Goal: Task Accomplishment & Management: Use online tool/utility

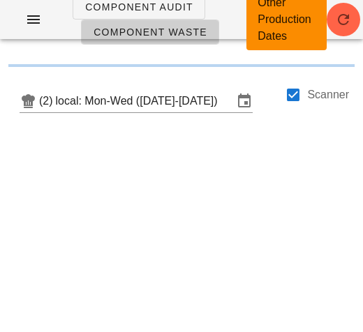
checkbox input "false"
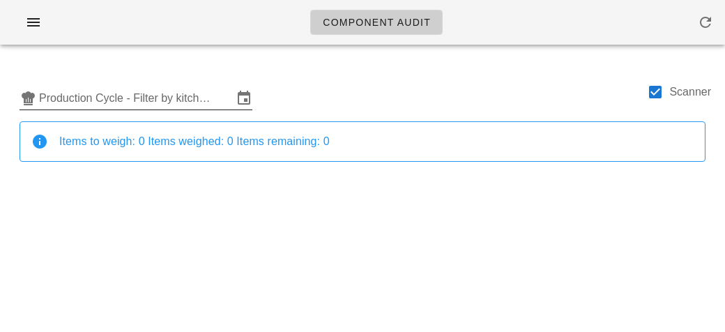
click at [122, 98] on input "Production Cycle - Filter by kitchen production schedules" at bounding box center [136, 98] width 194 height 22
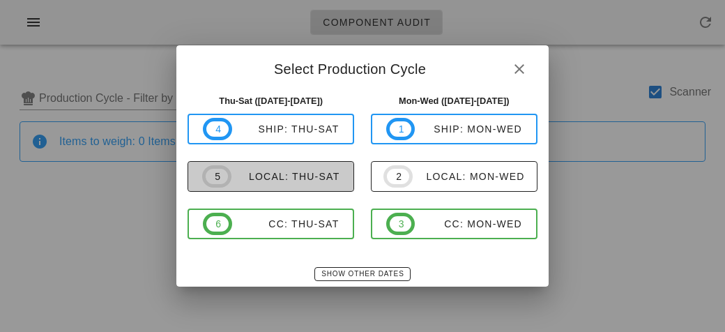
click at [264, 171] on div "local: Thu-Sat" at bounding box center [285, 176] width 109 height 11
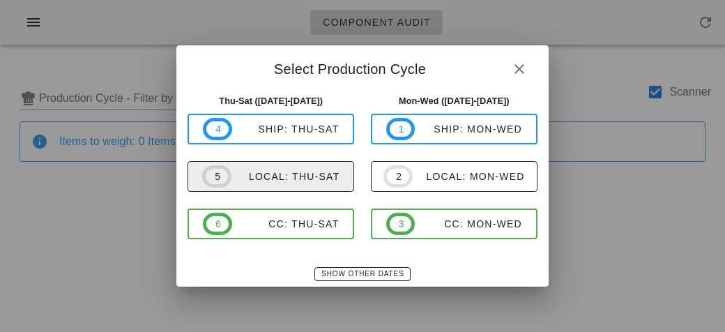
type input "local: Thu-Sat (Oct 9-Oct 11)"
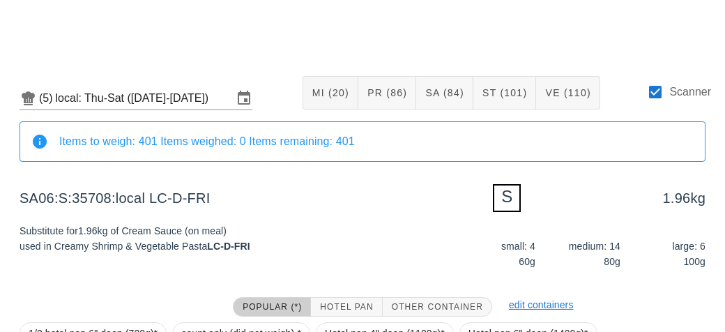
scroll to position [167, 0]
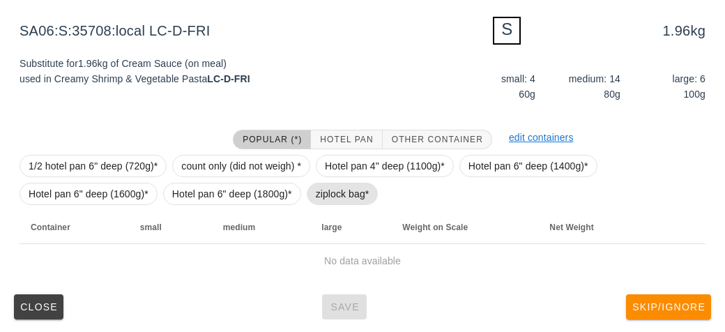
click at [316, 194] on span "ziplock bag*" at bounding box center [343, 193] width 54 height 21
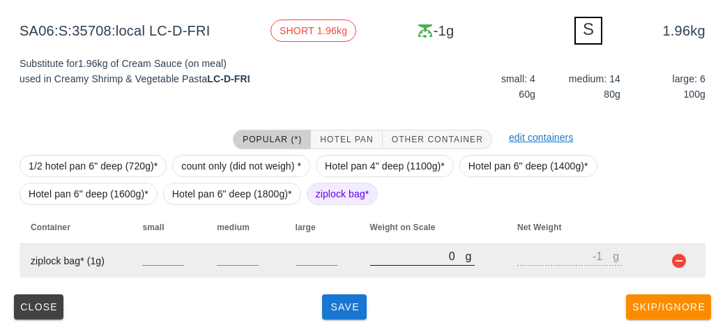
click at [386, 258] on input "0" at bounding box center [418, 256] width 96 height 18
type input "20"
type input "19"
type input "260"
type input "259"
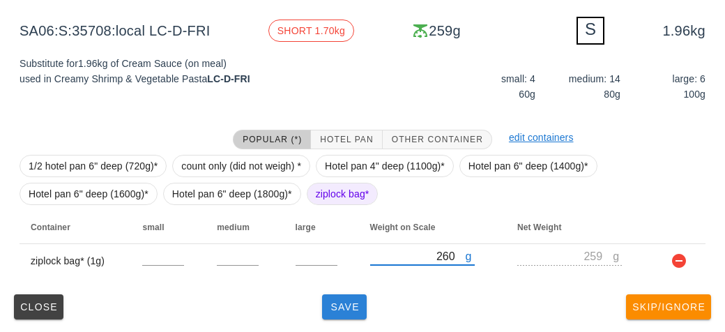
type input "260"
click at [333, 307] on span "Save" at bounding box center [344, 306] width 33 height 11
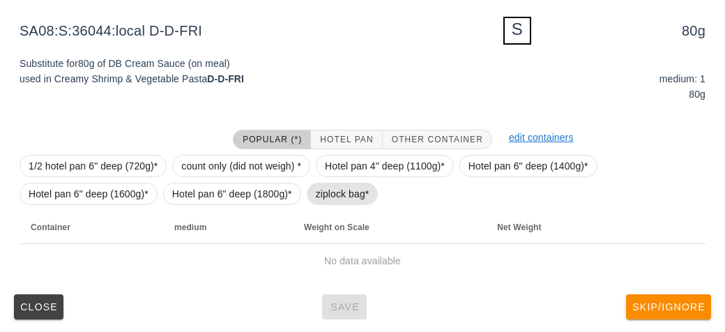
click at [320, 188] on span "ziplock bag*" at bounding box center [343, 193] width 54 height 21
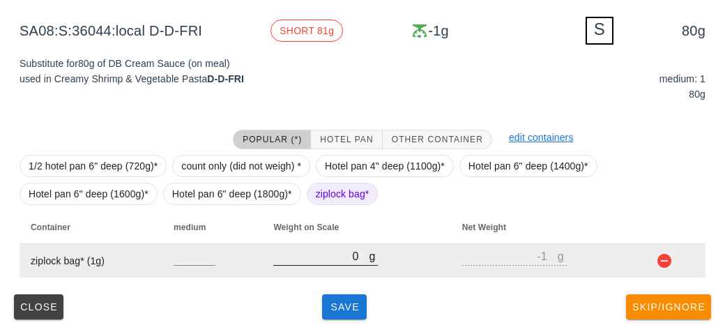
click at [326, 253] on input "0" at bounding box center [321, 256] width 96 height 18
type input "10"
type input "9"
type input "150"
type input "149"
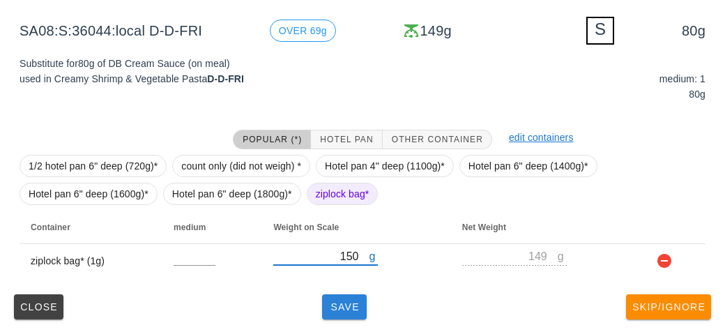
type input "150"
click at [349, 298] on button "Save" at bounding box center [344, 306] width 45 height 25
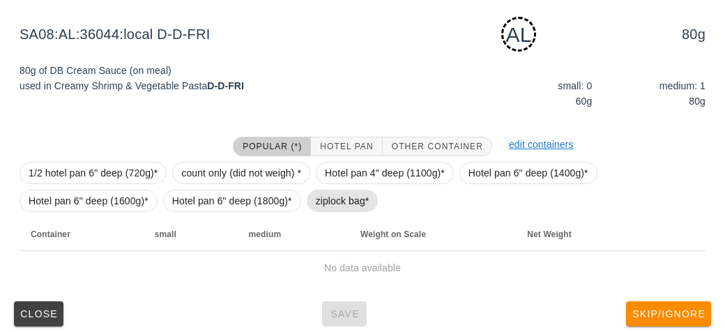
click at [322, 204] on span "ziplock bag*" at bounding box center [343, 200] width 54 height 21
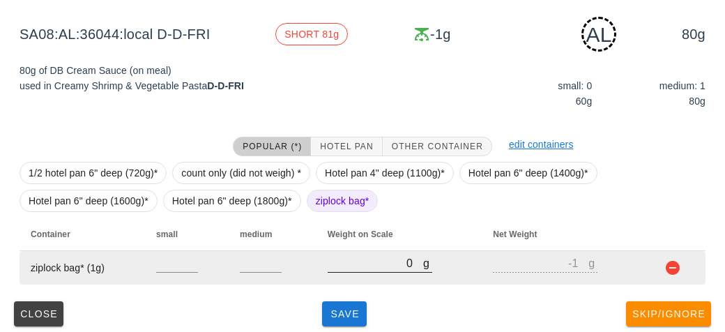
click at [344, 262] on input "0" at bounding box center [376, 263] width 96 height 18
type input "10"
type input "9"
type input "140"
type input "139"
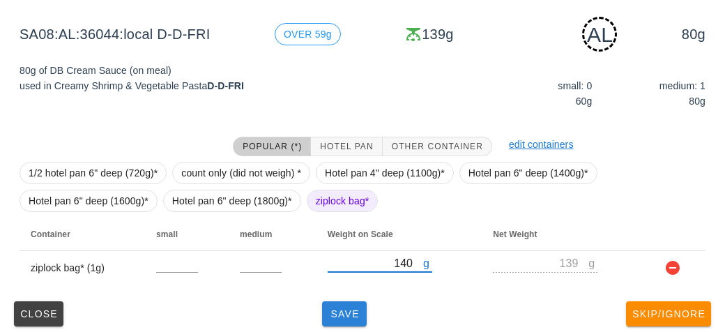
type input "140"
click at [349, 313] on span "Save" at bounding box center [344, 313] width 33 height 11
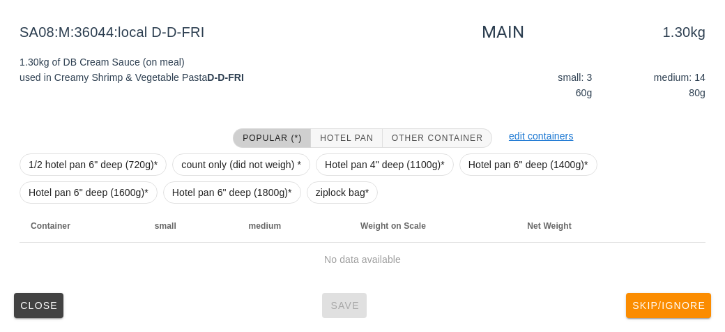
scroll to position [162, 0]
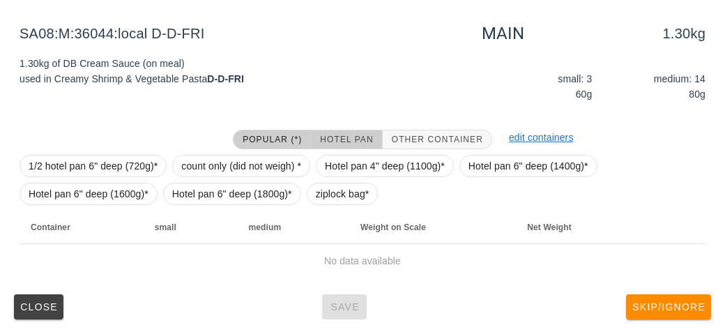
click at [326, 138] on span "Hotel Pan" at bounding box center [346, 140] width 54 height 10
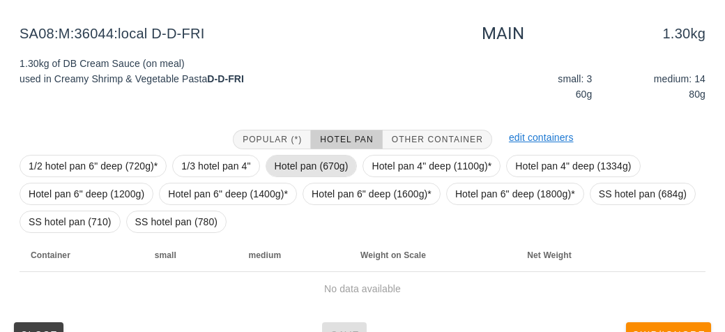
click at [312, 162] on span "Hotel pan (670g)" at bounding box center [312, 165] width 74 height 21
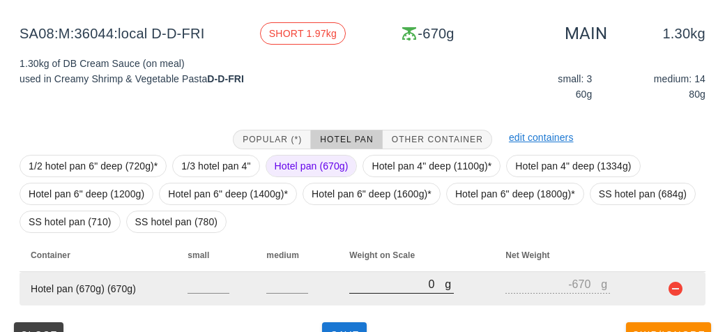
click at [400, 282] on input "0" at bounding box center [397, 284] width 96 height 18
type input "20"
type input "-650"
type input "210"
type input "-460"
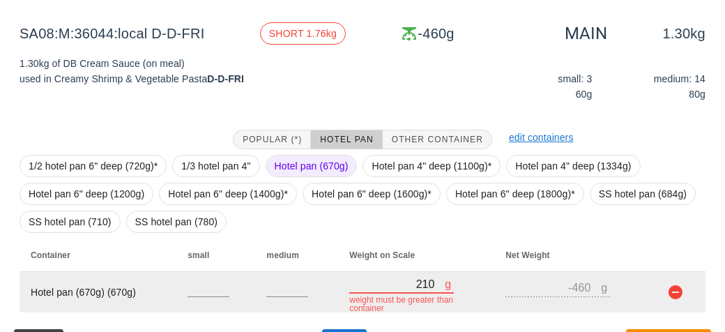
type input "2100"
type input "1430"
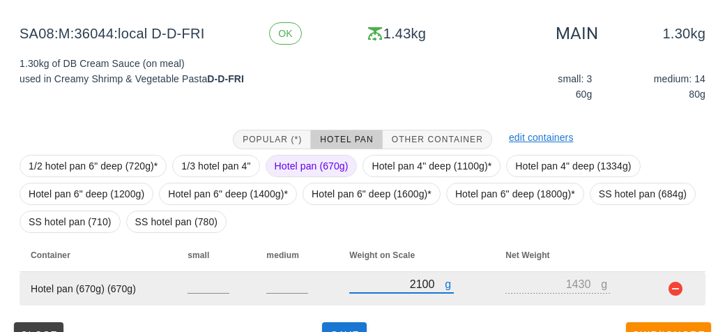
scroll to position [190, 0]
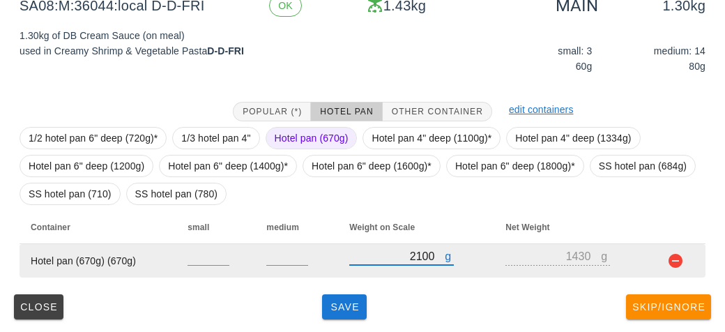
type input "2100"
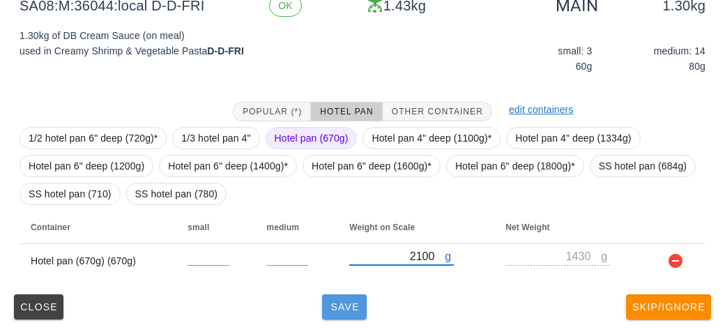
click at [344, 314] on button "Save" at bounding box center [344, 306] width 45 height 25
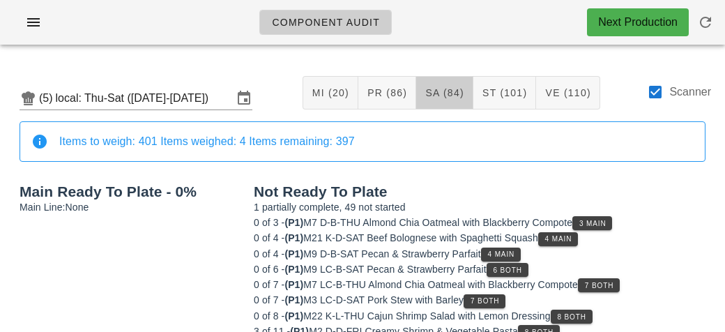
click at [425, 91] on span "SA (84)" at bounding box center [445, 92] width 40 height 11
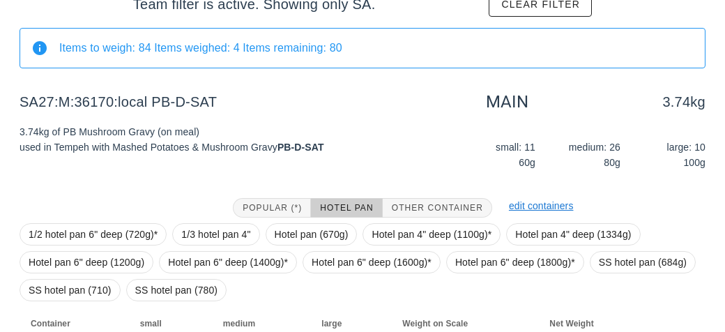
scroll to position [237, 0]
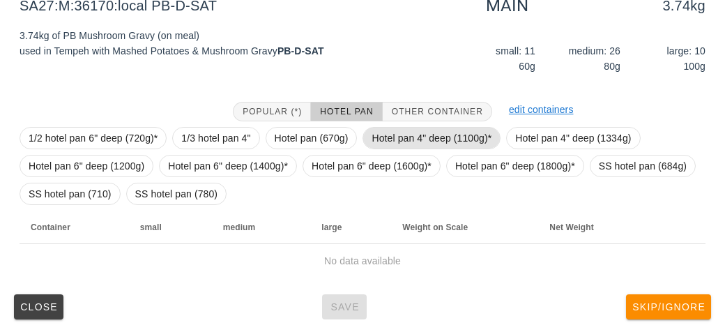
click at [393, 139] on span "Hotel pan 4" deep (1100g)*" at bounding box center [432, 138] width 120 height 21
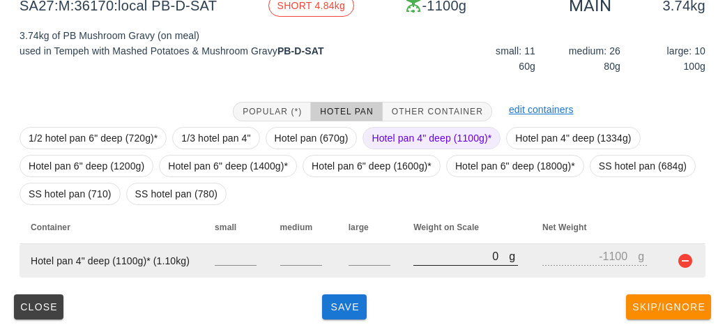
click at [426, 253] on input "0" at bounding box center [461, 256] width 96 height 18
type input "40"
type input "-1060"
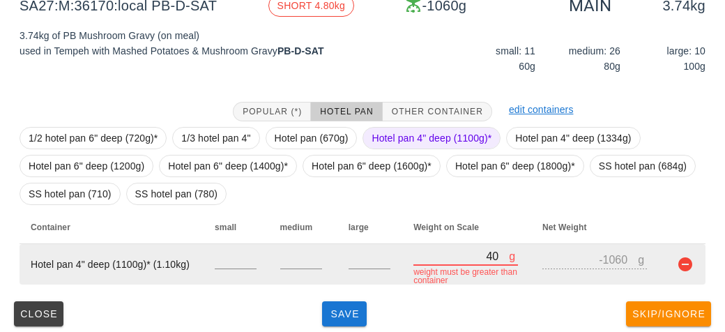
type input "490"
type input "-610"
type input "4960"
type input "3860"
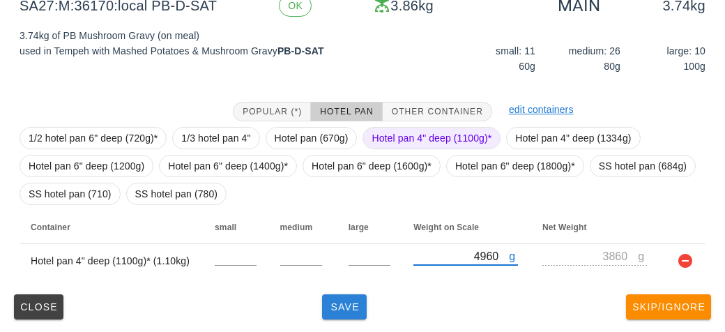
type input "4960"
click at [330, 311] on span "Save" at bounding box center [344, 306] width 33 height 11
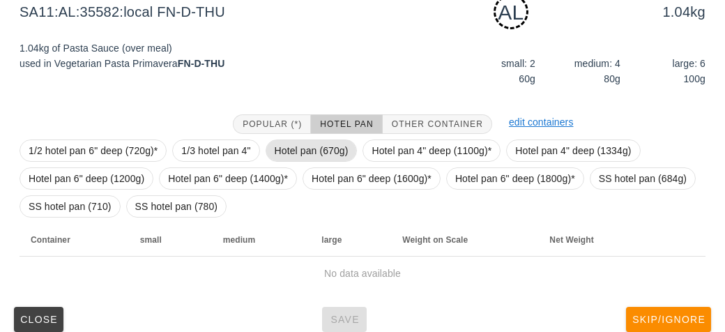
click at [290, 150] on span "Hotel pan (670g)" at bounding box center [312, 150] width 74 height 21
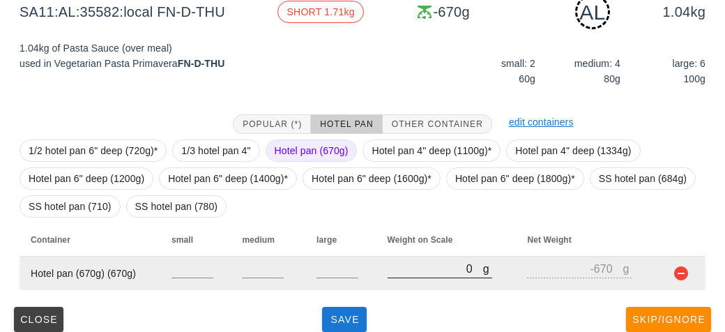
click at [423, 269] on input "0" at bounding box center [436, 268] width 96 height 18
type input "30"
type input "-640"
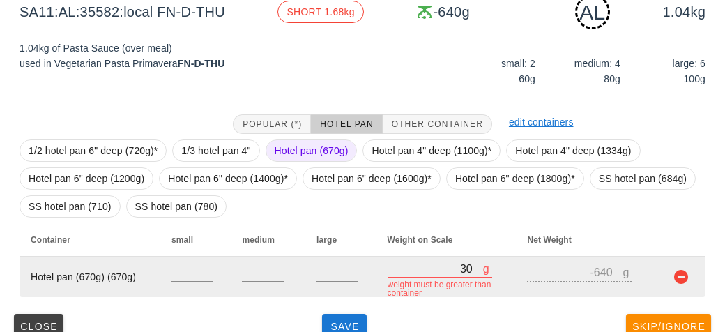
type input "300"
type input "-370"
type input "3010"
type input "2340"
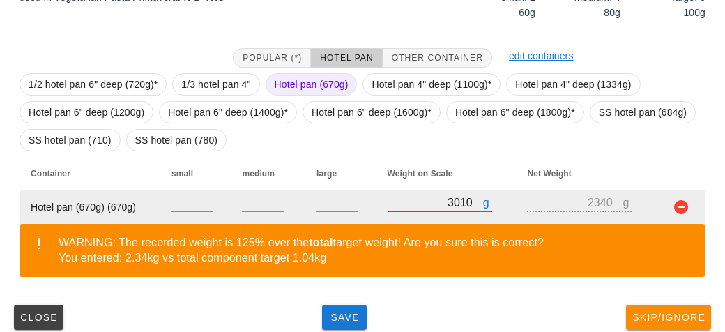
scroll to position [314, 0]
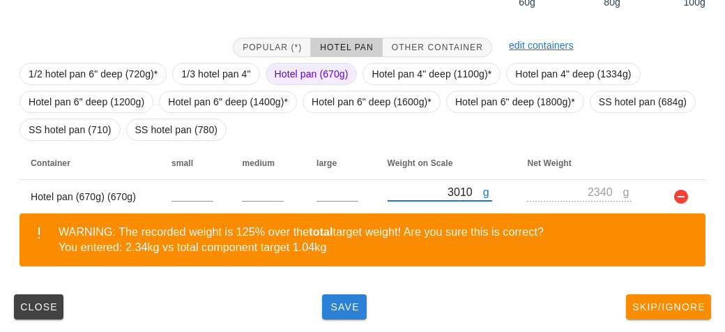
type input "3010"
click at [334, 308] on span "Save" at bounding box center [344, 306] width 33 height 11
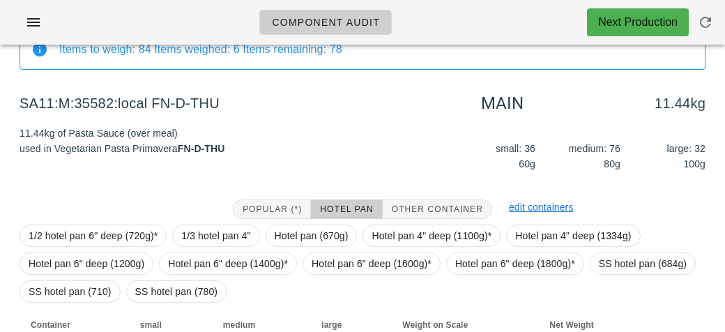
scroll to position [237, 0]
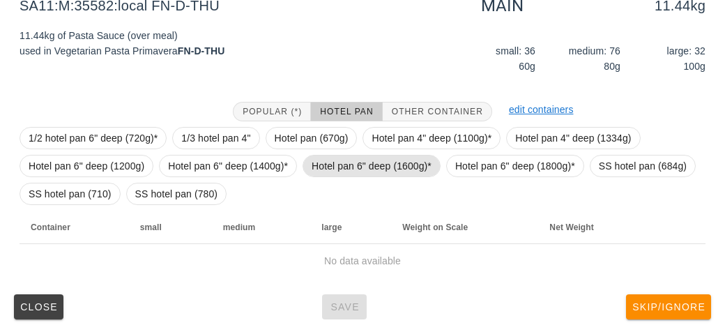
click at [353, 160] on span "Hotel pan 6" deep (1600g)*" at bounding box center [372, 165] width 120 height 21
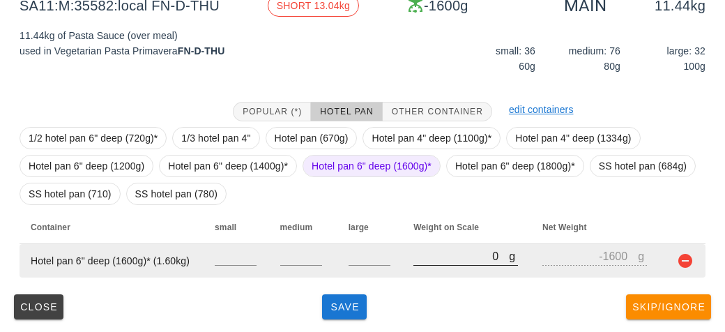
click at [429, 259] on input "0" at bounding box center [461, 256] width 96 height 18
type input "80"
type input "-1520"
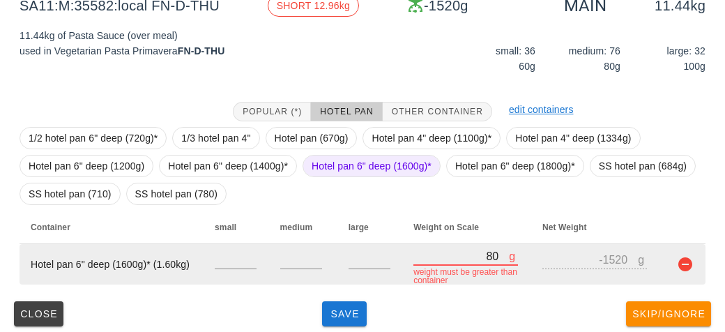
type input "850"
type input "-750"
type input "8550"
type input "6950"
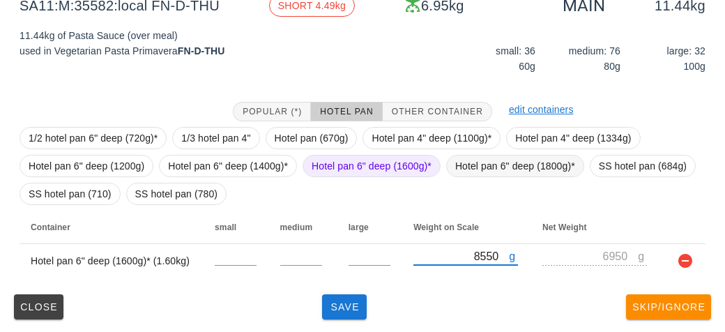
type input "8550"
click at [457, 162] on span "Hotel pan 6" deep (1800g)*" at bounding box center [515, 165] width 120 height 21
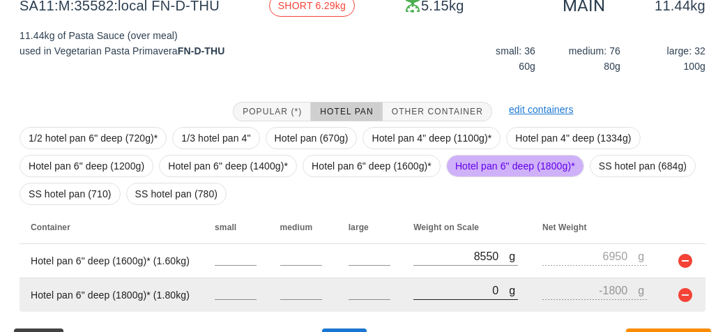
click at [457, 291] on input "0" at bounding box center [461, 290] width 96 height 18
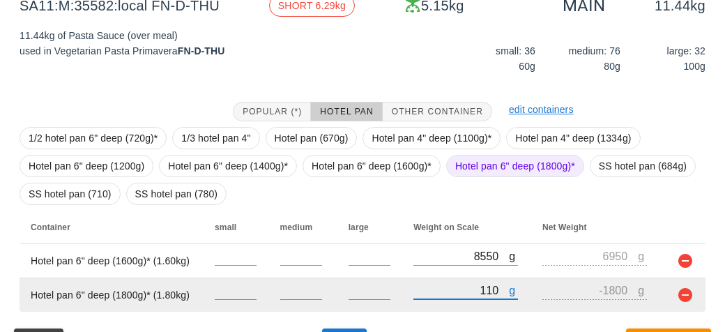
type input "1160"
type input "-640"
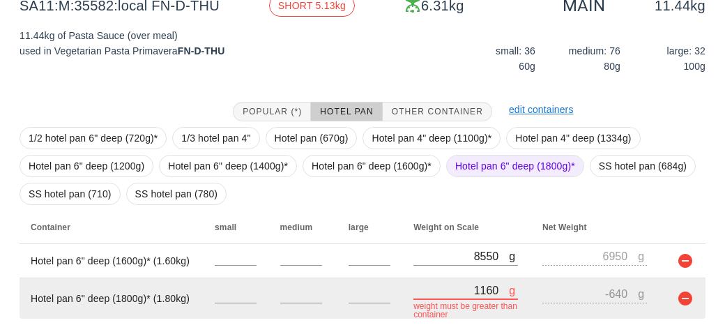
type input "11610"
type input "9810"
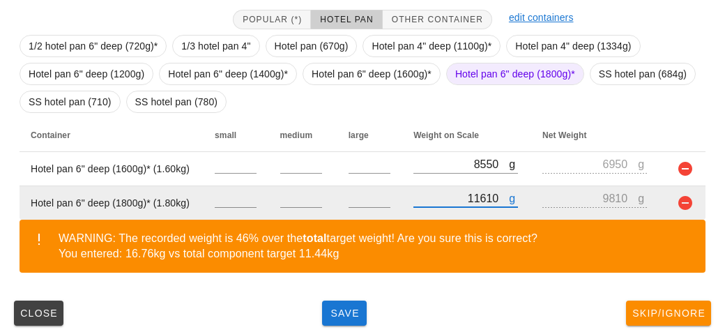
scroll to position [335, 0]
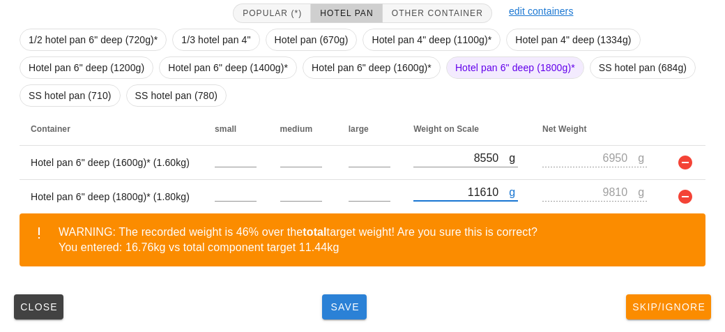
type input "11610"
click at [340, 307] on span "Save" at bounding box center [344, 306] width 33 height 11
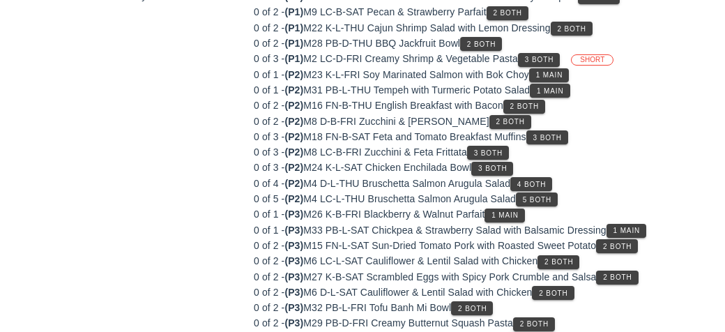
scroll to position [250, 0]
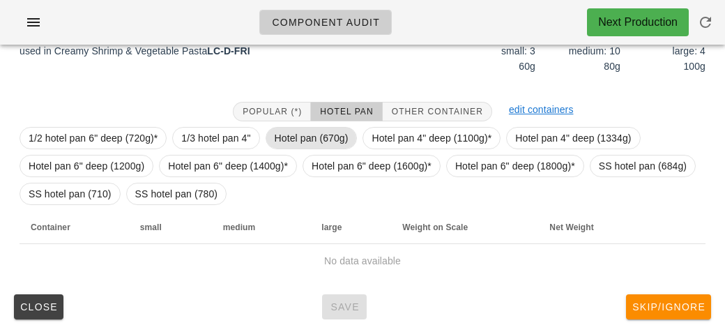
click at [294, 138] on span "Hotel pan (670g)" at bounding box center [312, 138] width 74 height 21
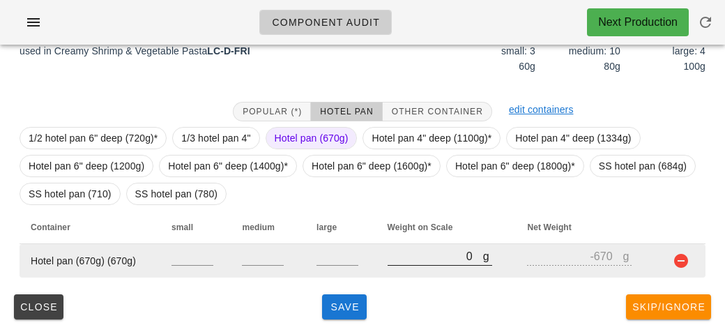
click at [414, 249] on input "0" at bounding box center [436, 256] width 96 height 18
type input "20"
type input "-650"
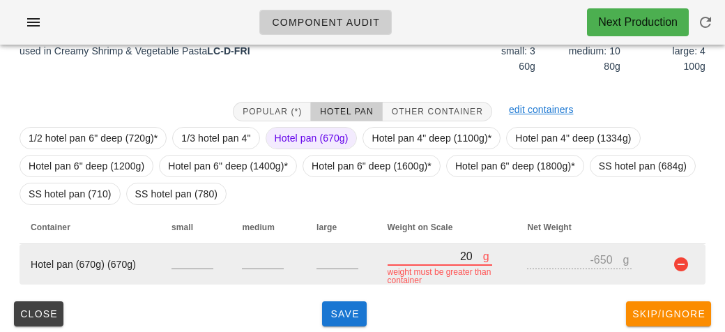
type input "240"
type input "-430"
type input "2420"
type input "1750"
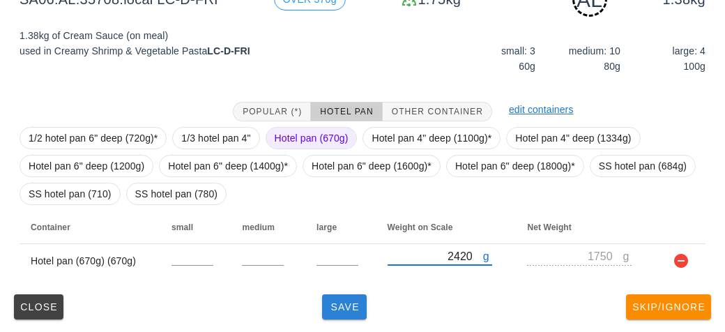
type input "2420"
click at [340, 316] on button "Save" at bounding box center [344, 306] width 45 height 25
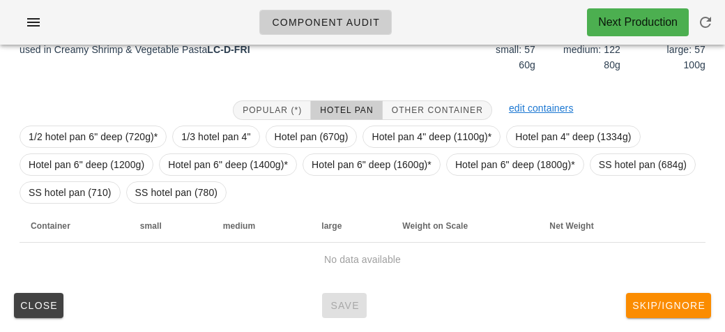
scroll to position [237, 0]
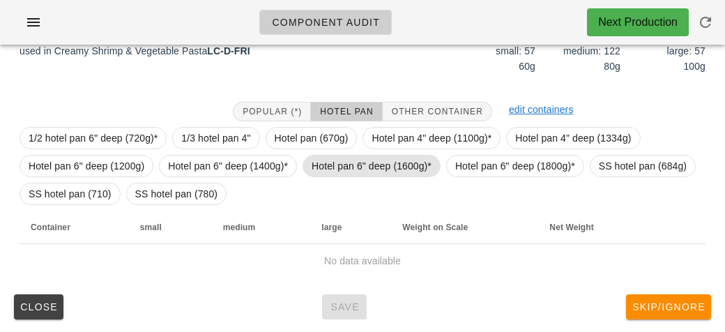
click at [337, 167] on span "Hotel pan 6" deep (1600g)*" at bounding box center [372, 165] width 120 height 21
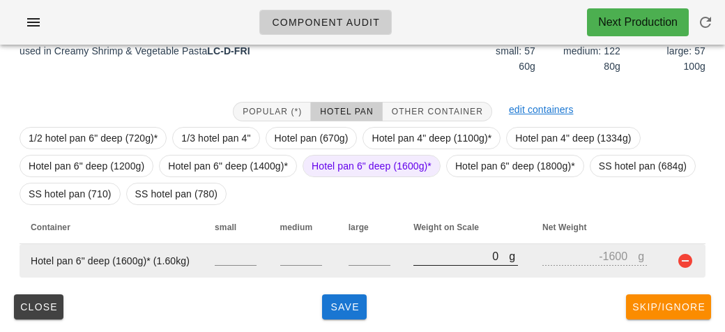
click at [434, 258] on input "0" at bounding box center [461, 256] width 96 height 18
type input "10"
type input "-1590"
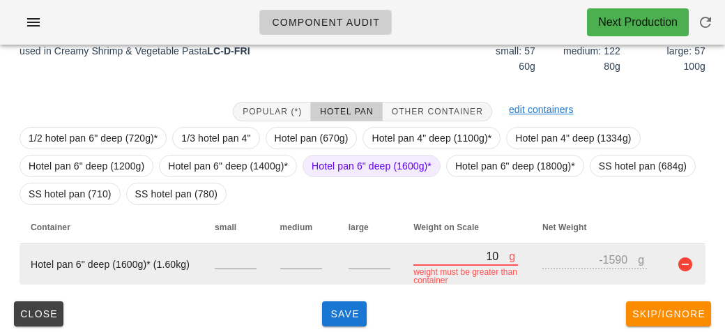
type input "100"
type input "-1500"
type input "1070"
type input "-530"
type input "10750"
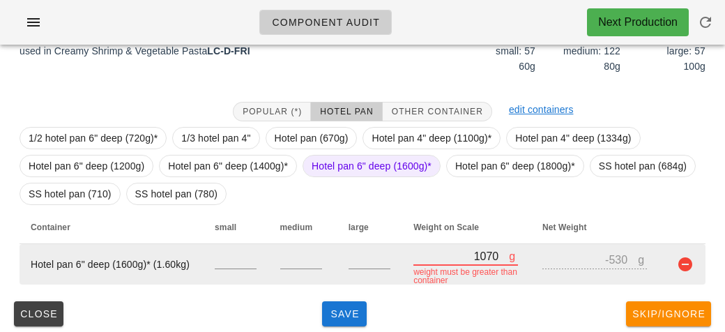
type input "9150"
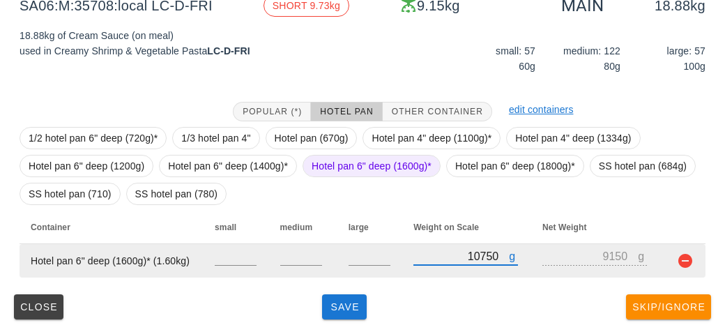
type input "10750"
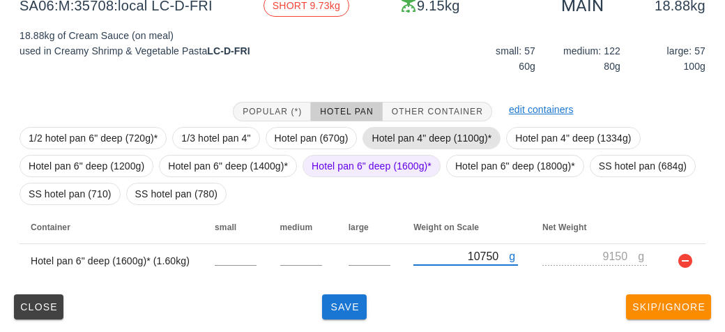
click at [394, 131] on span "Hotel pan 4" deep (1100g)*" at bounding box center [432, 138] width 120 height 21
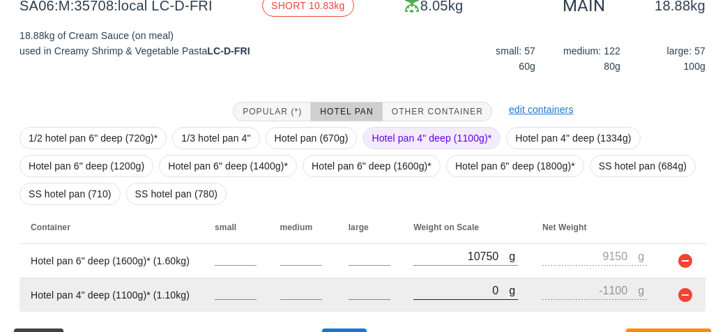
click at [429, 291] on input "0" at bounding box center [461, 290] width 96 height 18
type input "10"
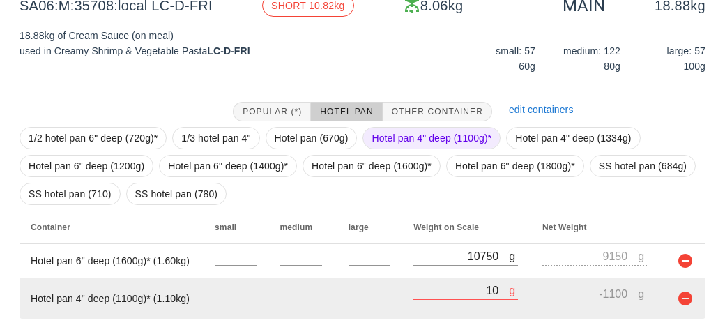
type input "-1090"
type input "110"
type input "-990"
type input "1160"
type input "60"
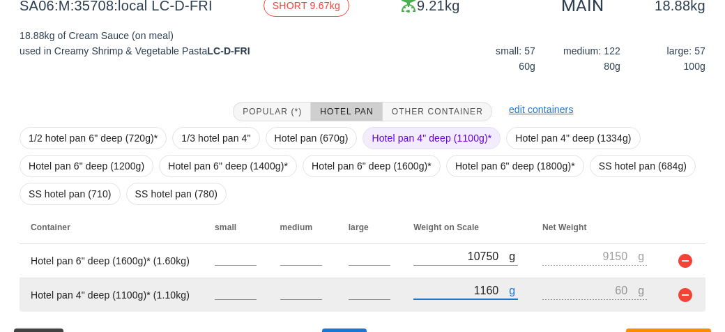
type input "11610"
type input "10510"
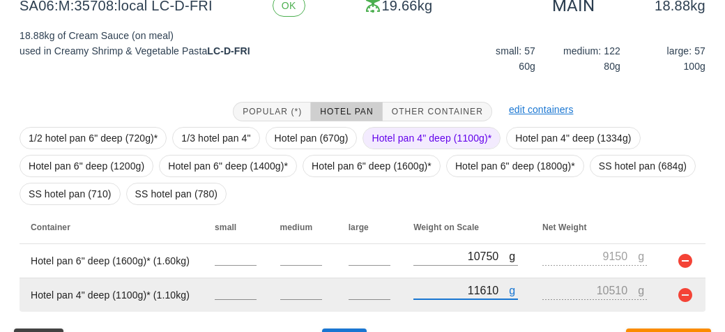
scroll to position [271, 0]
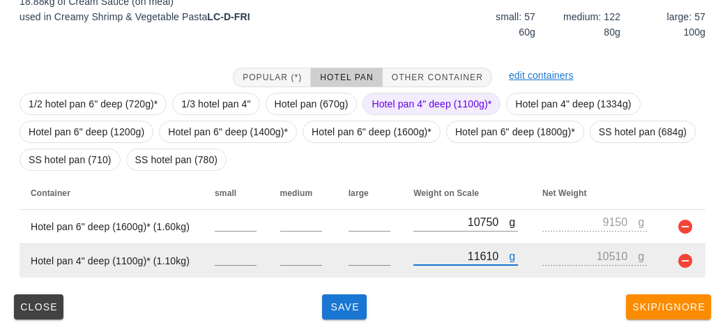
type input "11610"
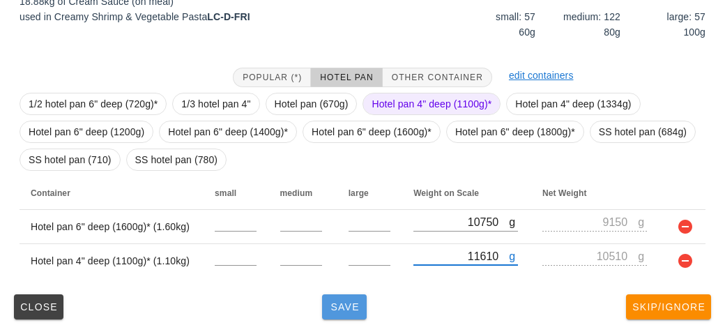
click at [322, 308] on button "Save" at bounding box center [344, 306] width 45 height 25
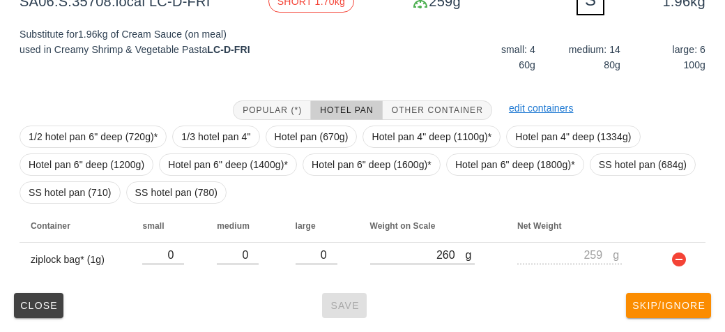
scroll to position [243, 0]
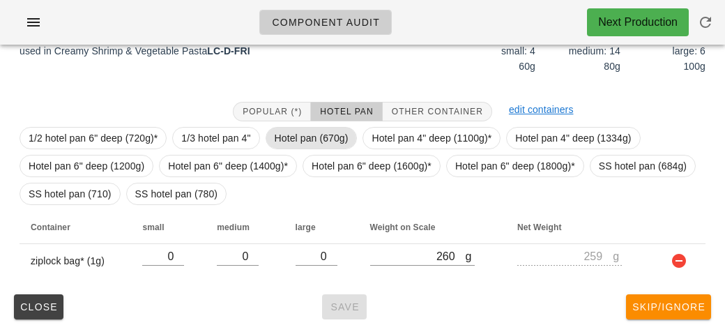
click at [303, 140] on span "Hotel pan (670g)" at bounding box center [312, 138] width 74 height 21
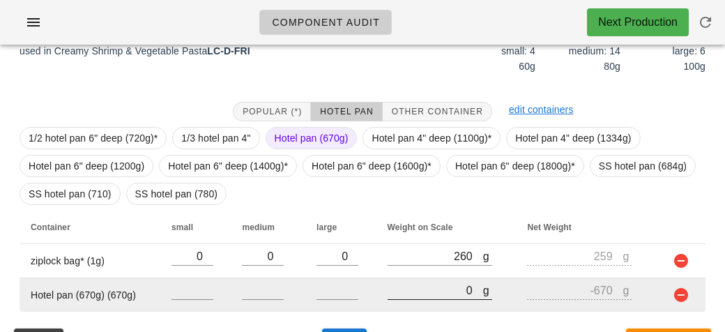
click at [418, 289] on input "0" at bounding box center [436, 290] width 96 height 18
type input "20"
type input "-650"
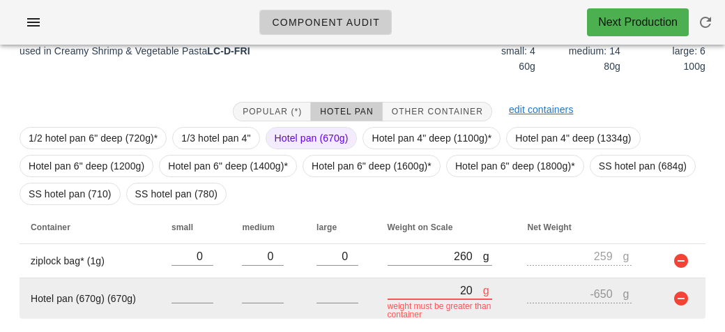
type input "270"
type input "-400"
type input "2750"
type input "2080"
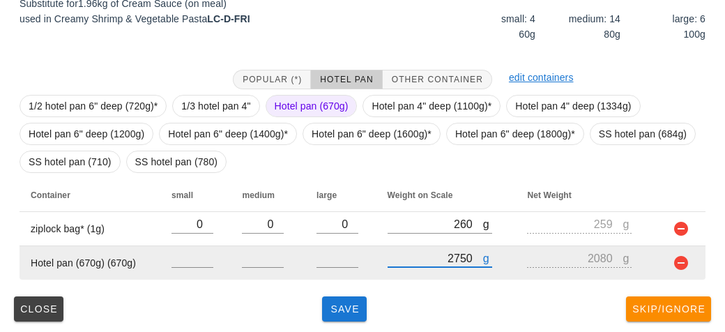
scroll to position [277, 0]
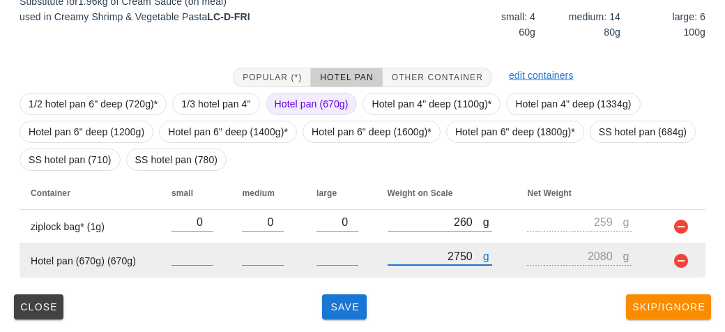
type input "2750"
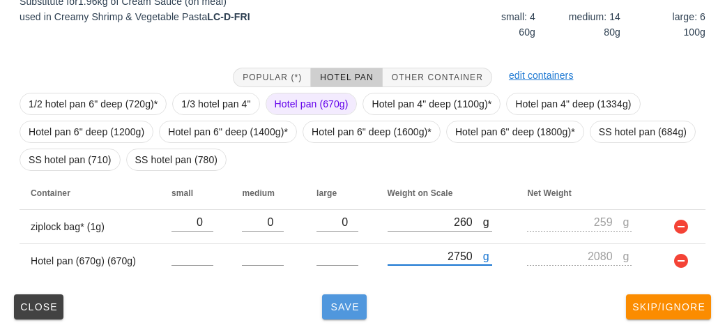
click at [338, 301] on span "Save" at bounding box center [344, 306] width 33 height 11
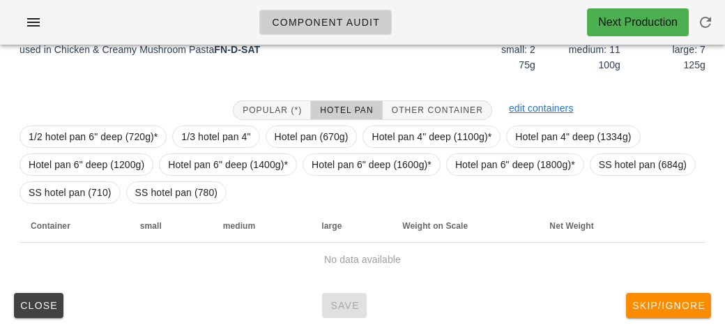
scroll to position [243, 0]
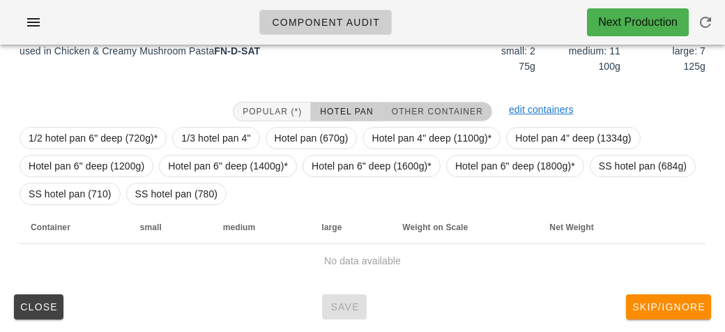
click at [428, 103] on button "Other Container" at bounding box center [437, 112] width 109 height 20
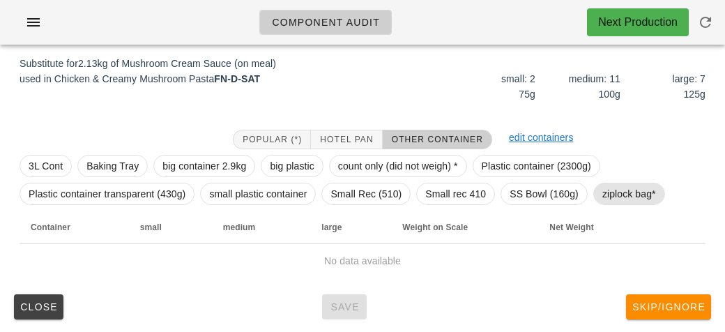
click at [602, 191] on span "ziplock bag*" at bounding box center [629, 193] width 54 height 21
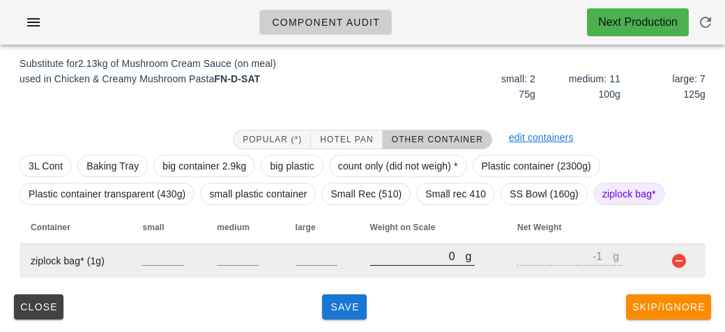
click at [391, 261] on input "0" at bounding box center [418, 256] width 96 height 18
type input "40"
type input "39"
type input "490"
type input "489"
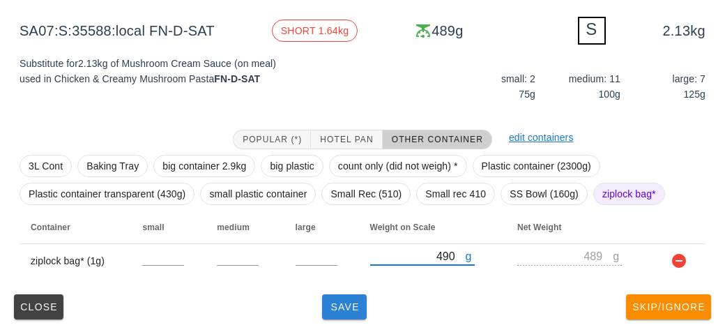
type input "490"
click at [346, 309] on span "Save" at bounding box center [344, 306] width 33 height 11
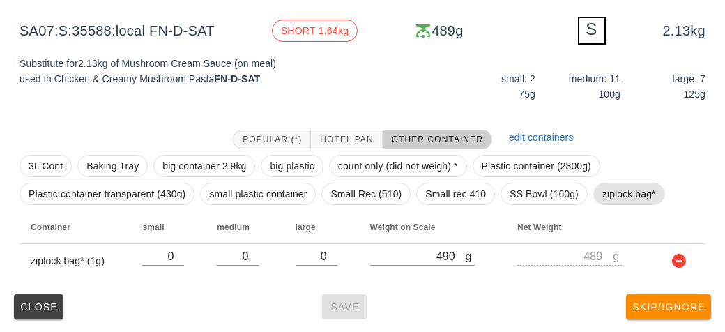
click at [627, 193] on span "ziplock bag*" at bounding box center [629, 193] width 54 height 21
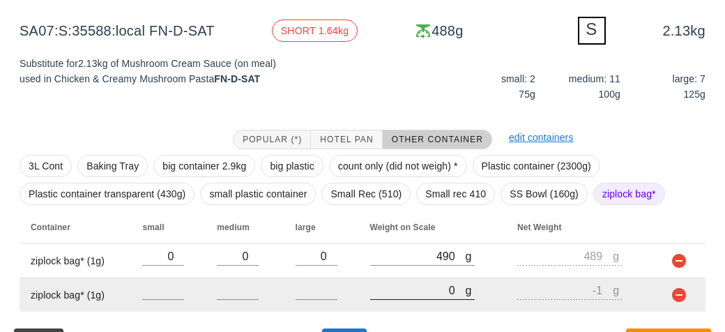
click at [404, 305] on div at bounding box center [422, 307] width 105 height 10
click at [388, 289] on input "0" at bounding box center [418, 290] width 96 height 18
type input "50"
type input "49"
type input "530"
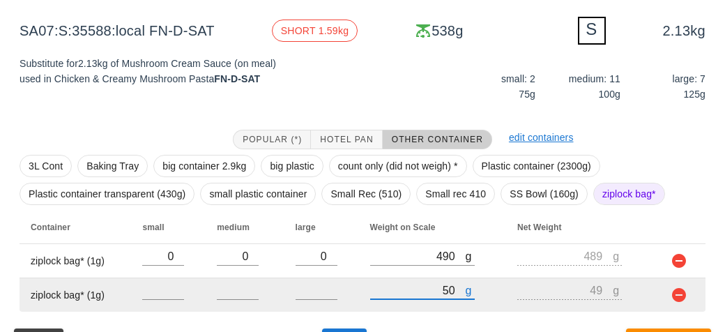
type input "529"
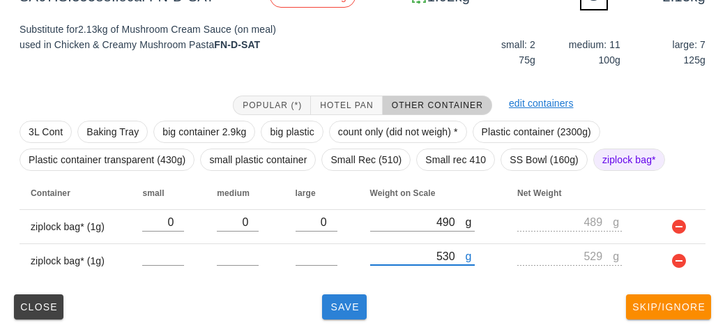
type input "530"
click at [340, 316] on button "Save" at bounding box center [344, 306] width 45 height 25
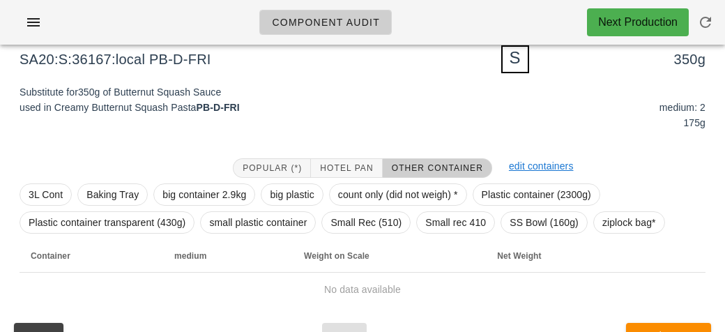
scroll to position [185, 0]
click at [624, 227] on span "ziplock bag*" at bounding box center [629, 223] width 54 height 21
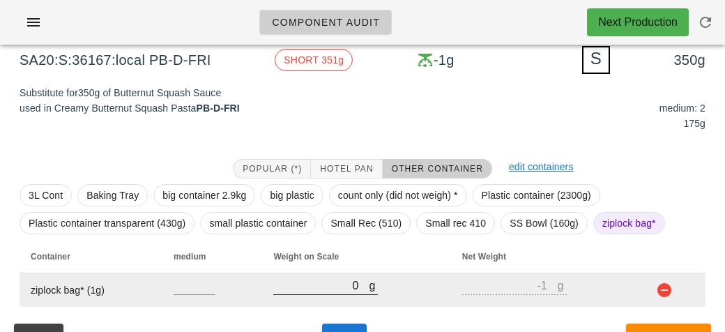
click at [333, 290] on input "0" at bounding box center [321, 285] width 96 height 18
type input "50"
type input "49"
type input "530"
type input "529"
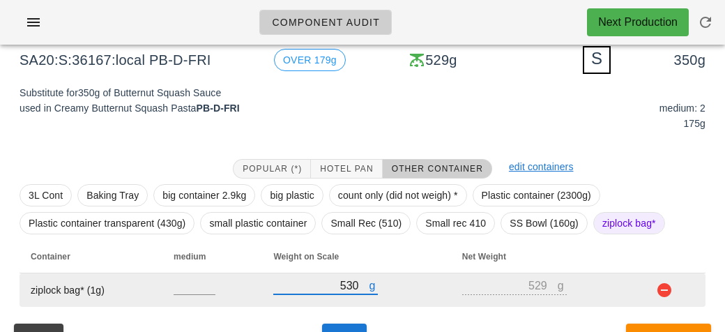
scroll to position [215, 0]
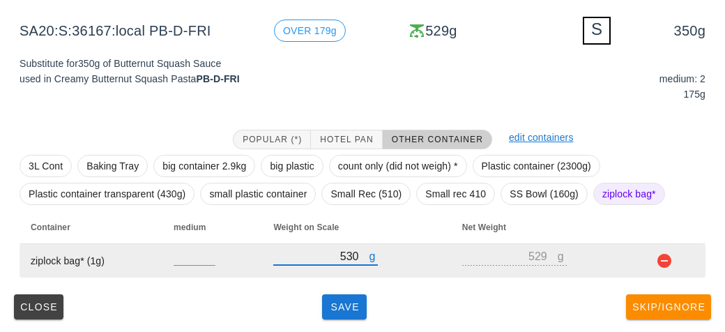
type input "530"
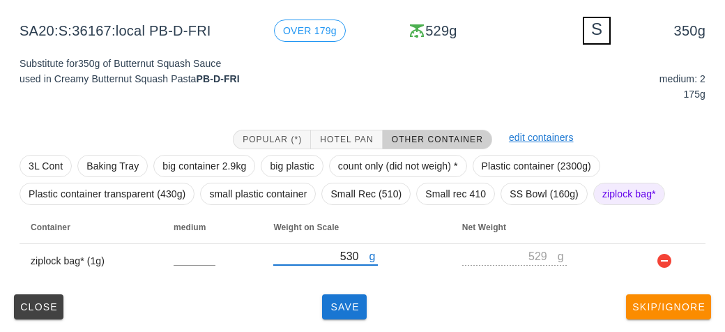
click at [333, 328] on div "(5) local: Thu-Sat (Oct 9-Oct 11) MI (20) PR (86) SA (84) ST (101) VE (110) Sca…" at bounding box center [362, 87] width 725 height 492
click at [349, 305] on span "Save" at bounding box center [344, 306] width 33 height 11
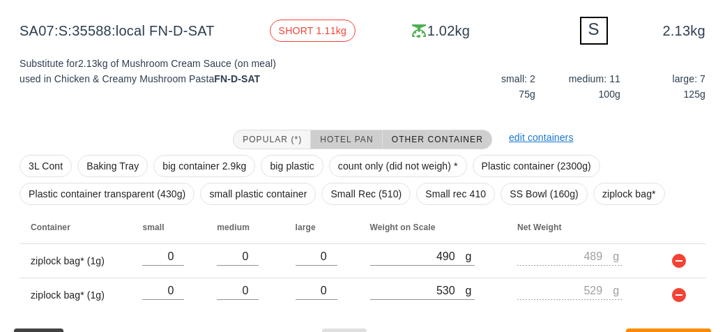
click at [338, 131] on button "Hotel Pan" at bounding box center [346, 140] width 71 height 20
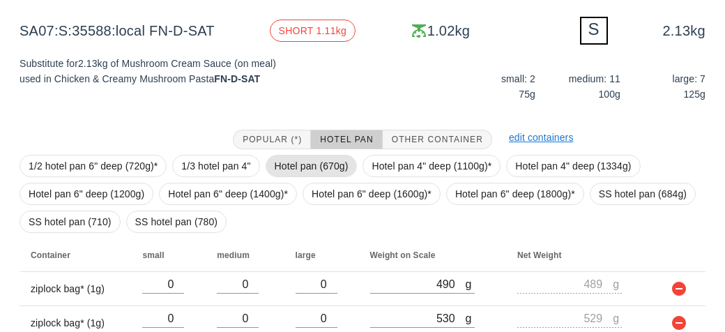
click at [312, 158] on span "Hotel pan (670g)" at bounding box center [312, 165] width 74 height 21
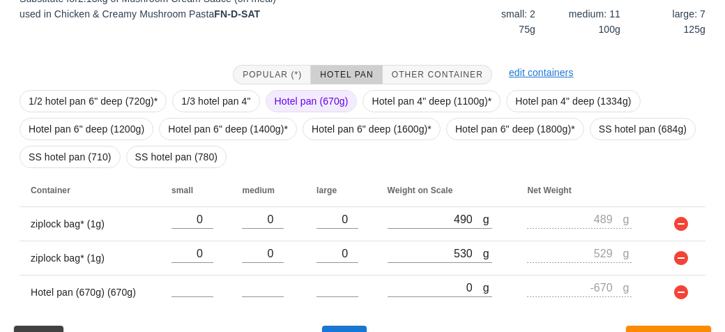
scroll to position [311, 0]
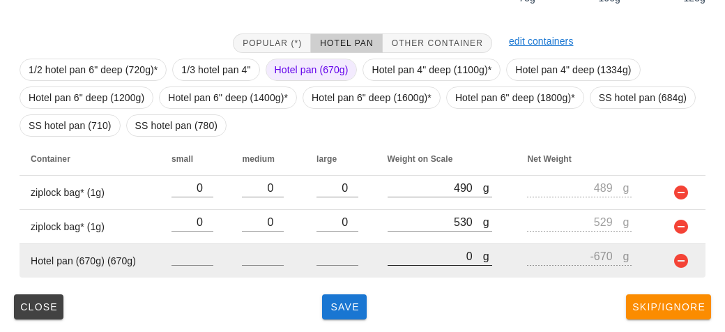
click at [413, 261] on input "0" at bounding box center [436, 256] width 96 height 18
type input "210"
type input "-460"
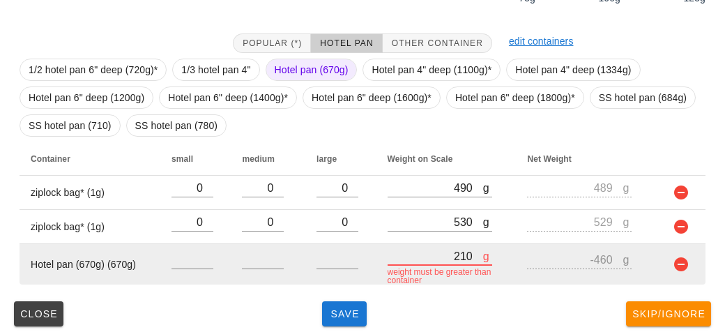
type input "2160"
type input "1490"
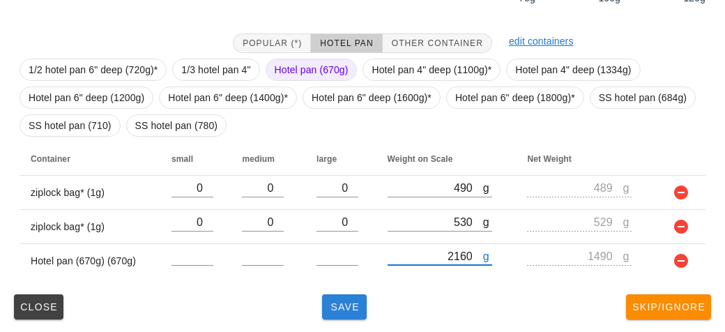
type input "2160"
click at [333, 311] on span "Save" at bounding box center [344, 306] width 33 height 11
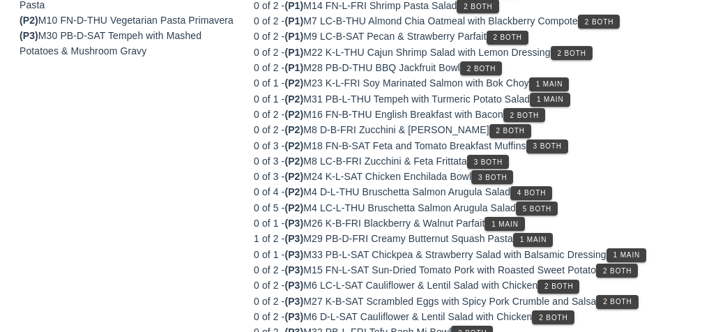
scroll to position [237, 0]
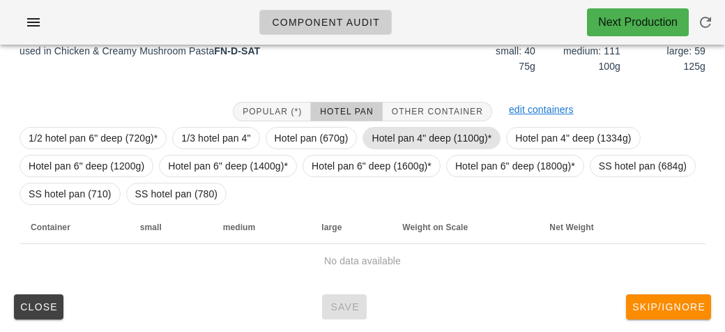
click at [391, 142] on span "Hotel pan 4" deep (1100g)*" at bounding box center [432, 138] width 120 height 21
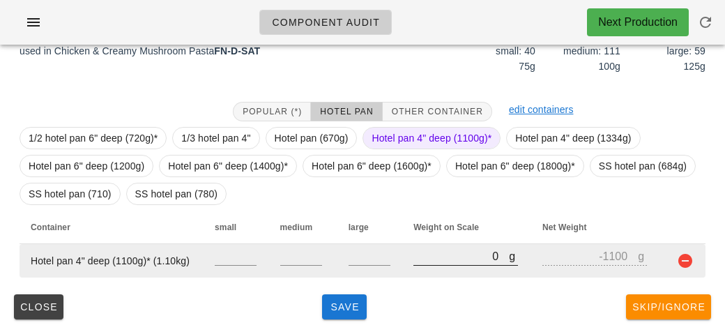
click at [427, 258] on input "0" at bounding box center [461, 256] width 96 height 18
type input "10"
type input "-1090"
type input "120"
type input "-980"
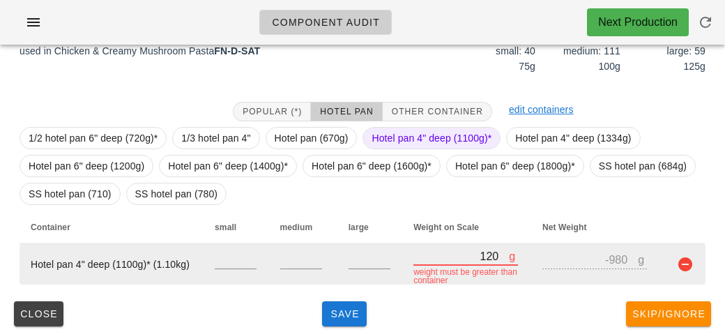
type input "1230"
type input "130"
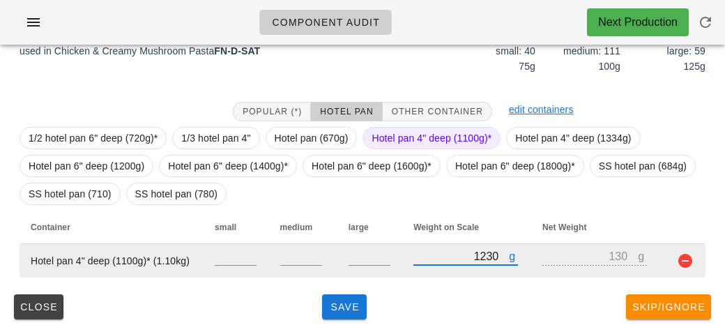
type input "12350"
type input "11250"
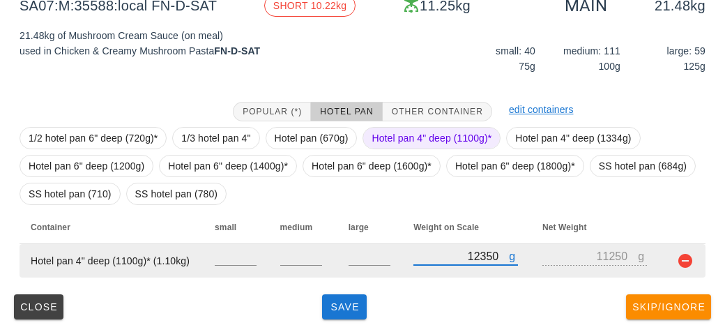
type input "12350"
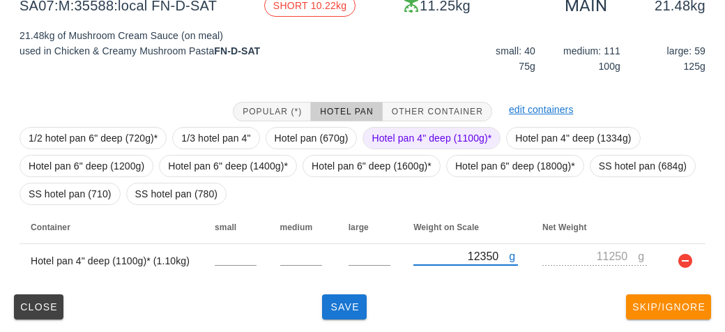
click at [391, 140] on span "Hotel pan 4" deep (1100g)*" at bounding box center [432, 138] width 120 height 21
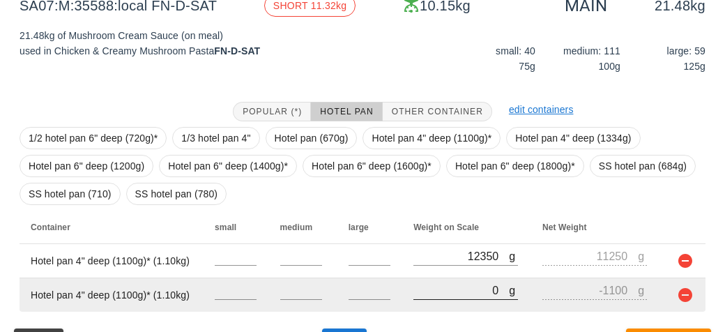
click at [443, 289] on input "0" at bounding box center [461, 290] width 96 height 18
type input "10"
type input "-1090"
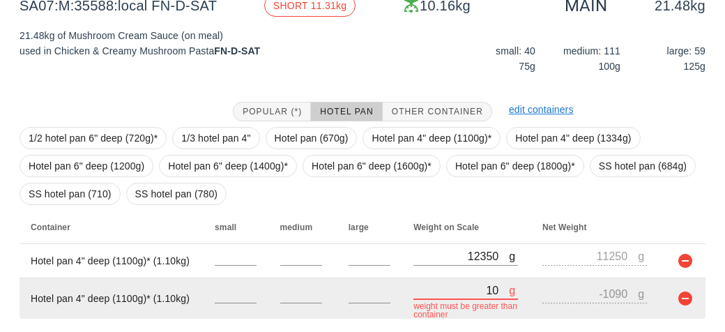
type input "130"
type input "-970"
type input "13210"
type input "12110"
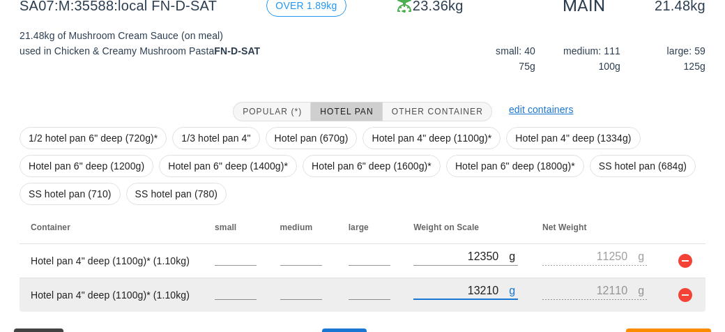
scroll to position [271, 0]
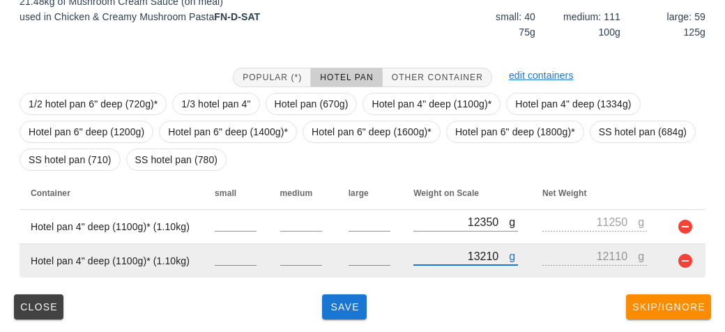
type input "13210"
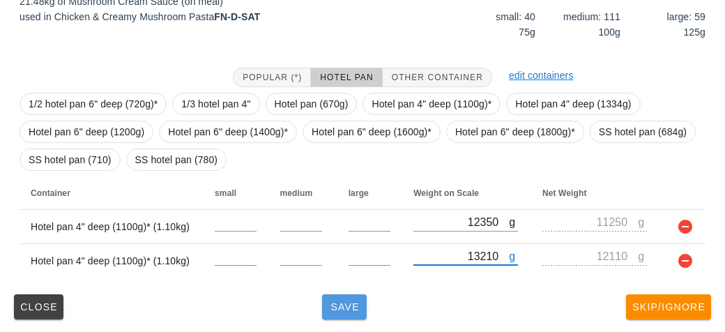
click at [332, 316] on button "Save" at bounding box center [344, 306] width 45 height 25
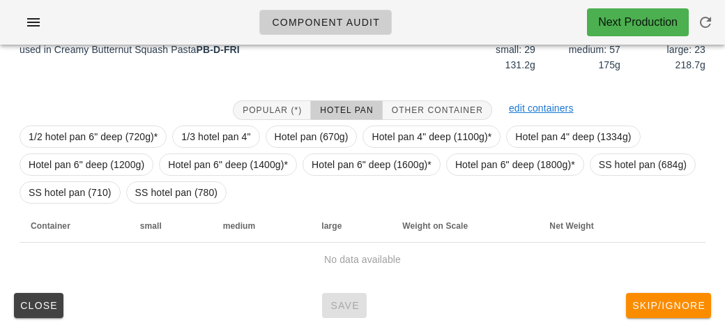
scroll to position [237, 0]
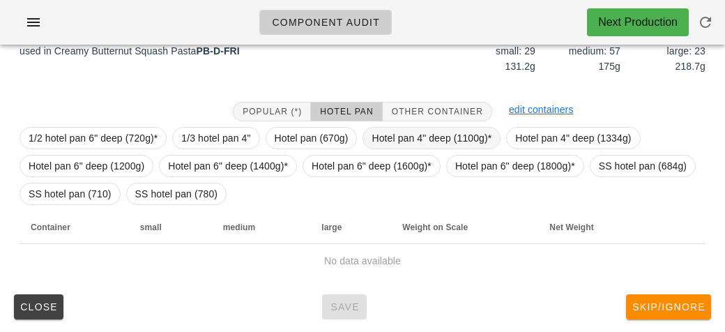
click at [384, 142] on span "Hotel pan 4" deep (1100g)*" at bounding box center [432, 138] width 120 height 21
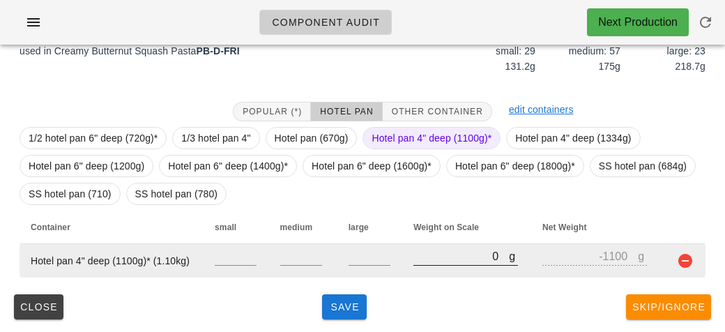
click at [440, 254] on input "0" at bounding box center [461, 256] width 96 height 18
type input "10"
type input "-1090"
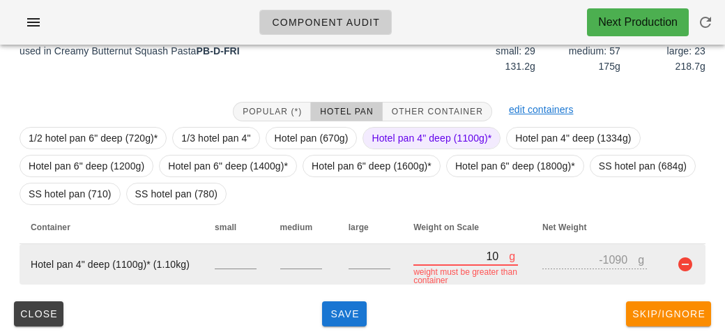
type input "110"
type input "-990"
type input "1150"
type input "50"
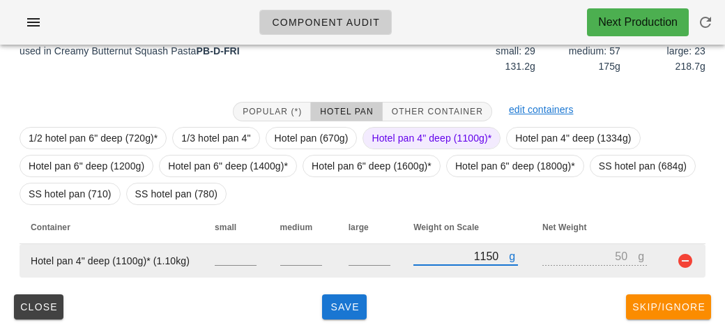
type input "11500"
type input "10400"
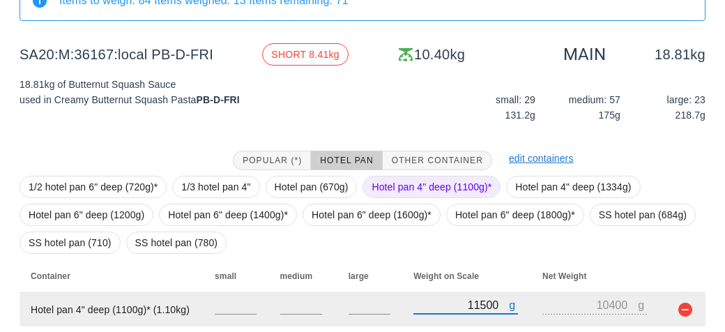
scroll to position [189, 0]
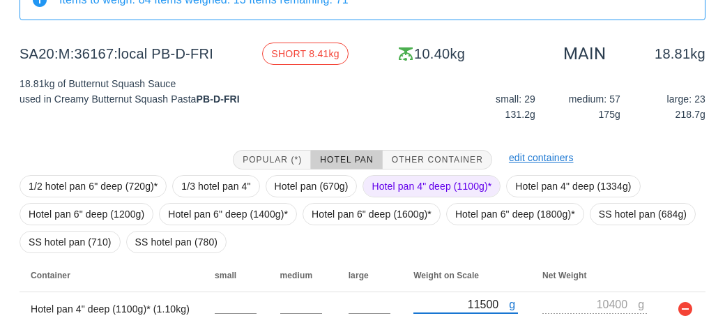
type input "11500"
click at [404, 188] on span "Hotel pan 4" deep (1100g)*" at bounding box center [432, 186] width 120 height 21
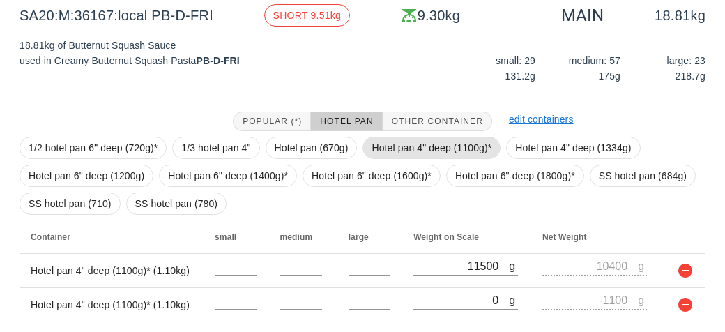
scroll to position [271, 0]
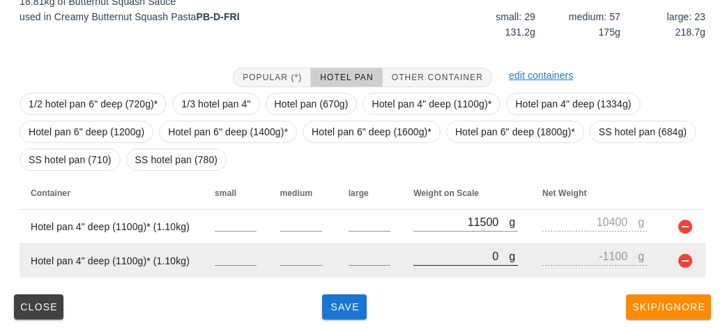
click at [427, 254] on input "0" at bounding box center [461, 256] width 96 height 18
type input "10"
type input "-1090"
type input "110"
type input "-990"
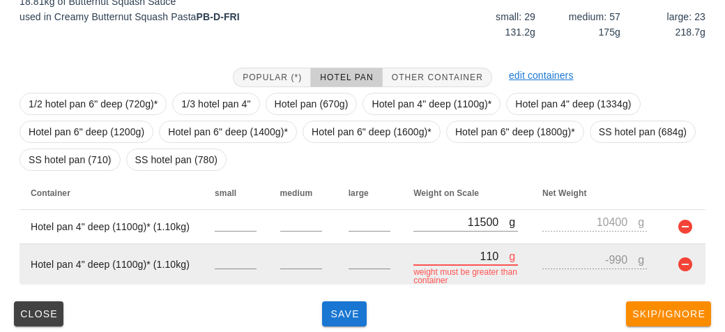
type input "1100"
type input "0"
type input "11060"
type input "9960"
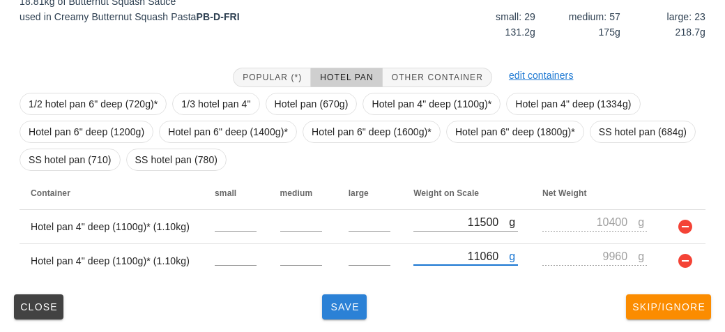
type input "11060"
click at [340, 309] on span "Save" at bounding box center [344, 306] width 33 height 11
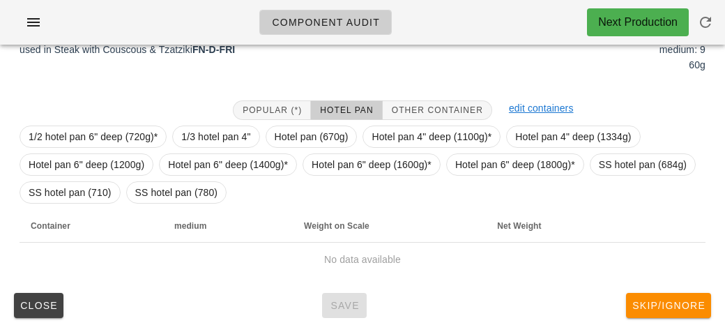
scroll to position [243, 0]
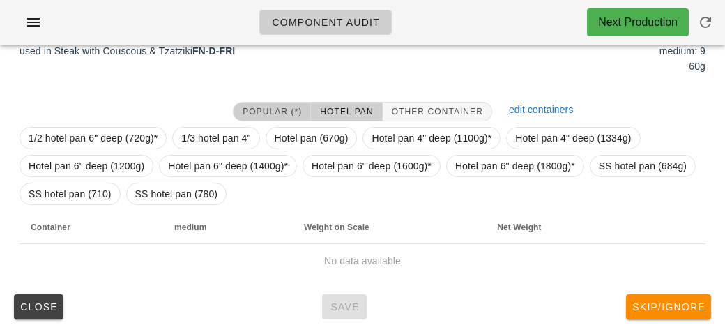
click at [274, 104] on button "Popular (*)" at bounding box center [272, 112] width 78 height 20
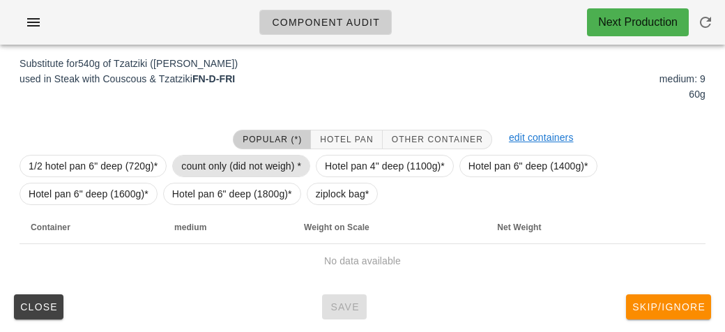
click at [231, 155] on span "count only (did not weigh) *" at bounding box center [241, 165] width 120 height 21
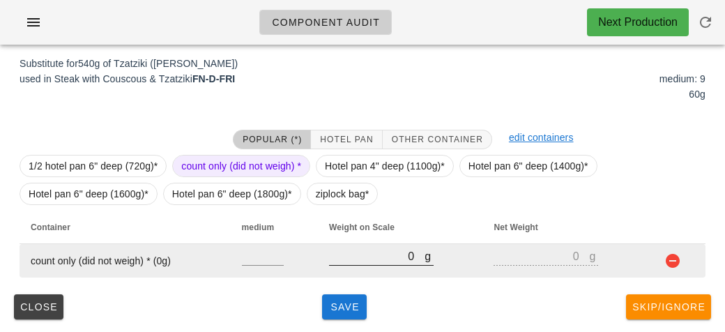
click at [384, 261] on input "0" at bounding box center [377, 256] width 96 height 18
click at [248, 262] on input "number" at bounding box center [263, 256] width 42 height 18
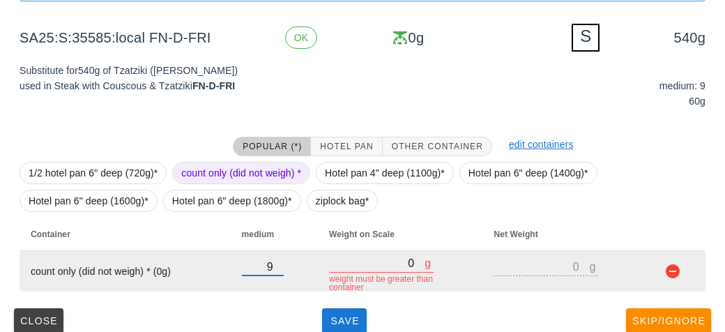
scroll to position [222, 0]
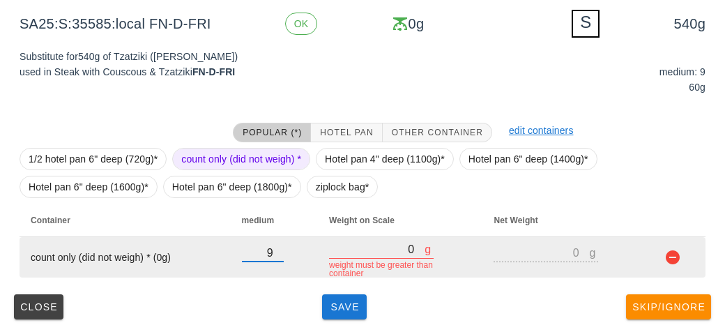
type input "9"
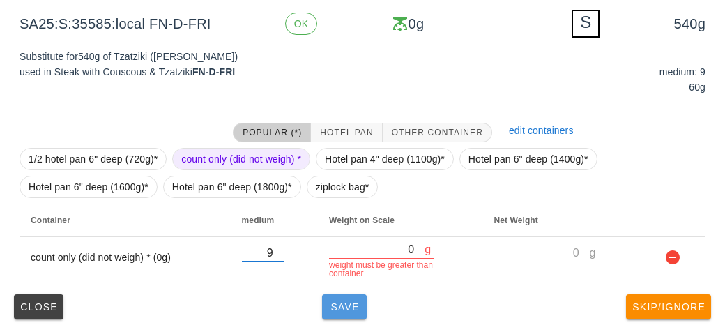
click at [347, 301] on span "Save" at bounding box center [344, 306] width 33 height 11
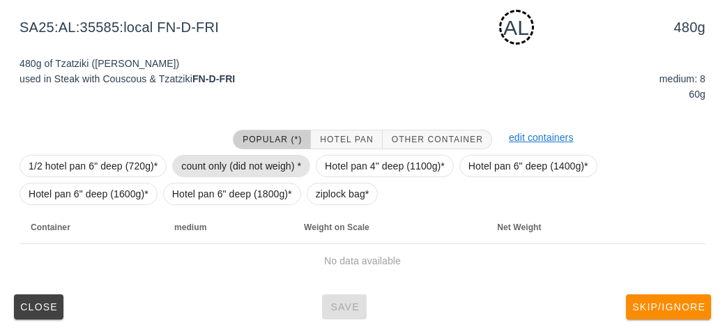
click at [189, 169] on span "count only (did not weigh) *" at bounding box center [241, 165] width 120 height 21
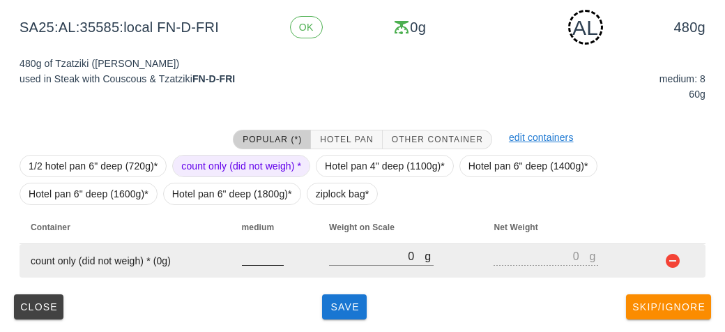
click at [254, 261] on input "number" at bounding box center [263, 256] width 42 height 18
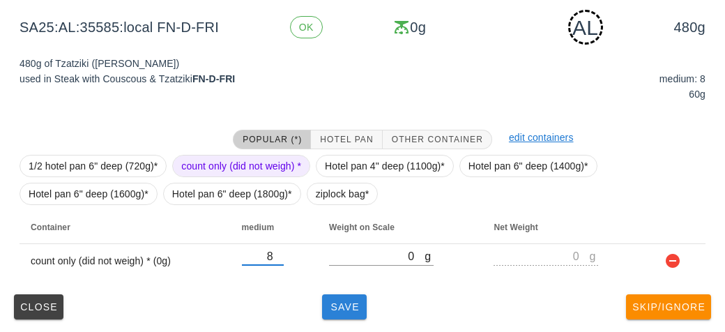
type input "8"
click at [333, 307] on span "Save" at bounding box center [344, 306] width 33 height 11
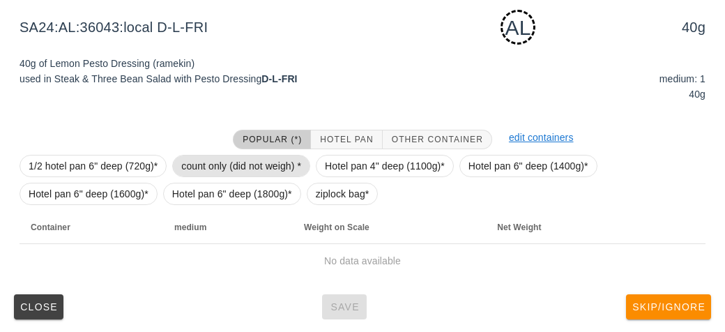
click at [214, 158] on span "count only (did not weigh) *" at bounding box center [241, 165] width 120 height 21
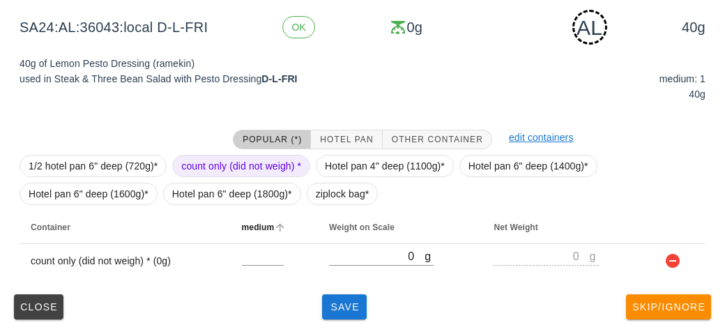
click at [252, 241] on th "medium" at bounding box center [274, 227] width 87 height 33
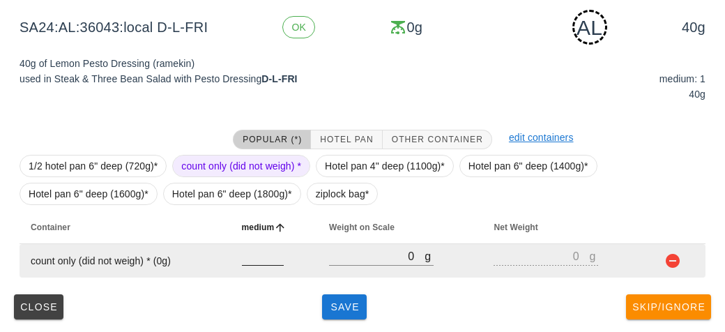
click at [259, 252] on input "number" at bounding box center [263, 256] width 42 height 18
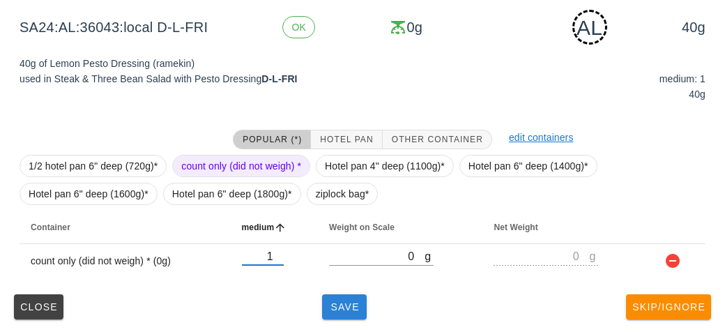
type input "1"
click at [337, 315] on button "Save" at bounding box center [344, 306] width 45 height 25
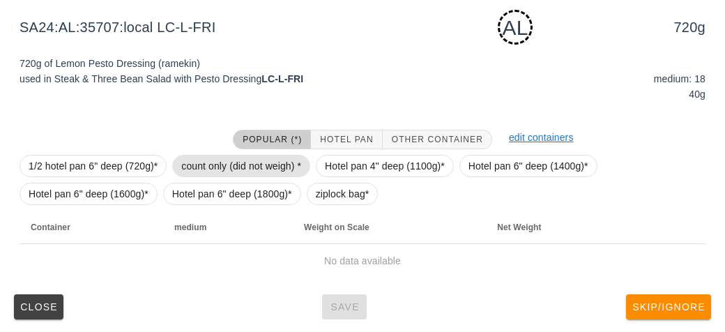
click at [215, 171] on span "count only (did not weigh) *" at bounding box center [241, 165] width 120 height 21
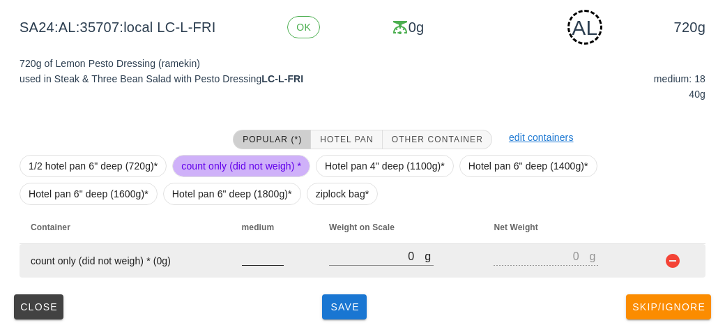
click at [251, 260] on input "number" at bounding box center [263, 256] width 42 height 18
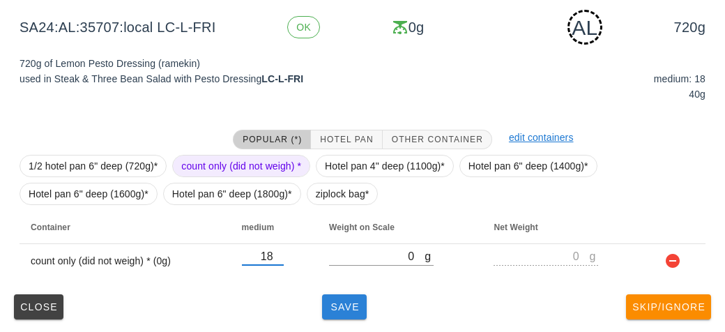
type input "18"
click at [324, 302] on button "Save" at bounding box center [344, 306] width 45 height 25
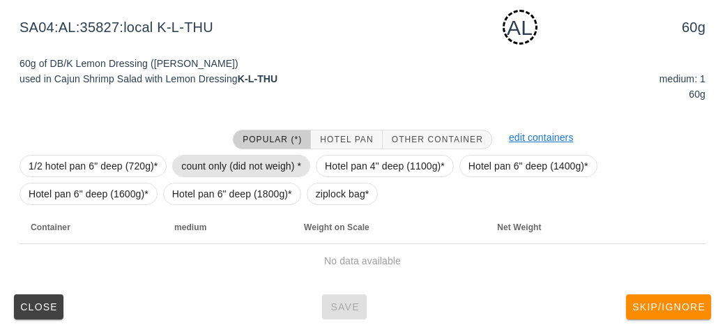
click at [227, 171] on span "count only (did not weigh) *" at bounding box center [241, 165] width 120 height 21
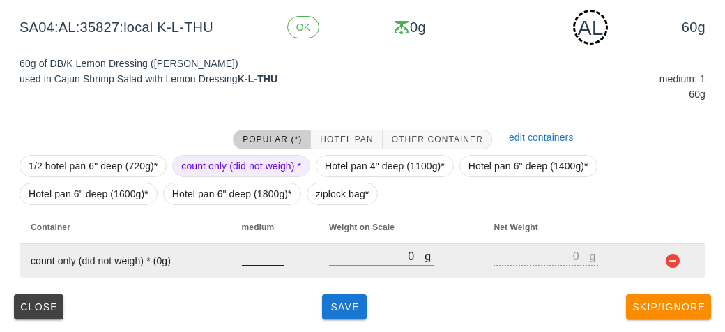
click at [253, 272] on div at bounding box center [263, 273] width 42 height 10
click at [259, 257] on input "number" at bounding box center [263, 256] width 42 height 18
type input "1"
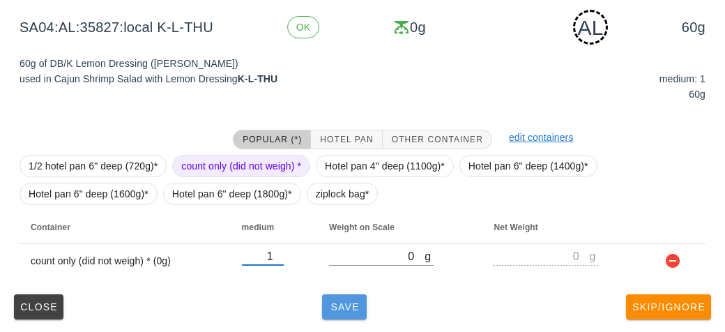
click at [347, 311] on span "Save" at bounding box center [344, 306] width 33 height 11
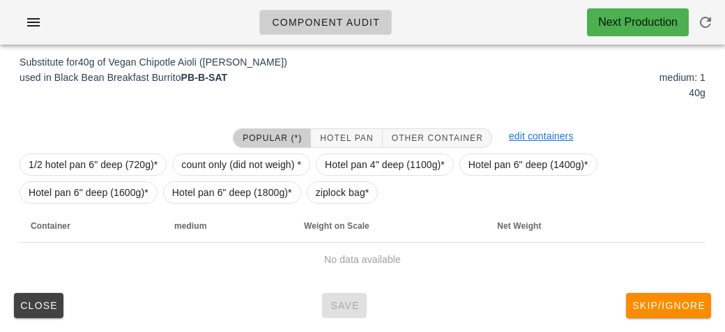
scroll to position [215, 0]
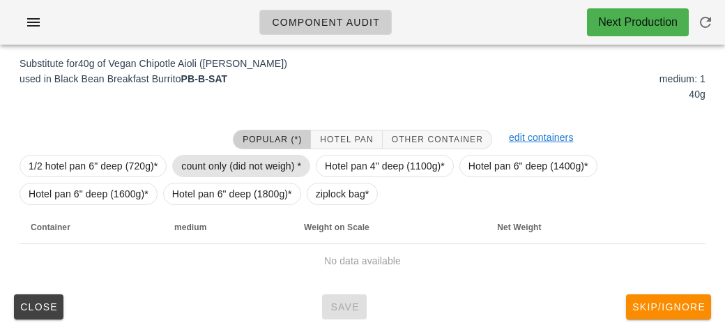
click at [239, 169] on span "count only (did not weigh) *" at bounding box center [241, 165] width 120 height 21
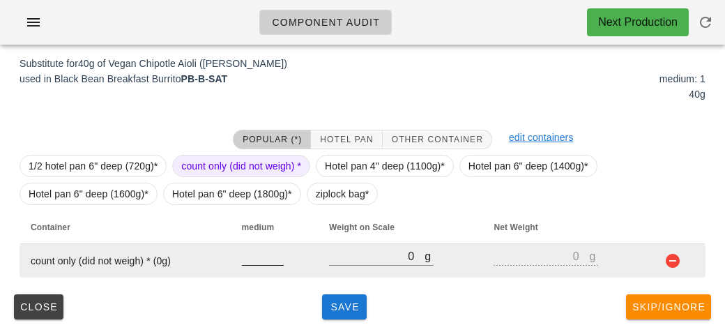
click at [253, 256] on input "number" at bounding box center [263, 256] width 42 height 18
type input "1"
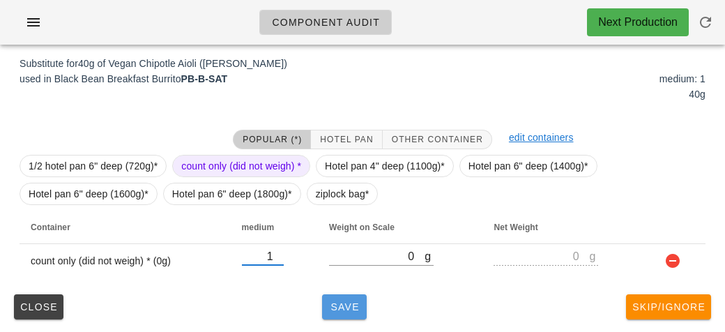
click at [360, 301] on span "Save" at bounding box center [344, 306] width 33 height 11
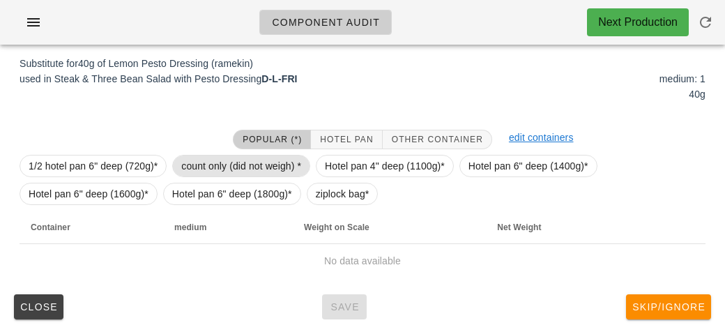
click at [201, 167] on span "count only (did not weigh) *" at bounding box center [241, 165] width 120 height 21
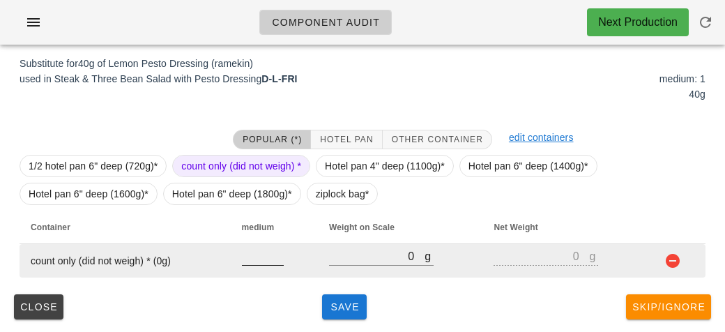
click at [249, 258] on input "number" at bounding box center [263, 256] width 42 height 18
type input "1"
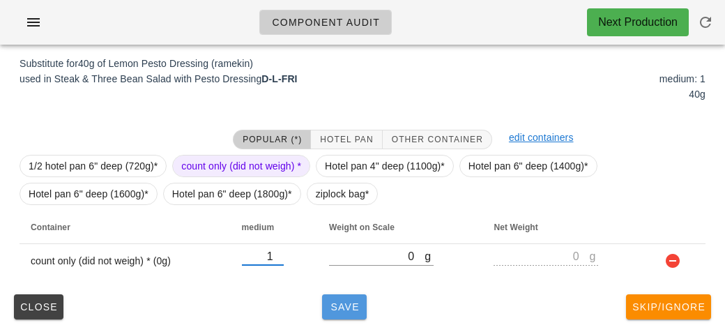
click at [341, 316] on button "Save" at bounding box center [344, 306] width 45 height 25
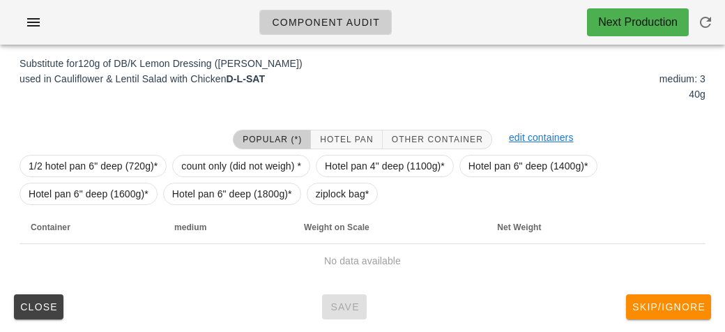
click at [215, 146] on div at bounding box center [117, 139] width 213 height 36
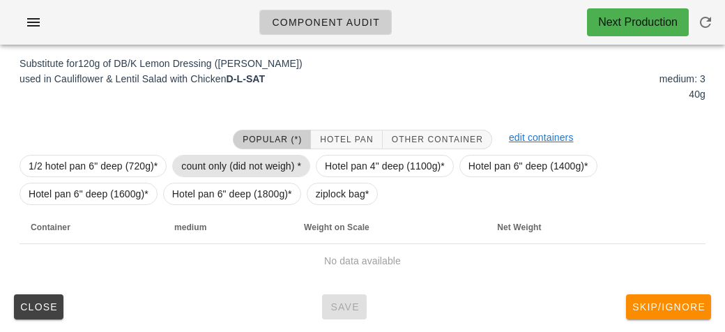
click at [195, 165] on span "count only (did not weigh) *" at bounding box center [241, 165] width 120 height 21
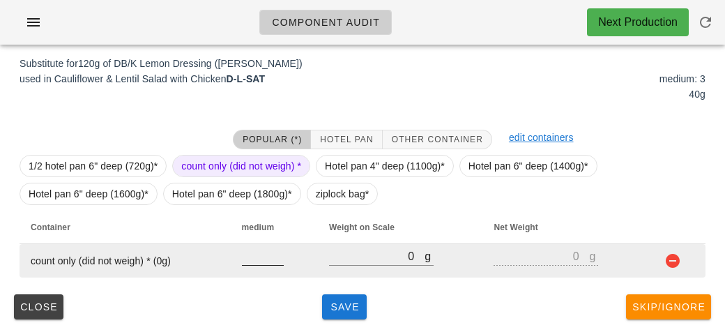
click at [258, 259] on input "number" at bounding box center [263, 256] width 42 height 18
type input "3"
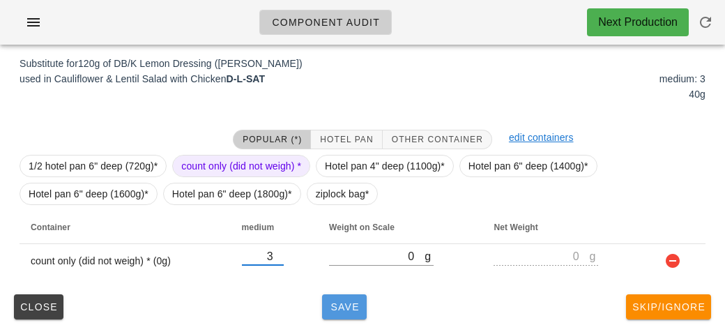
click at [335, 303] on span "Save" at bounding box center [344, 306] width 33 height 11
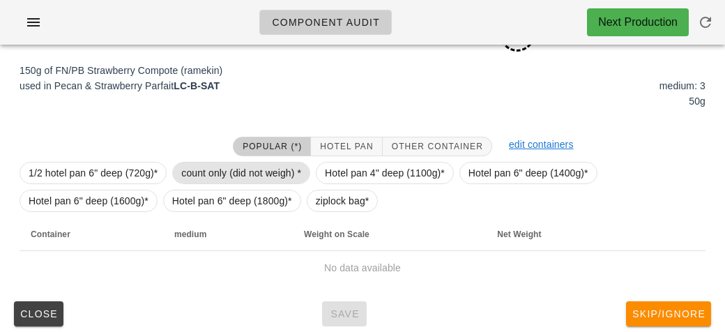
click at [218, 162] on span "count only (did not weigh) *" at bounding box center [241, 172] width 120 height 21
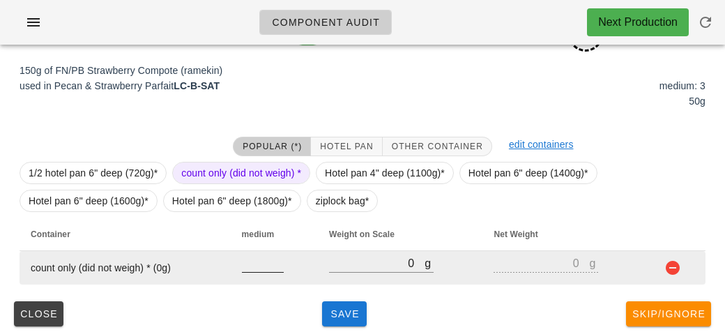
click at [258, 269] on input "number" at bounding box center [263, 263] width 42 height 18
type input "3"
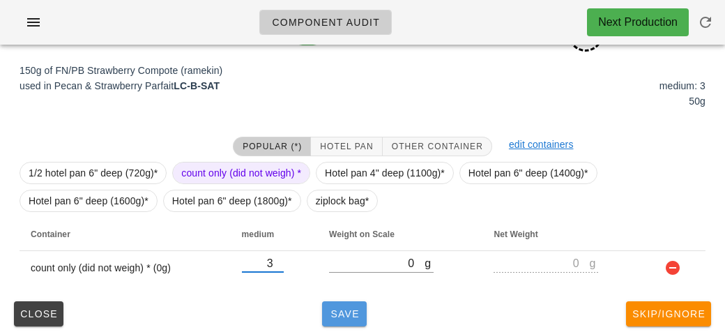
click at [344, 311] on span "Save" at bounding box center [344, 313] width 33 height 11
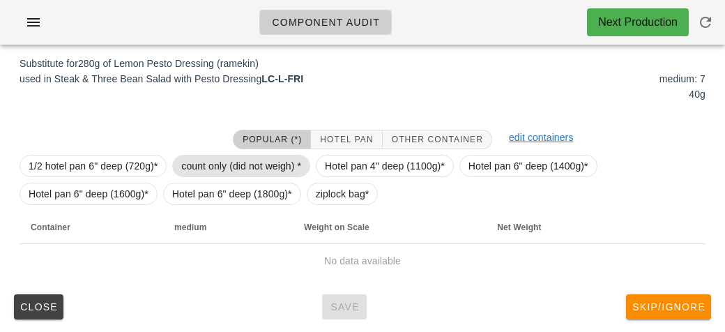
click at [218, 163] on span "count only (did not weigh) *" at bounding box center [241, 165] width 120 height 21
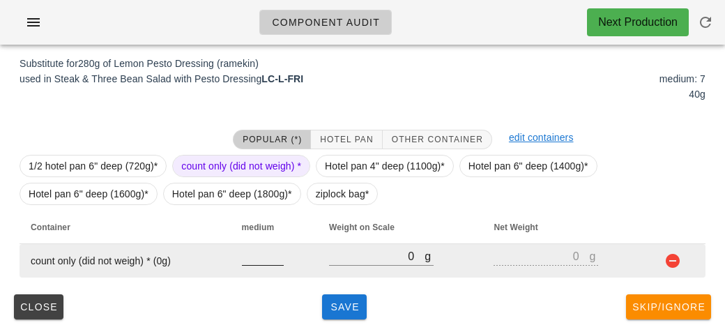
click at [254, 257] on input "number" at bounding box center [263, 256] width 42 height 18
type input "7"
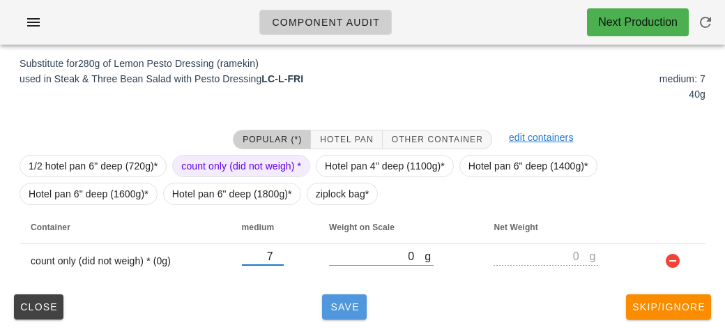
click at [325, 318] on button "Save" at bounding box center [344, 306] width 45 height 25
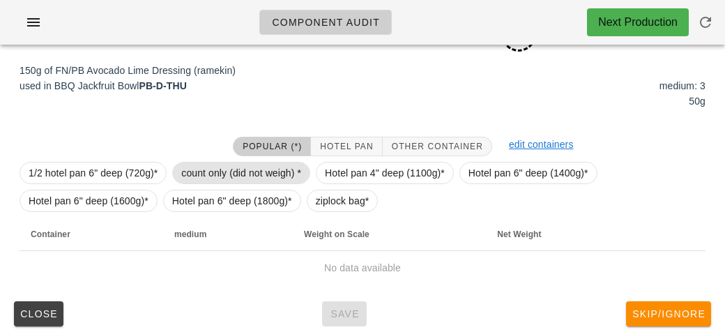
click at [213, 167] on span "count only (did not weigh) *" at bounding box center [241, 172] width 120 height 21
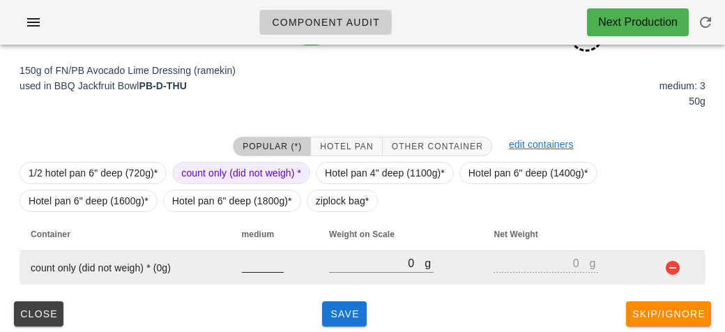
click at [249, 269] on input "number" at bounding box center [263, 263] width 42 height 18
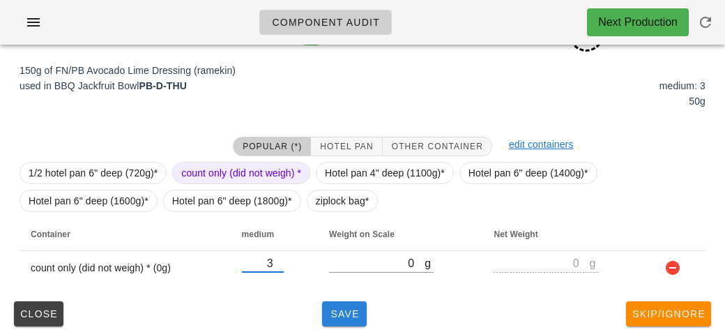
type input "3"
click at [324, 308] on button "Save" at bounding box center [344, 313] width 45 height 25
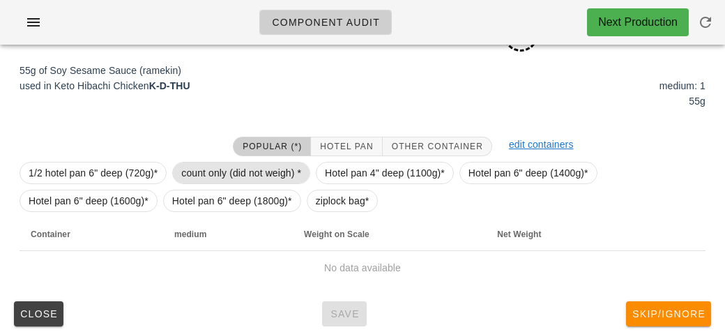
click at [218, 167] on span "count only (did not weigh) *" at bounding box center [241, 172] width 120 height 21
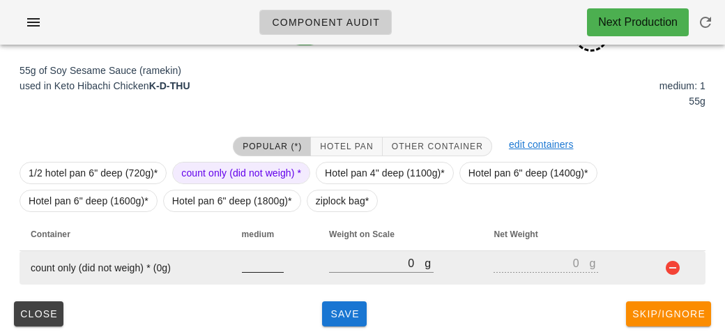
click at [268, 266] on input "number" at bounding box center [263, 263] width 42 height 18
type input "1"
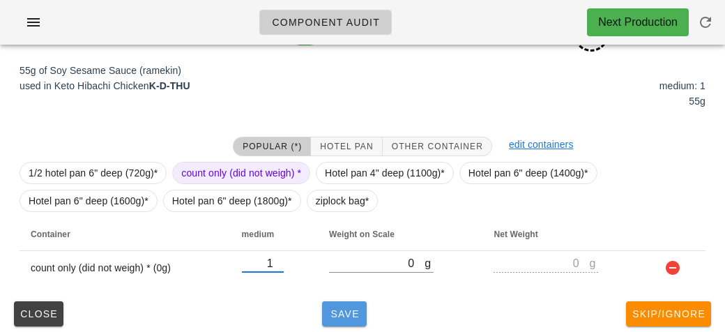
click at [336, 313] on span "Save" at bounding box center [344, 313] width 33 height 11
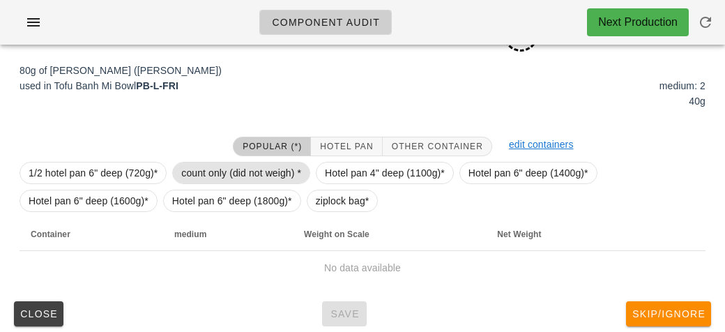
click at [201, 172] on span "count only (did not weigh) *" at bounding box center [241, 172] width 120 height 21
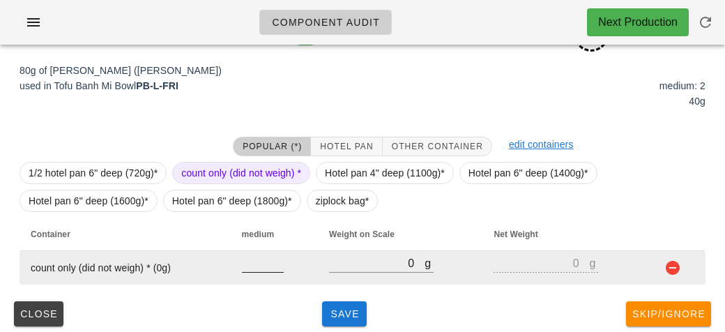
click at [252, 267] on input "number" at bounding box center [263, 263] width 42 height 18
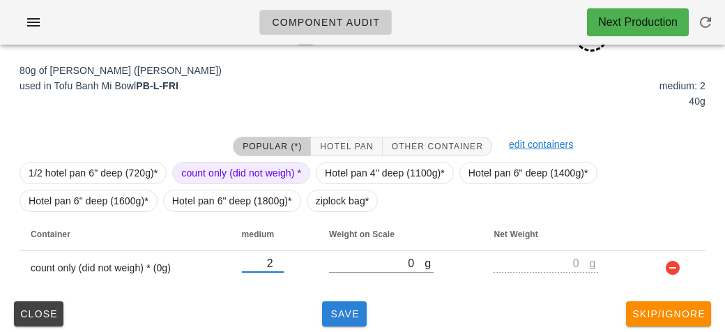
type input "2"
click at [339, 318] on span "Save" at bounding box center [344, 313] width 33 height 11
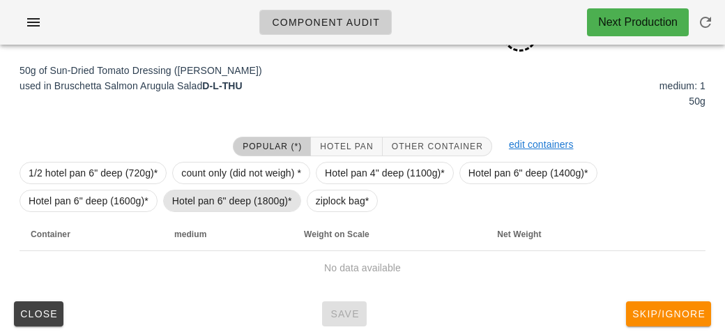
click at [210, 190] on span "Hotel pan 6" deep (1800g)*" at bounding box center [232, 201] width 138 height 22
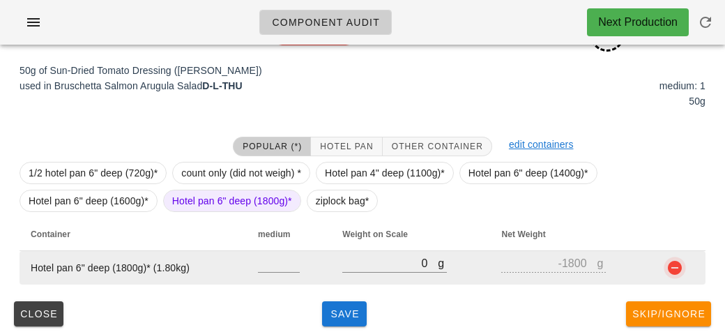
click at [668, 271] on button "button" at bounding box center [675, 267] width 17 height 17
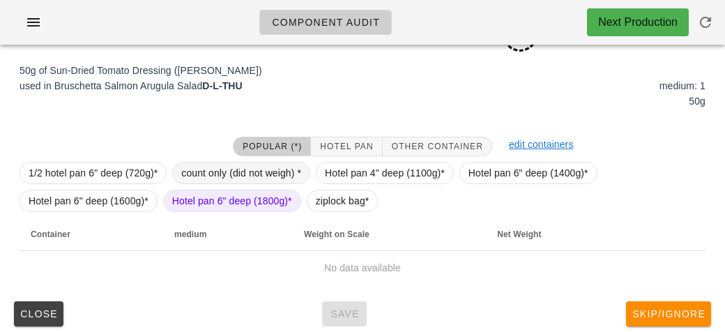
click at [211, 169] on span "count only (did not weigh) *" at bounding box center [241, 172] width 120 height 21
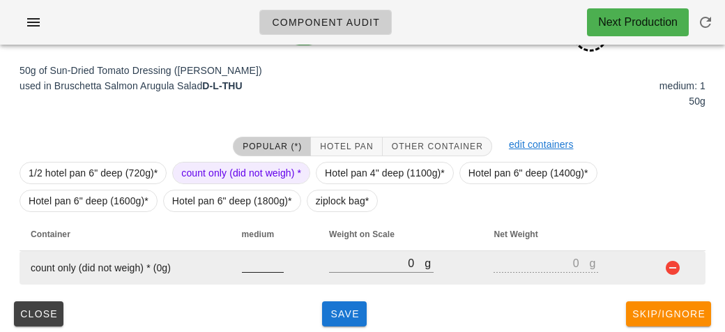
click at [260, 262] on input "number" at bounding box center [263, 263] width 42 height 18
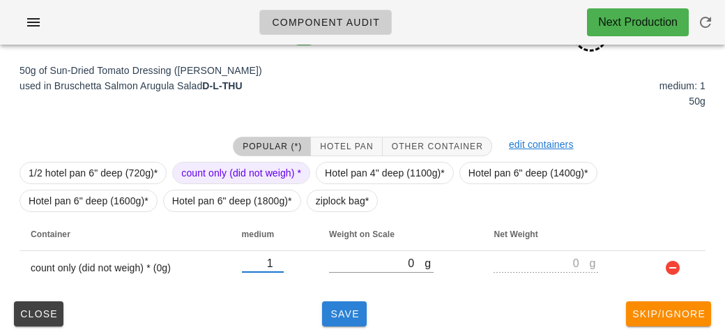
type input "1"
click at [323, 313] on button "Save" at bounding box center [344, 313] width 45 height 25
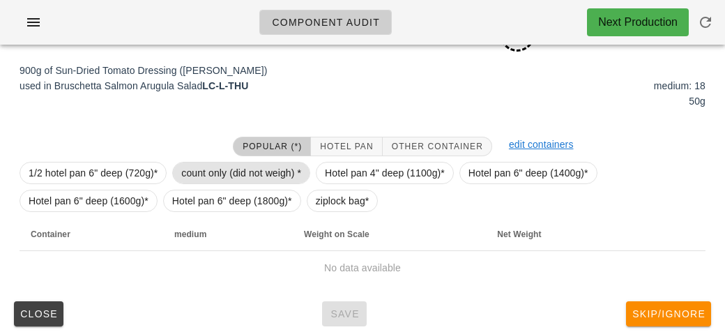
click at [200, 167] on span "count only (did not weigh) *" at bounding box center [241, 172] width 120 height 21
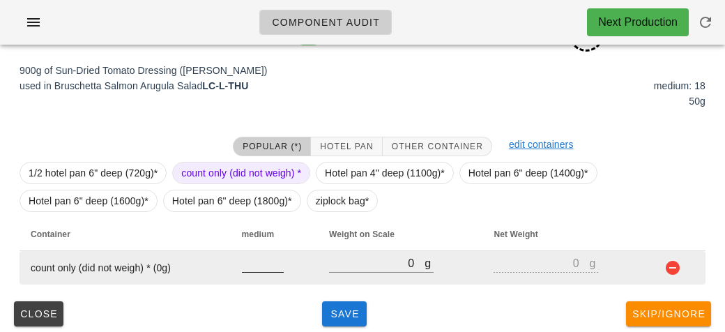
click at [247, 260] on input "number" at bounding box center [263, 263] width 42 height 18
type input "18"
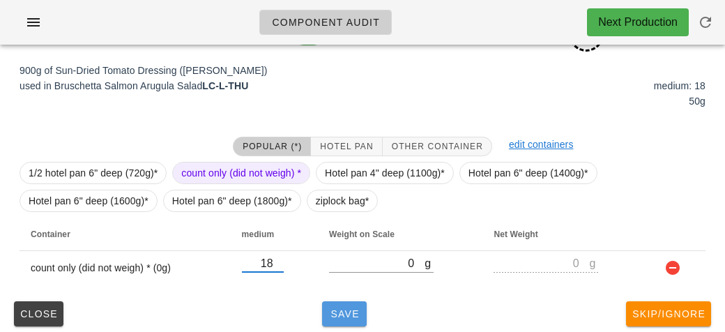
click at [337, 316] on span "Save" at bounding box center [344, 313] width 33 height 11
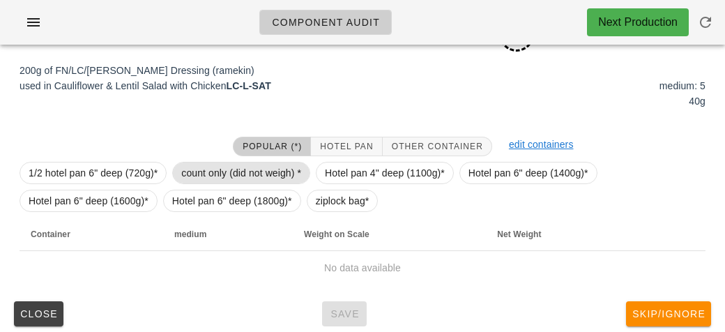
click at [208, 169] on span "count only (did not weigh) *" at bounding box center [241, 172] width 120 height 21
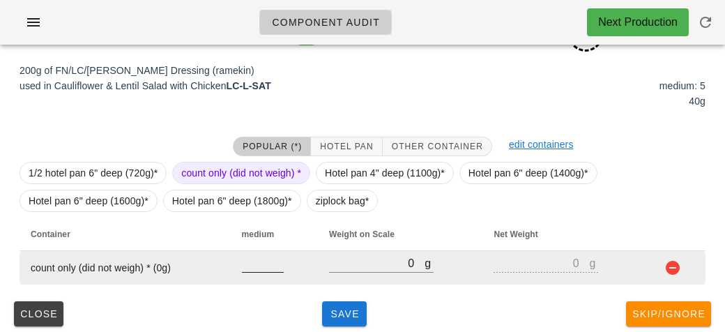
click at [249, 258] on input "number" at bounding box center [263, 263] width 42 height 18
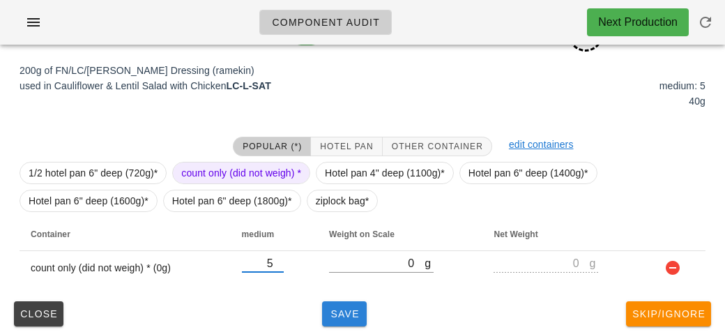
type input "5"
click at [335, 308] on span "Save" at bounding box center [344, 313] width 33 height 11
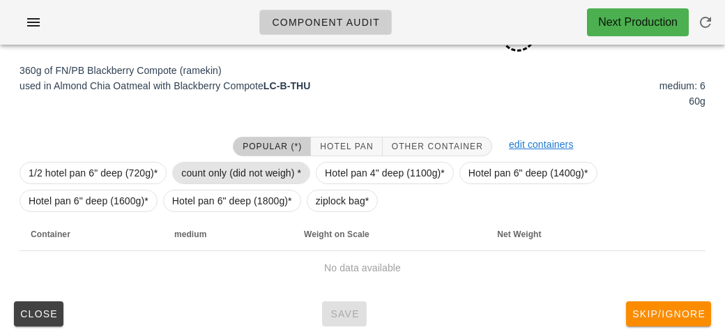
click at [204, 166] on span "count only (did not weigh) *" at bounding box center [241, 172] width 120 height 21
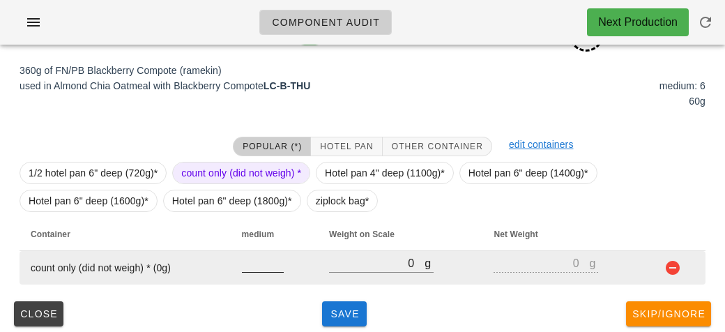
click at [252, 266] on input "number" at bounding box center [263, 263] width 42 height 18
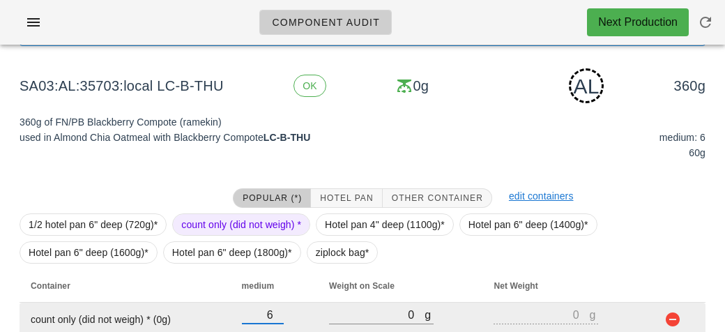
scroll to position [222, 0]
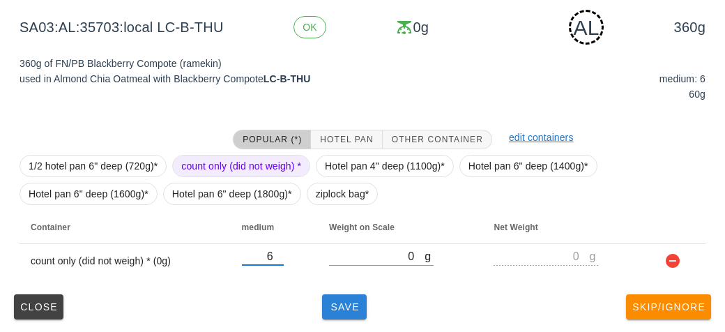
type input "6"
click at [328, 305] on span "Save" at bounding box center [344, 306] width 33 height 11
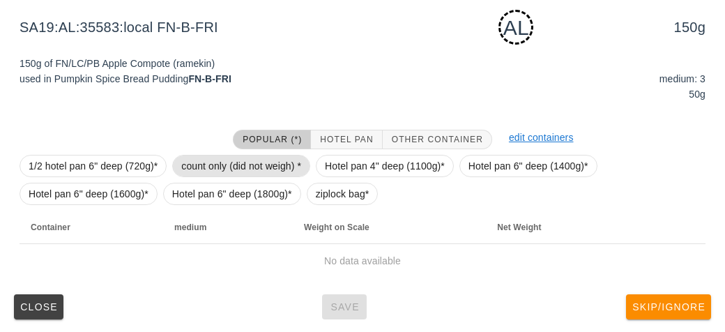
click at [202, 167] on span "count only (did not weigh) *" at bounding box center [241, 165] width 120 height 21
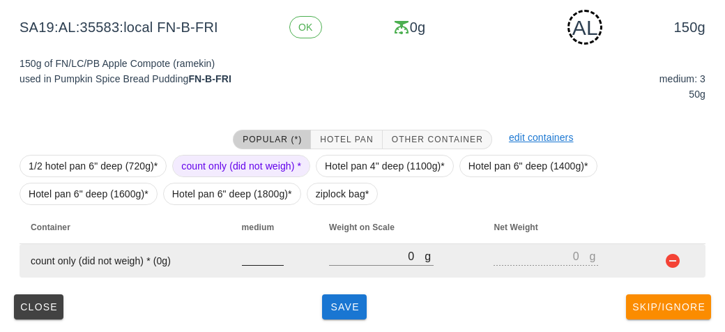
click at [254, 260] on input "number" at bounding box center [263, 256] width 42 height 18
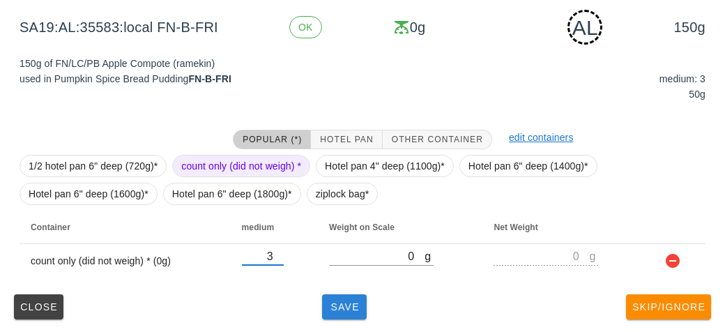
type input "3"
click at [344, 309] on span "Save" at bounding box center [344, 306] width 33 height 11
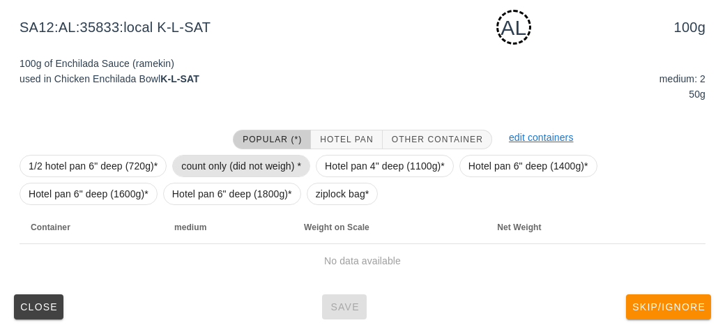
click at [216, 165] on span "count only (did not weigh) *" at bounding box center [241, 165] width 120 height 21
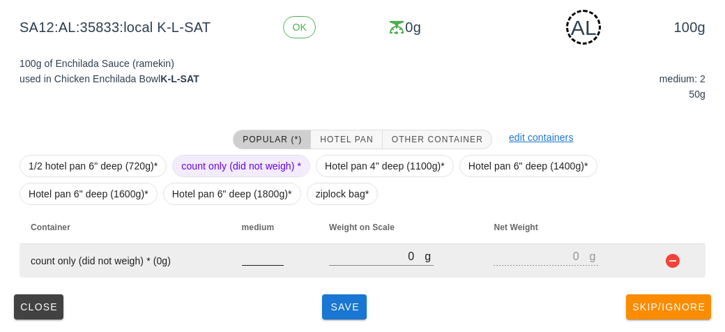
click at [253, 257] on input "number" at bounding box center [263, 256] width 42 height 18
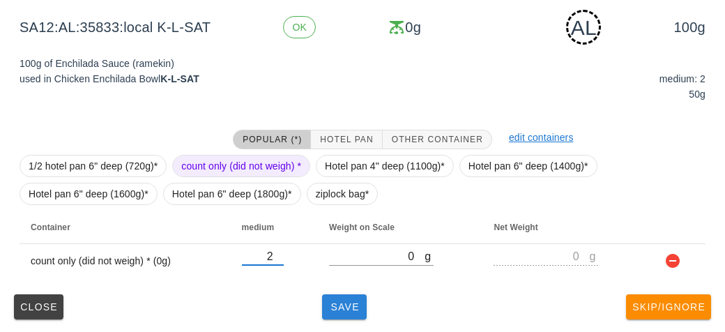
type input "2"
click at [340, 317] on button "Save" at bounding box center [344, 306] width 45 height 25
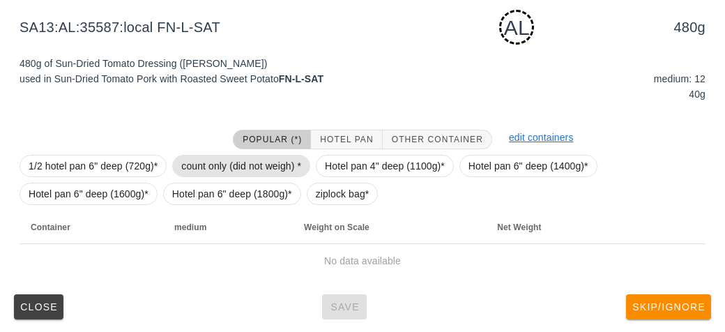
click at [208, 155] on span "count only (did not weigh) *" at bounding box center [241, 165] width 120 height 21
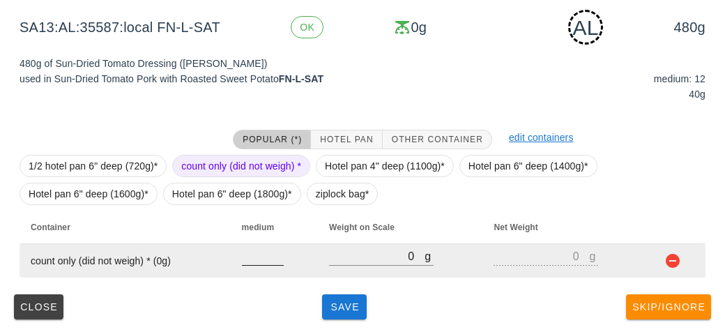
click at [242, 253] on input "number" at bounding box center [263, 256] width 42 height 18
type input "12"
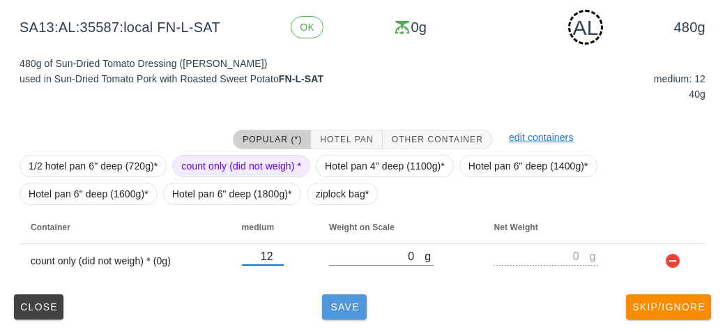
click at [335, 311] on span "Save" at bounding box center [344, 306] width 33 height 11
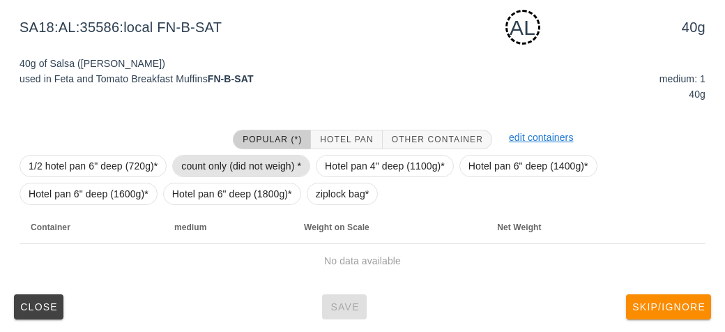
click at [198, 166] on span "count only (did not weigh) *" at bounding box center [241, 165] width 120 height 21
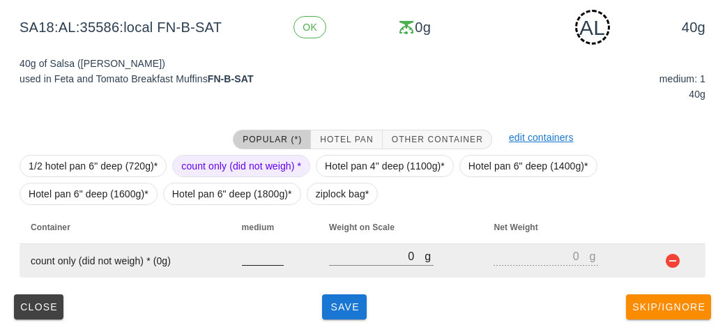
click at [260, 261] on input "number" at bounding box center [263, 256] width 42 height 18
type input "1"
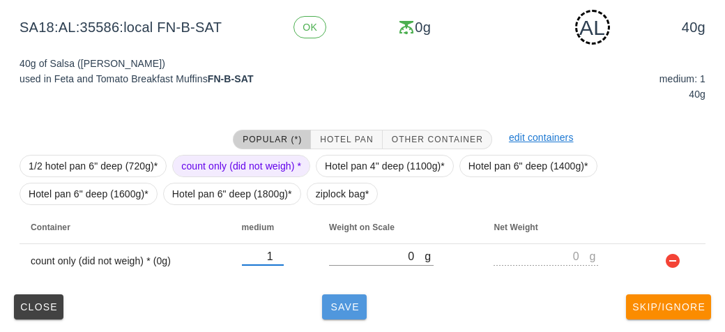
click at [348, 306] on span "Save" at bounding box center [344, 306] width 33 height 11
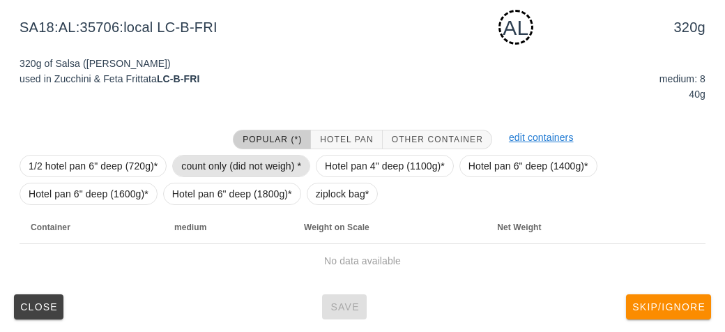
click at [197, 167] on span "count only (did not weigh) *" at bounding box center [241, 165] width 120 height 21
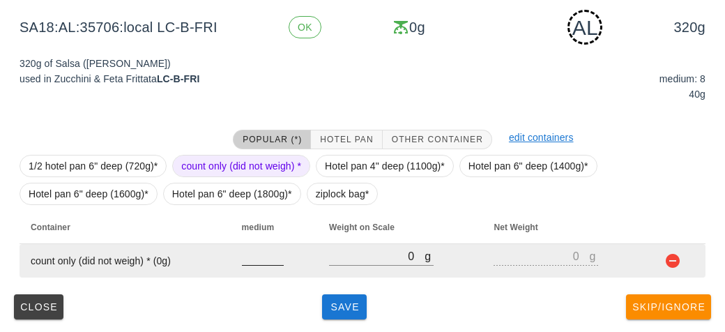
click at [244, 259] on input "number" at bounding box center [263, 256] width 42 height 18
type input "8"
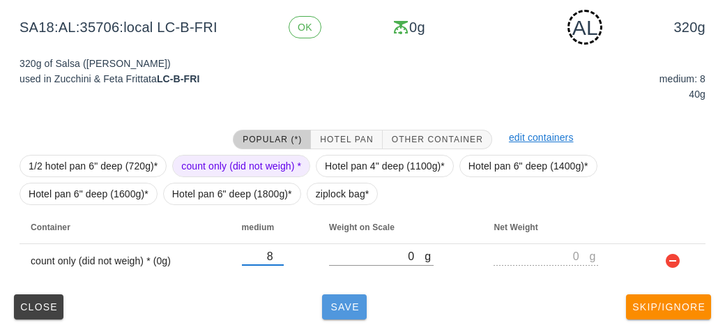
click at [342, 312] on button "Save" at bounding box center [344, 306] width 45 height 25
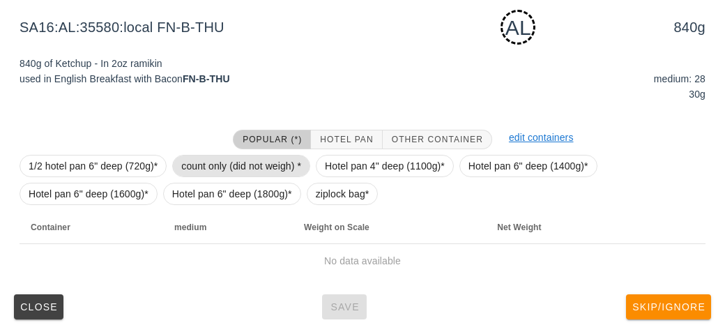
click at [218, 155] on span "count only (did not weigh) *" at bounding box center [241, 165] width 120 height 21
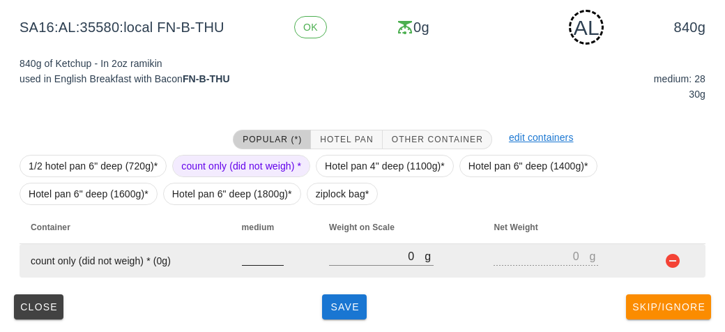
click at [249, 271] on div at bounding box center [263, 273] width 42 height 10
click at [263, 250] on input "number" at bounding box center [263, 256] width 42 height 18
type input "28"
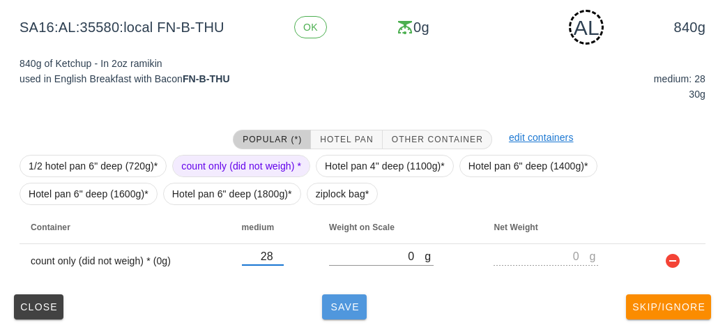
click at [328, 305] on span "Save" at bounding box center [344, 306] width 33 height 11
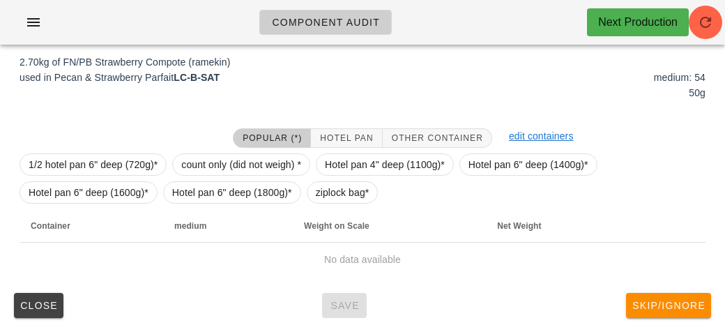
scroll to position [209, 0]
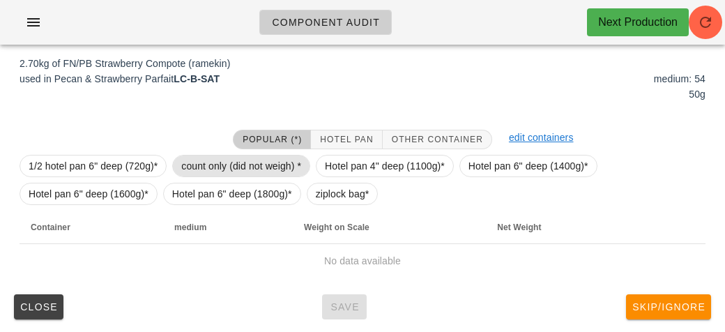
click at [195, 158] on span "count only (did not weigh) *" at bounding box center [241, 165] width 120 height 21
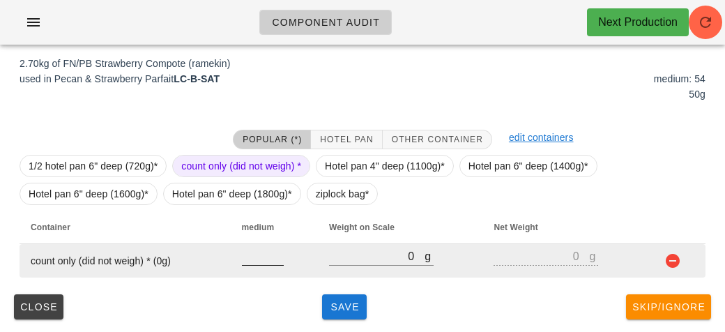
click at [252, 261] on input "number" at bounding box center [263, 256] width 42 height 18
type input "54"
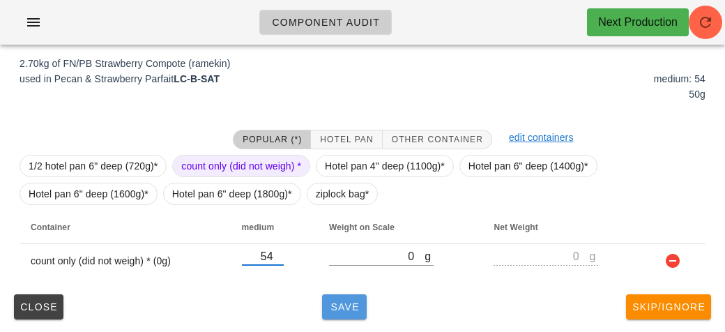
click at [344, 307] on span "Save" at bounding box center [344, 306] width 33 height 11
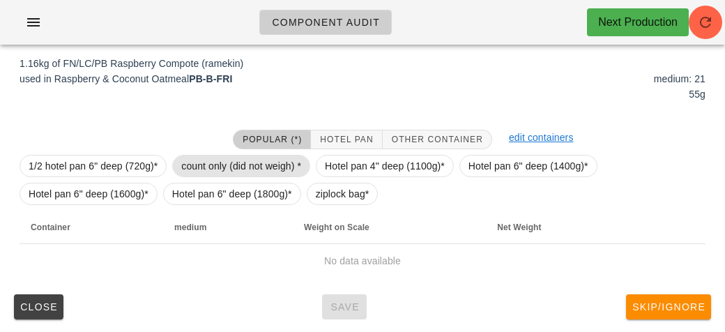
click at [192, 160] on span "count only (did not weigh) *" at bounding box center [241, 165] width 120 height 21
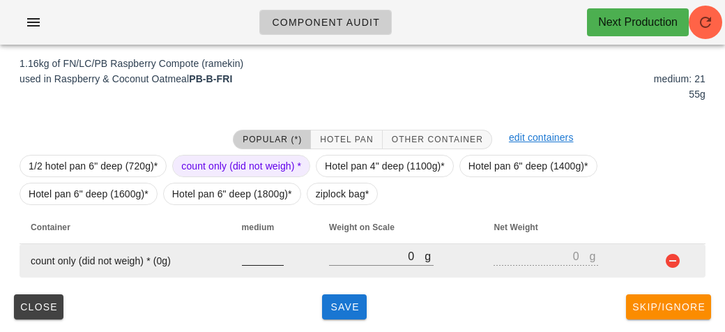
click at [253, 254] on input "number" at bounding box center [263, 256] width 42 height 18
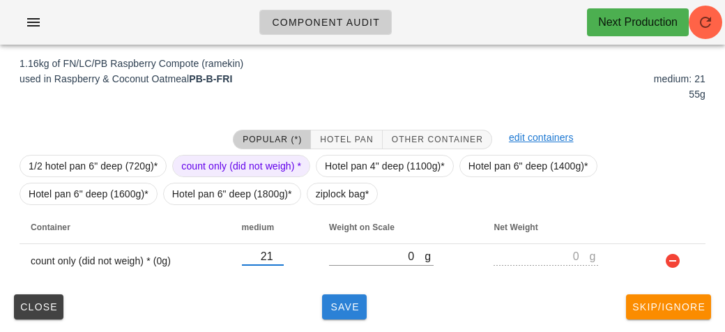
type input "21"
click at [334, 313] on button "Save" at bounding box center [344, 306] width 45 height 25
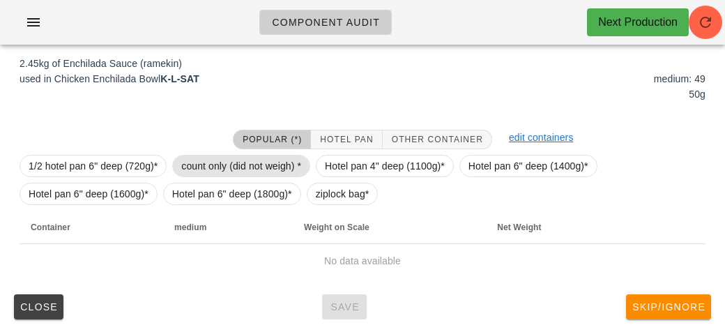
click at [211, 168] on span "count only (did not weigh) *" at bounding box center [241, 165] width 120 height 21
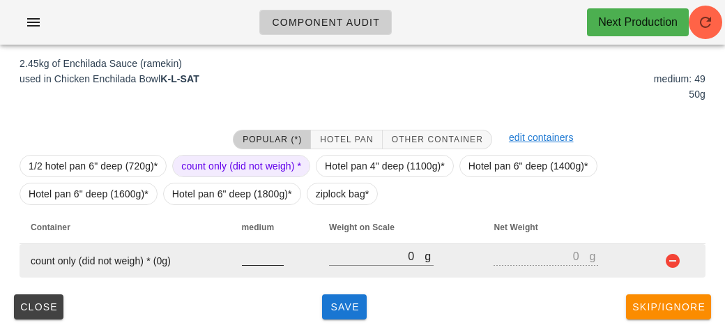
click at [259, 253] on input "number" at bounding box center [263, 256] width 42 height 18
type input "49"
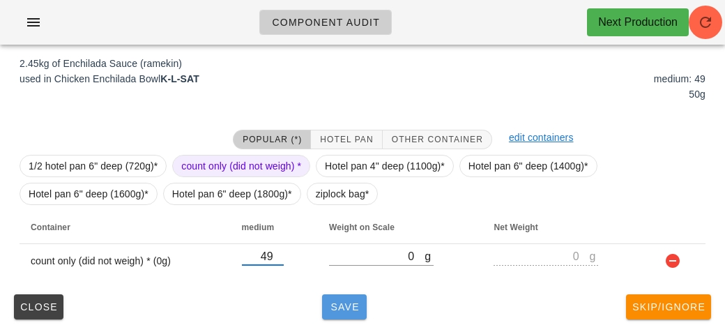
click at [349, 314] on button "Save" at bounding box center [344, 306] width 45 height 25
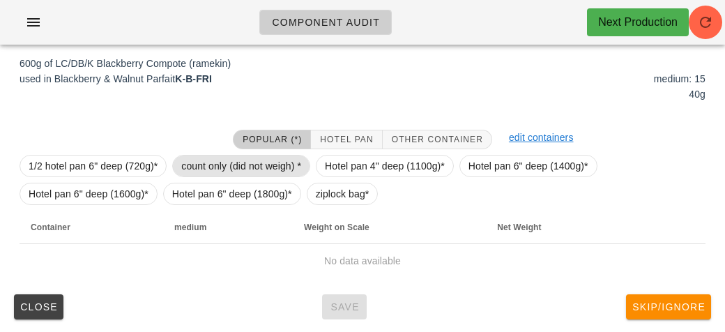
click at [211, 160] on span "count only (did not weigh) *" at bounding box center [241, 165] width 120 height 21
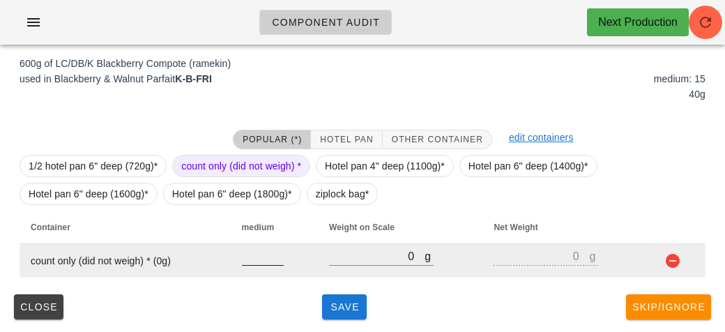
click at [247, 251] on input "number" at bounding box center [263, 256] width 42 height 18
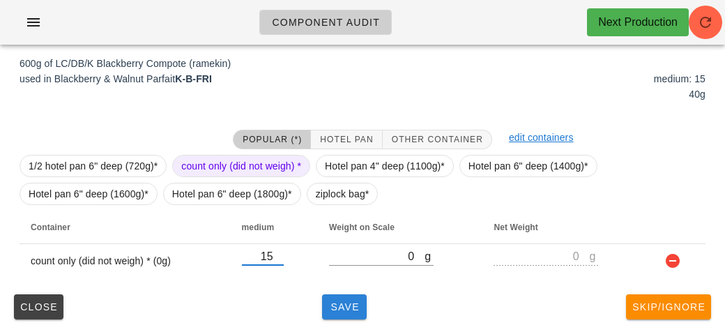
type input "15"
click at [342, 312] on button "Save" at bounding box center [344, 306] width 45 height 25
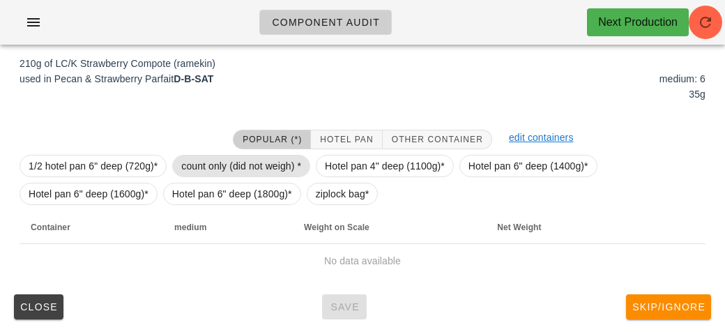
click at [201, 162] on span "count only (did not weigh) *" at bounding box center [241, 165] width 120 height 21
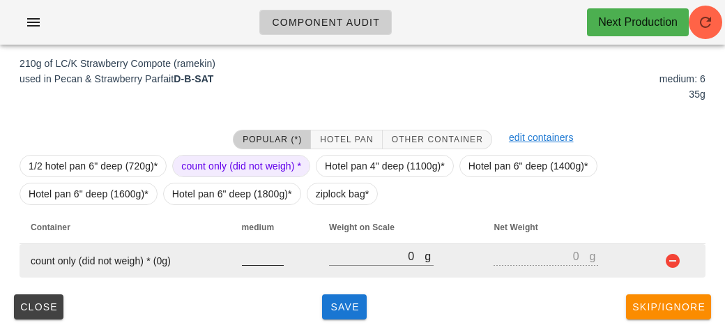
click at [260, 259] on input "number" at bounding box center [263, 256] width 42 height 18
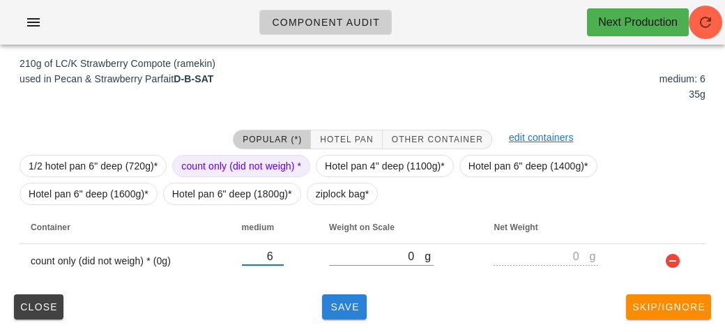
type input "6"
click at [334, 307] on span "Save" at bounding box center [344, 306] width 33 height 11
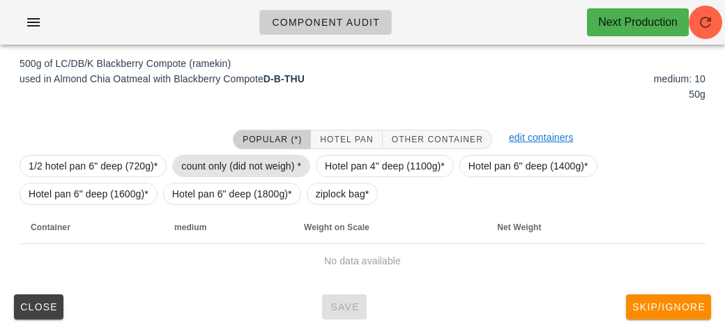
click at [206, 160] on span "count only (did not weigh) *" at bounding box center [241, 165] width 120 height 21
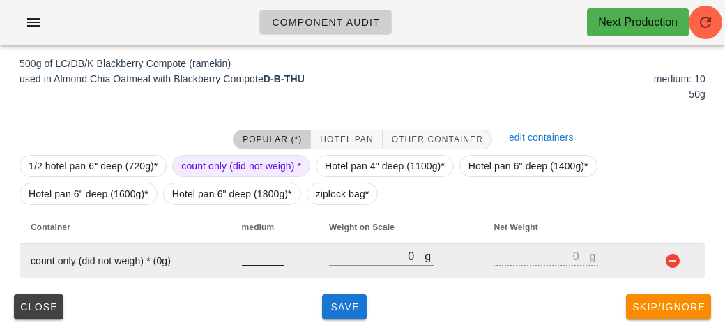
click at [257, 249] on input "number" at bounding box center [263, 256] width 42 height 18
type input "10"
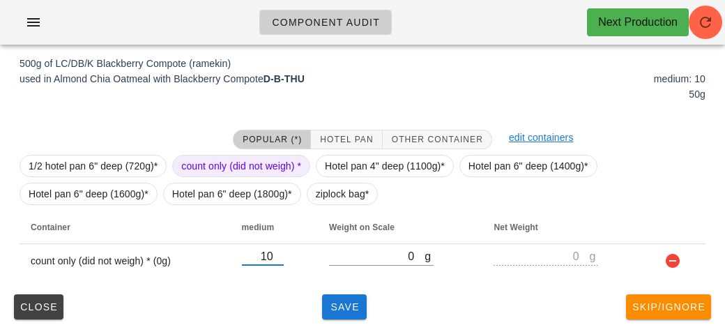
click at [314, 307] on div "Close Save Skip/Ignore" at bounding box center [362, 307] width 708 height 36
click at [349, 294] on button "Save" at bounding box center [344, 306] width 45 height 25
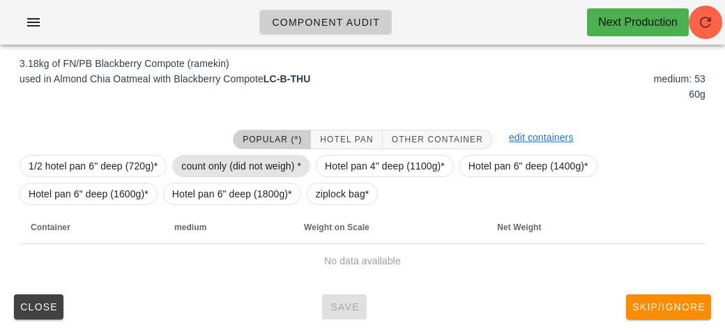
click at [211, 167] on span "count only (did not weigh) *" at bounding box center [241, 165] width 120 height 21
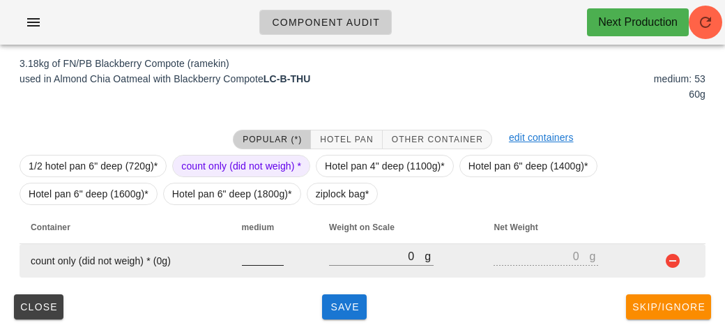
click at [248, 260] on input "number" at bounding box center [263, 256] width 42 height 18
type input "53"
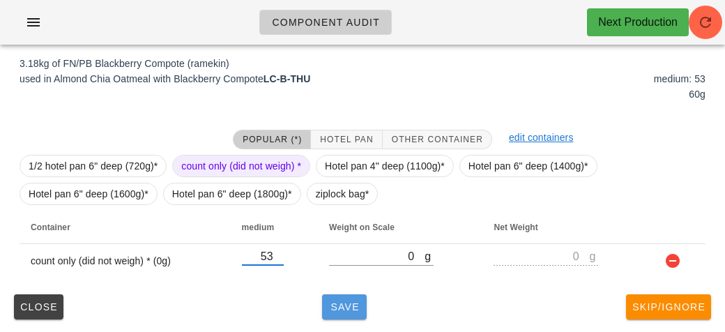
click at [341, 312] on button "Save" at bounding box center [344, 306] width 45 height 25
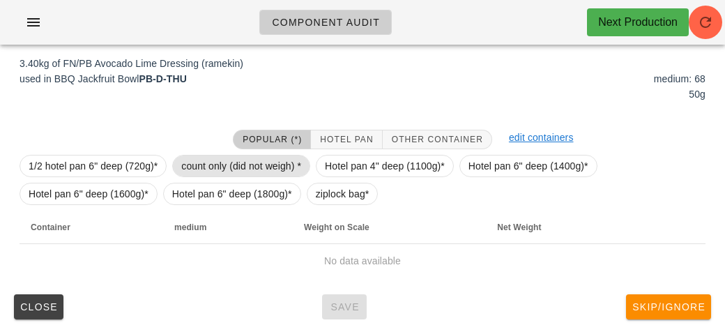
click at [188, 165] on span "count only (did not weigh) *" at bounding box center [241, 165] width 120 height 21
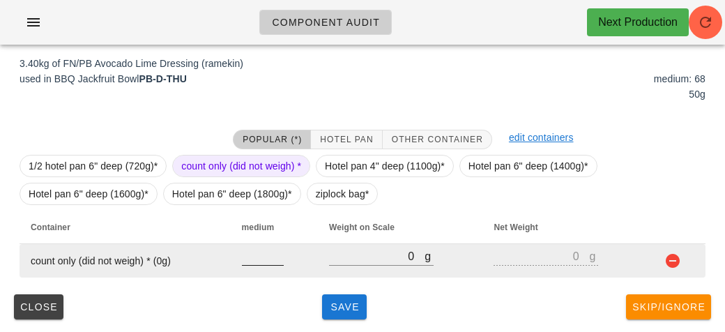
click at [247, 261] on input "number" at bounding box center [263, 256] width 42 height 18
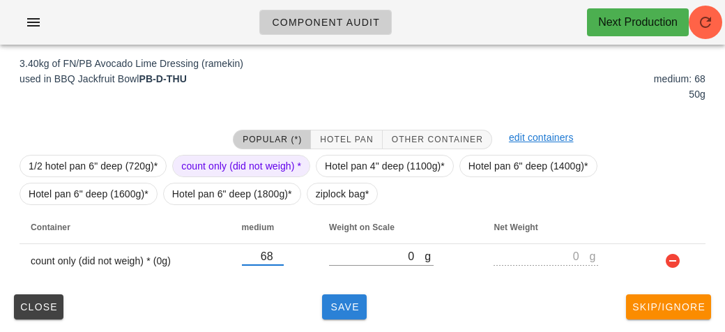
type input "68"
click at [360, 307] on span "Save" at bounding box center [344, 306] width 33 height 11
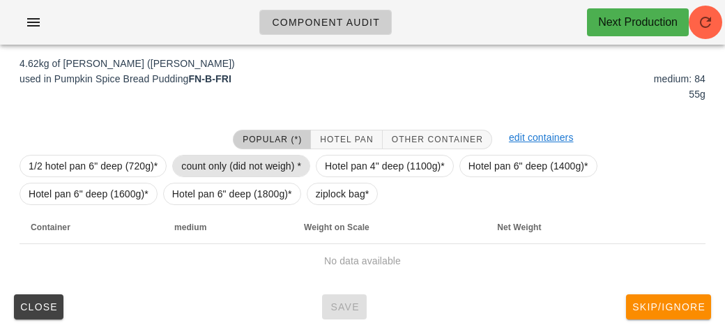
click at [196, 165] on span "count only (did not weigh) *" at bounding box center [241, 165] width 120 height 21
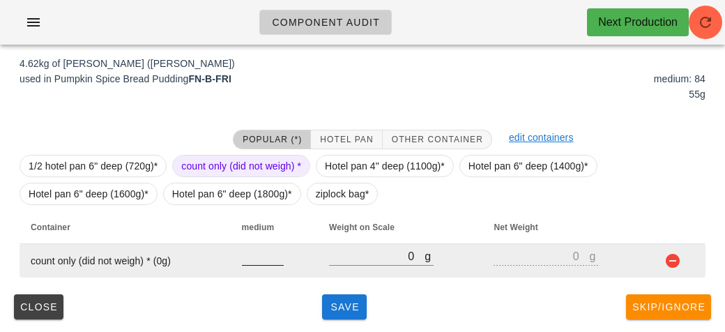
click at [262, 260] on input "number" at bounding box center [263, 256] width 42 height 18
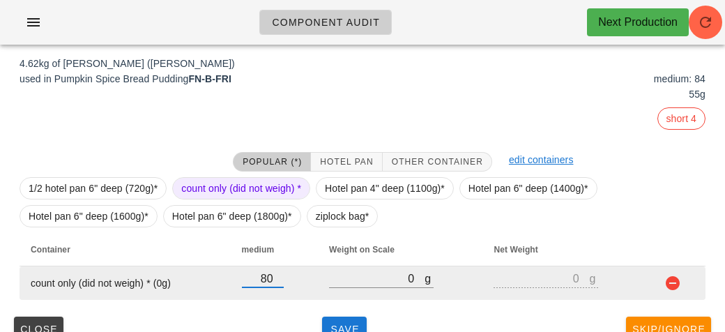
scroll to position [231, 0]
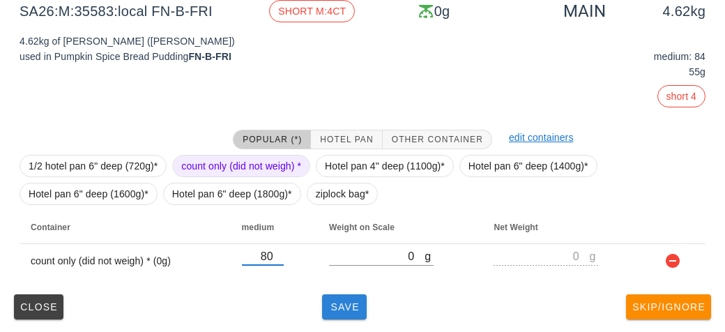
type input "80"
click at [353, 316] on button "Save" at bounding box center [344, 306] width 45 height 25
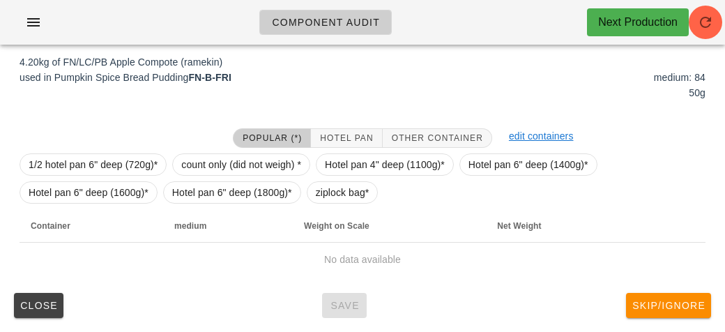
scroll to position [209, 0]
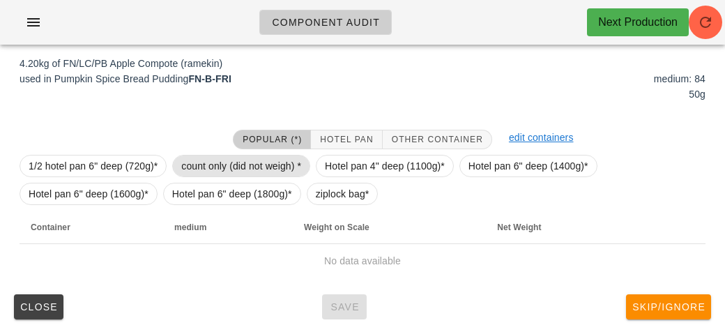
click at [195, 161] on span "count only (did not weigh) *" at bounding box center [241, 165] width 120 height 21
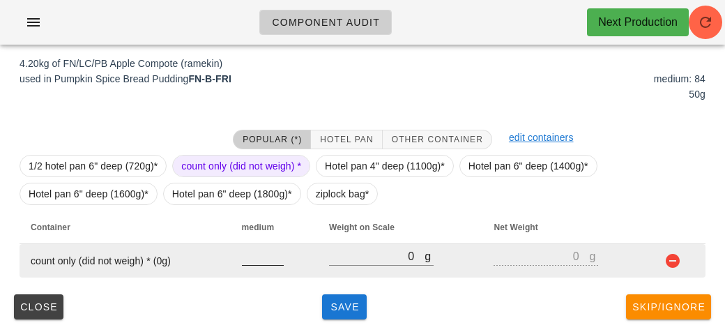
click at [260, 261] on input "number" at bounding box center [263, 256] width 42 height 18
type input "84"
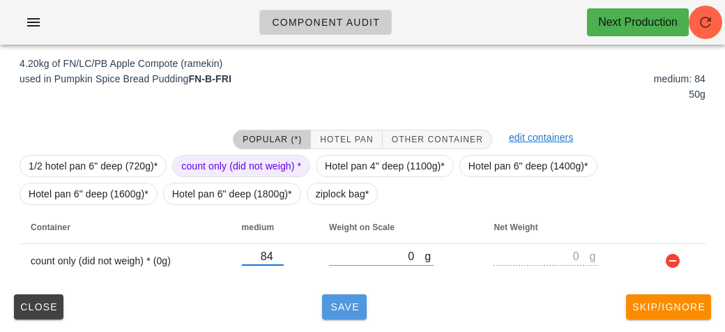
click at [351, 316] on button "Save" at bounding box center [344, 306] width 45 height 25
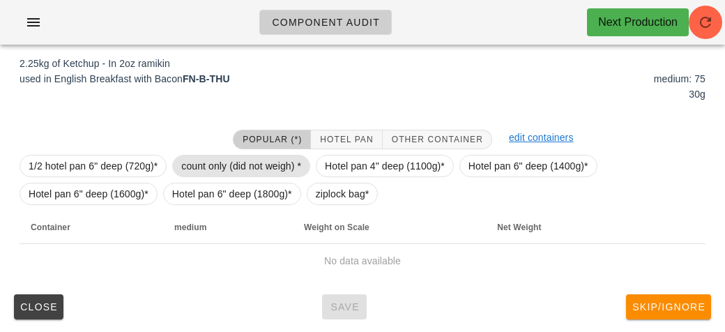
click at [211, 161] on span "count only (did not weigh) *" at bounding box center [241, 165] width 120 height 21
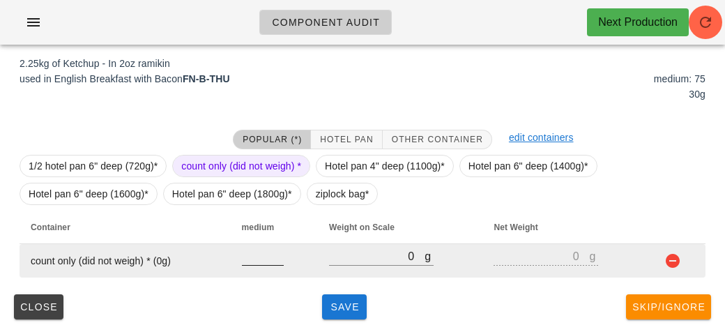
click at [254, 262] on input "number" at bounding box center [263, 256] width 42 height 18
type input "75"
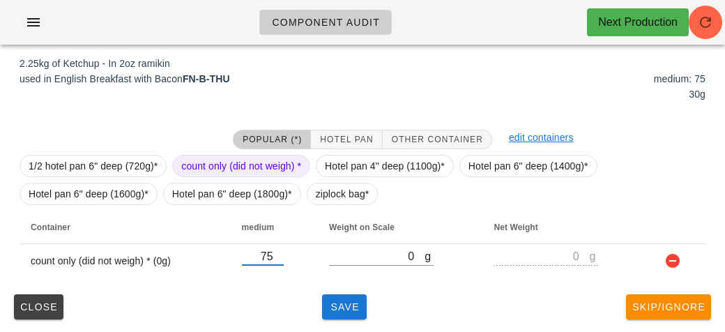
click at [340, 324] on div "(5) local: Thu-Sat (Oct 9-Oct 11) MI (20) PR (86) SA (84) ST (101) VE (110) Sca…" at bounding box center [362, 90] width 725 height 487
click at [347, 307] on span "Save" at bounding box center [344, 306] width 33 height 11
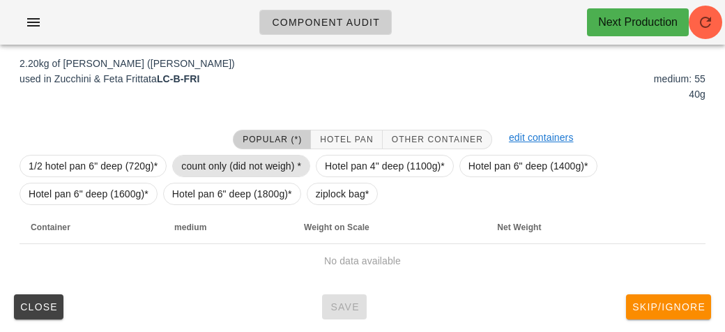
click at [204, 162] on span "count only (did not weigh) *" at bounding box center [241, 165] width 120 height 21
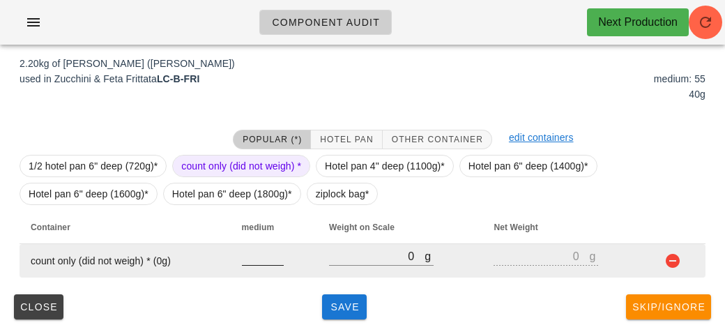
click at [249, 259] on input "number" at bounding box center [263, 256] width 42 height 18
type input "55"
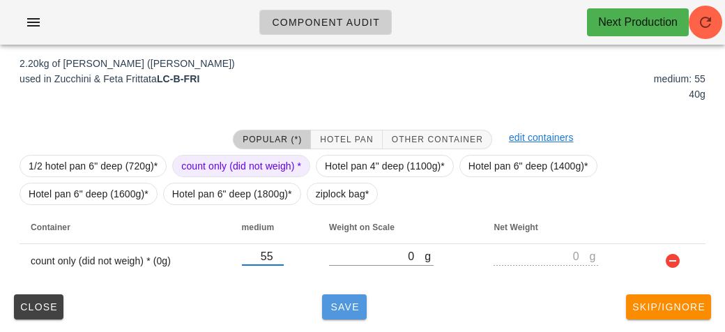
click at [338, 309] on span "Save" at bounding box center [344, 306] width 33 height 11
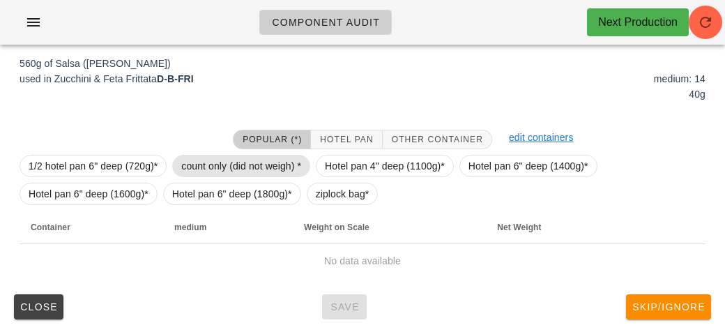
click at [205, 165] on span "count only (did not weigh) *" at bounding box center [241, 165] width 120 height 21
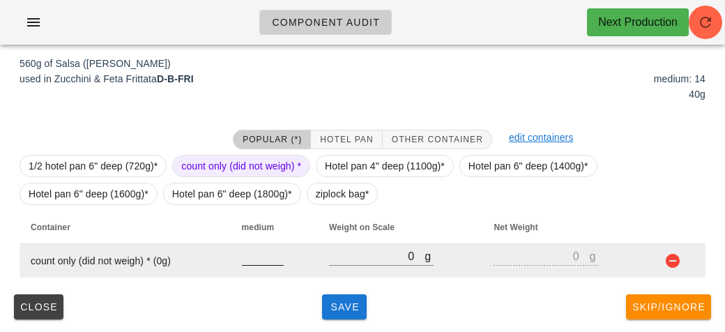
click at [249, 258] on input "number" at bounding box center [263, 256] width 42 height 18
type input "14"
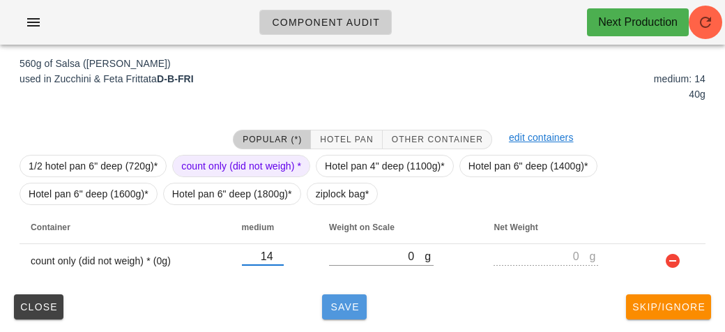
click at [337, 310] on span "Save" at bounding box center [344, 306] width 33 height 11
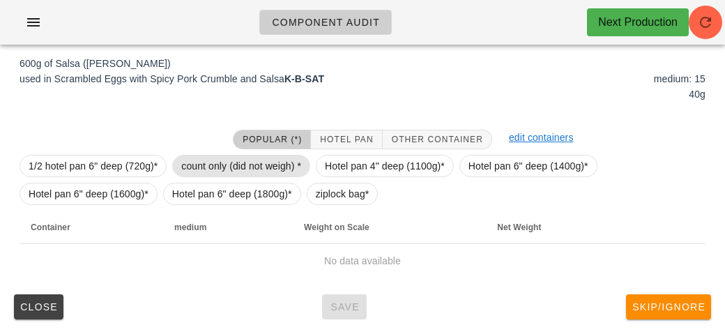
click at [204, 168] on span "count only (did not weigh) *" at bounding box center [241, 165] width 120 height 21
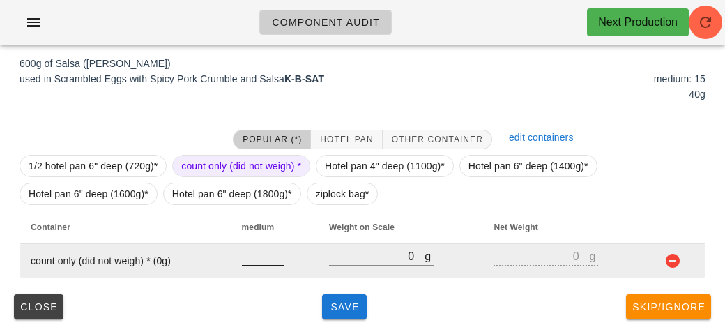
click at [247, 250] on input "number" at bounding box center [263, 256] width 42 height 18
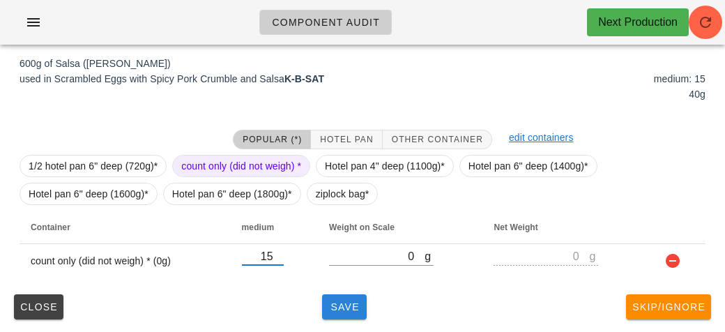
type input "15"
click at [326, 309] on button "Save" at bounding box center [344, 306] width 45 height 25
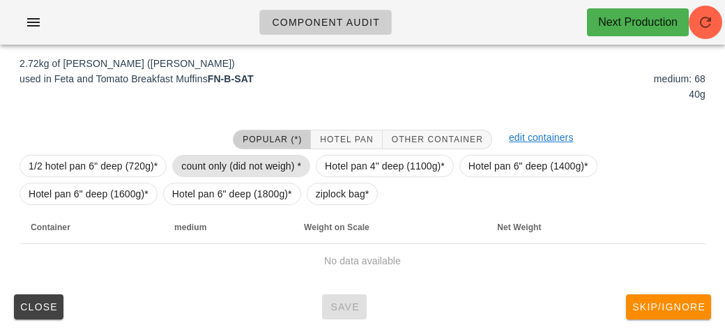
click at [211, 165] on span "count only (did not weigh) *" at bounding box center [241, 165] width 120 height 21
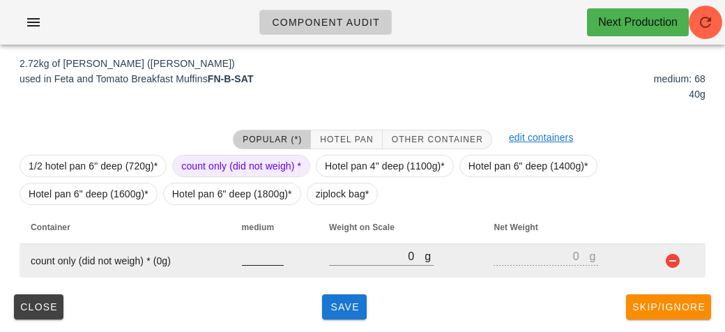
click at [247, 262] on input "number" at bounding box center [263, 256] width 42 height 18
type input "68"
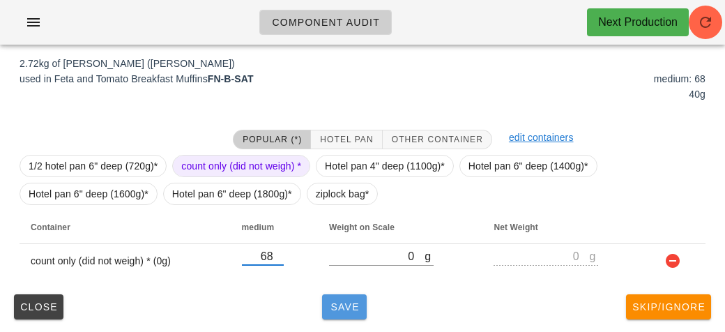
click at [342, 307] on span "Save" at bounding box center [344, 306] width 33 height 11
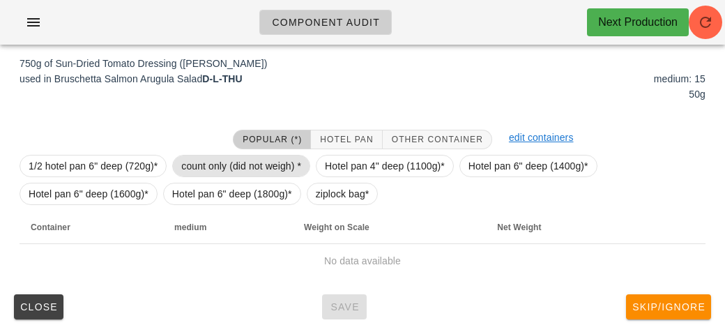
click at [201, 160] on span "count only (did not weigh) *" at bounding box center [241, 165] width 120 height 21
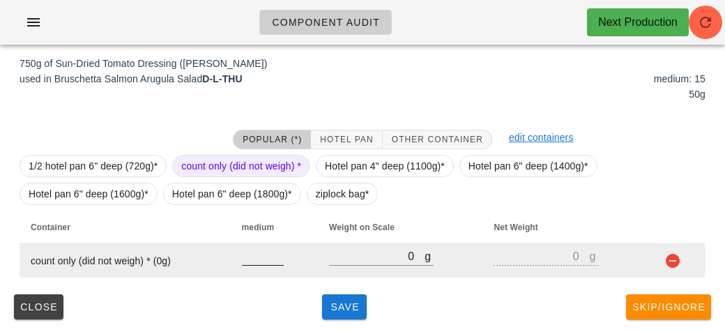
click at [252, 254] on input "number" at bounding box center [263, 256] width 42 height 18
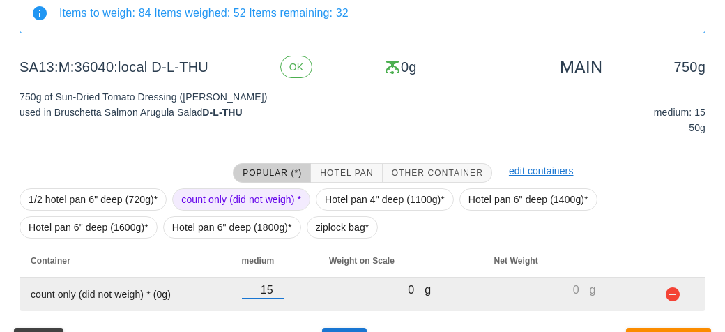
scroll to position [209, 0]
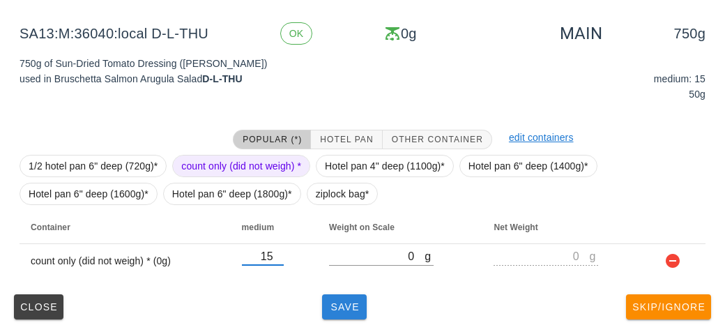
type input "15"
click at [342, 310] on span "Save" at bounding box center [344, 306] width 33 height 11
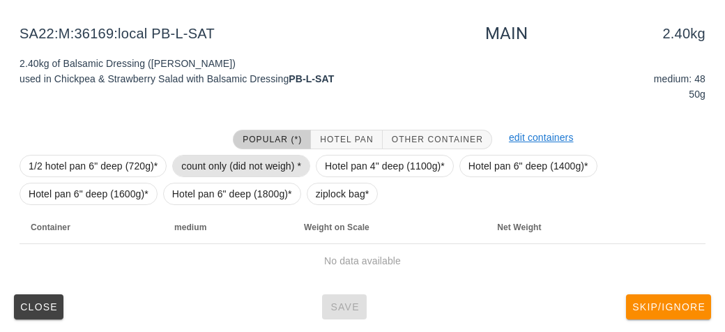
click at [211, 158] on span "count only (did not weigh) *" at bounding box center [241, 165] width 120 height 21
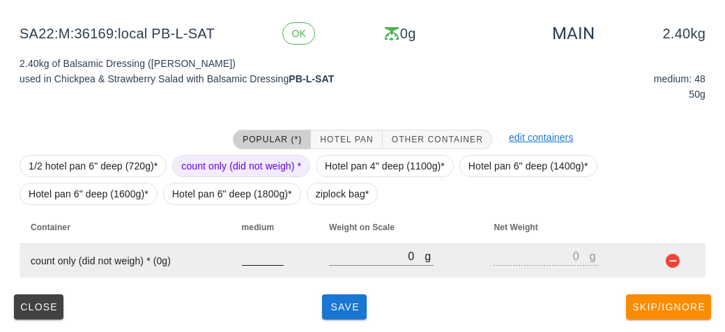
click at [261, 261] on input "number" at bounding box center [263, 256] width 42 height 18
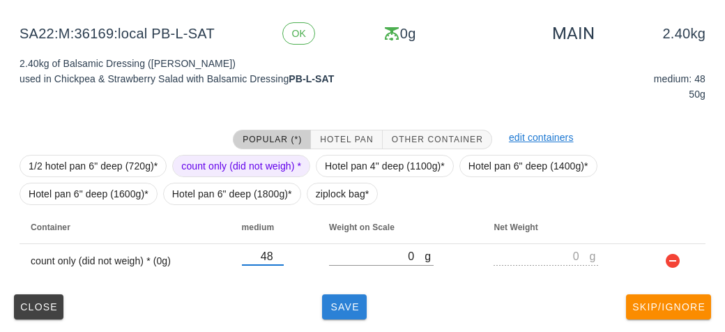
type input "48"
click at [337, 311] on span "Save" at bounding box center [344, 306] width 33 height 11
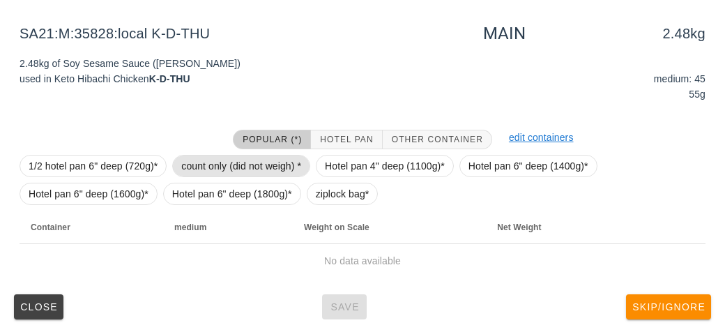
click at [226, 173] on span "count only (did not weigh) *" at bounding box center [241, 165] width 120 height 21
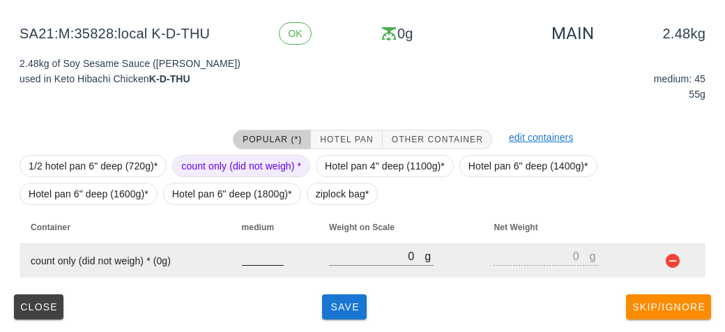
click at [254, 260] on input "number" at bounding box center [263, 256] width 42 height 18
type input "3"
type input "45"
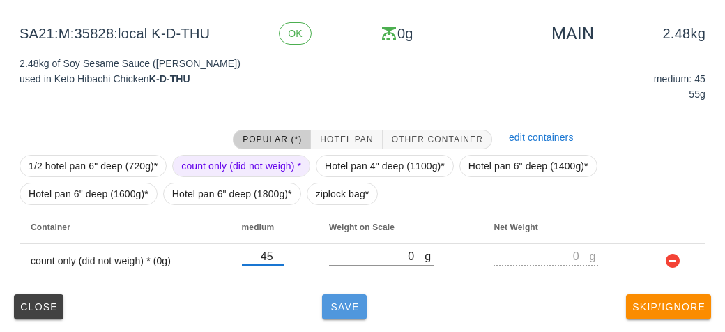
click at [348, 307] on span "Save" at bounding box center [344, 306] width 33 height 11
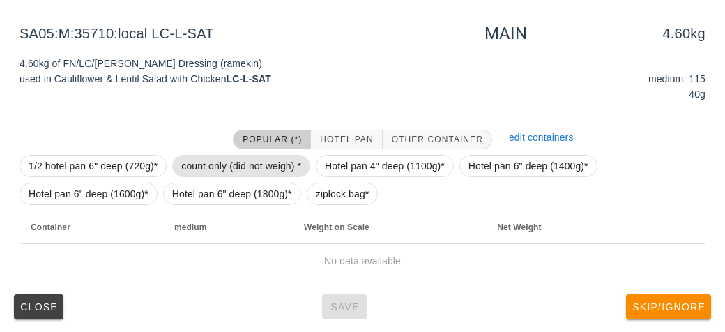
click at [200, 169] on span "count only (did not weigh) *" at bounding box center [241, 165] width 120 height 21
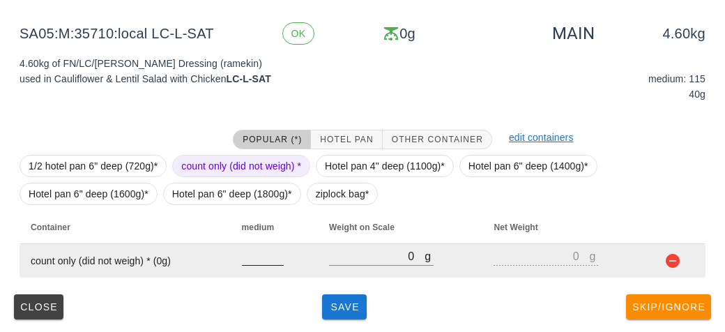
click at [253, 259] on input "number" at bounding box center [263, 256] width 42 height 18
type input "115"
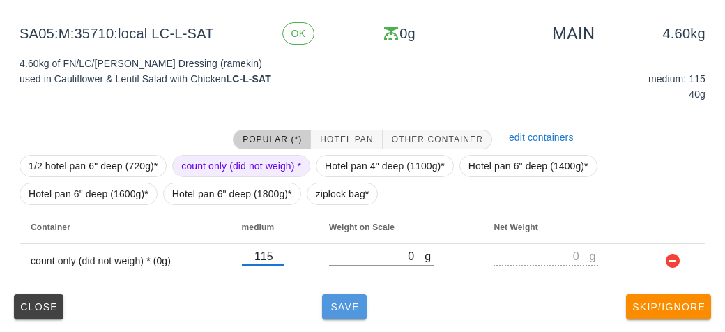
click at [330, 311] on span "Save" at bounding box center [344, 306] width 33 height 11
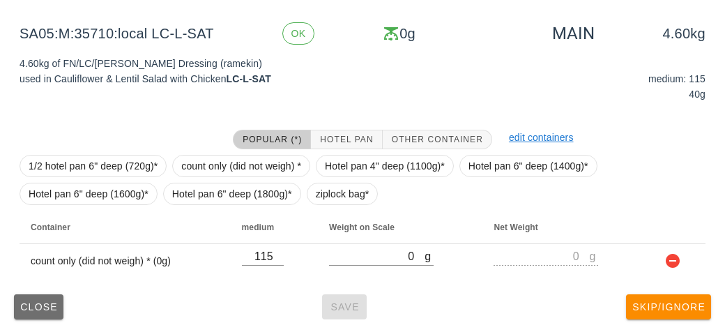
click at [31, 305] on span "Close" at bounding box center [39, 306] width 38 height 11
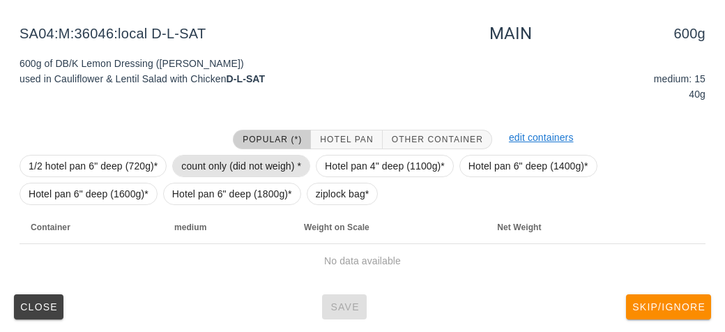
click at [196, 162] on span "count only (did not weigh) *" at bounding box center [241, 165] width 120 height 21
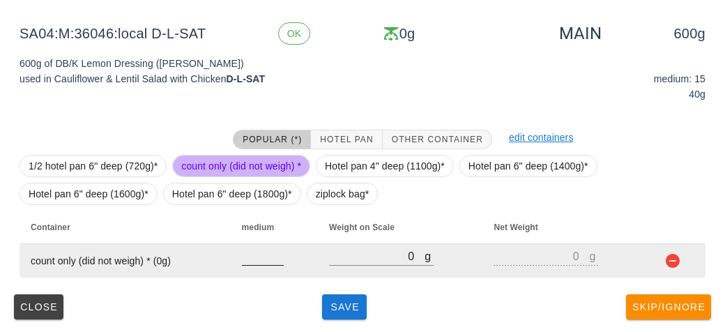
click at [250, 261] on input "number" at bounding box center [263, 256] width 42 height 18
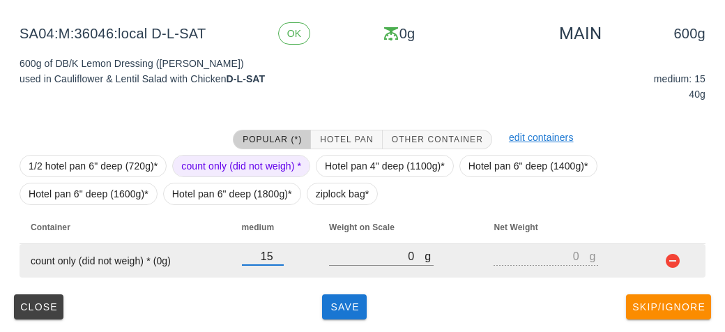
type input "15"
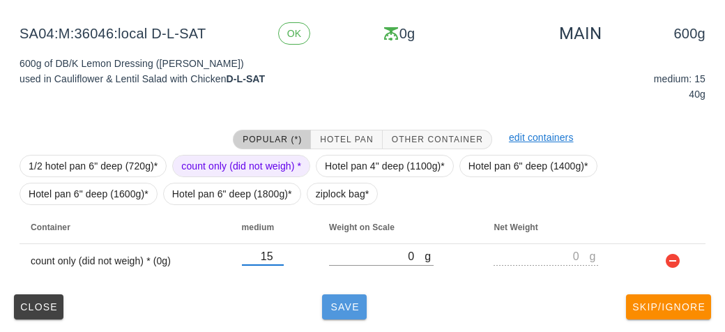
click at [335, 298] on button "Save" at bounding box center [344, 306] width 45 height 25
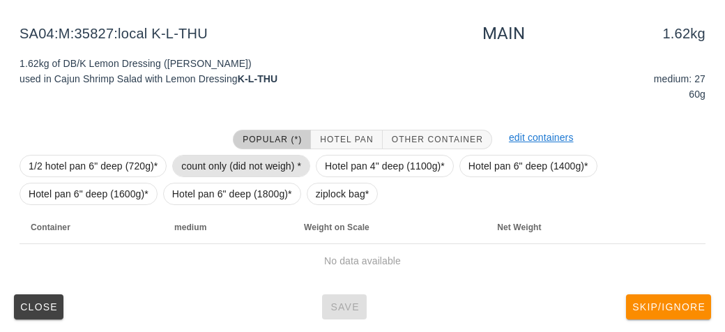
click at [195, 173] on span "count only (did not weigh) *" at bounding box center [241, 165] width 120 height 21
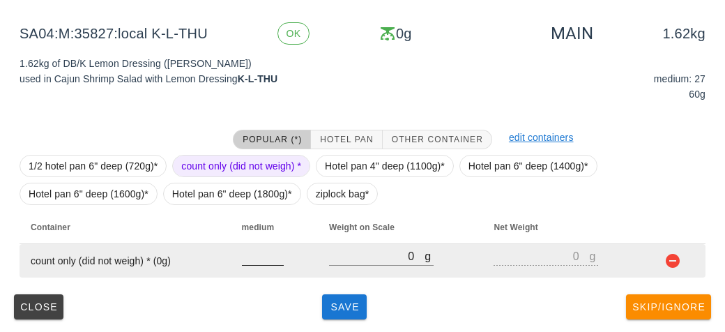
click at [247, 257] on input "number" at bounding box center [263, 256] width 42 height 18
type input "27"
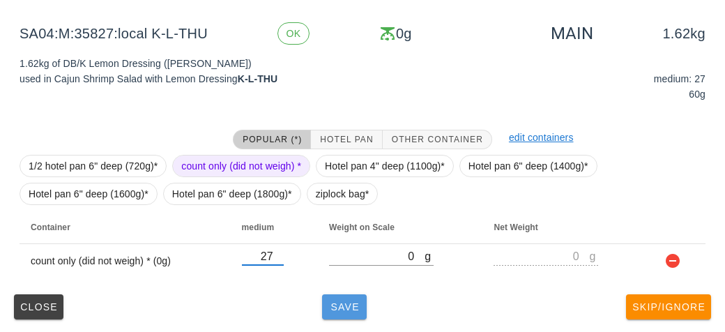
click at [337, 314] on button "Save" at bounding box center [344, 306] width 45 height 25
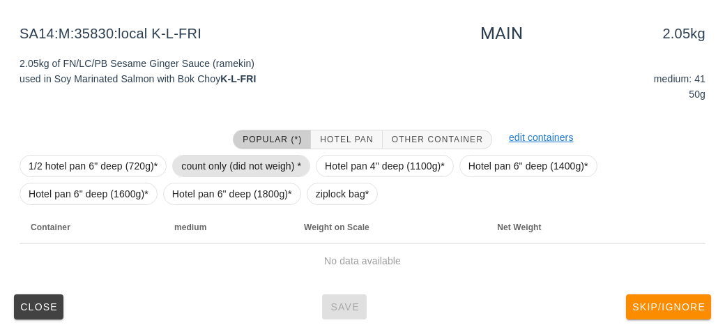
click at [195, 160] on span "count only (did not weigh) *" at bounding box center [241, 165] width 120 height 21
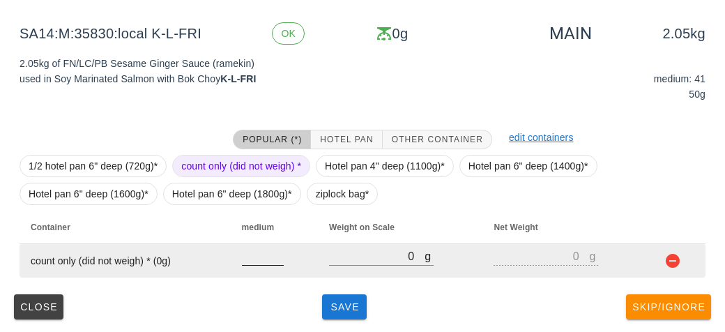
click at [258, 260] on input "number" at bounding box center [263, 256] width 42 height 18
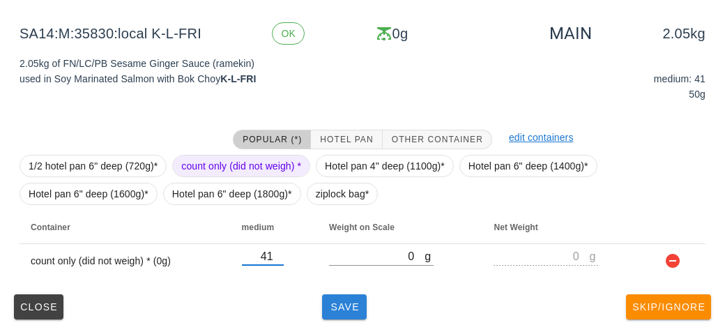
type input "41"
click at [337, 303] on span "Save" at bounding box center [344, 306] width 33 height 11
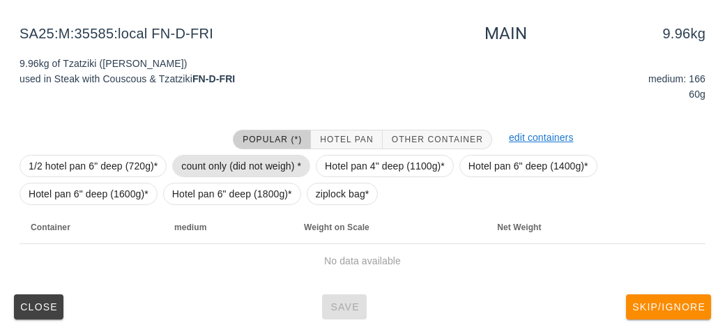
click at [188, 165] on span "count only (did not weigh) *" at bounding box center [241, 165] width 120 height 21
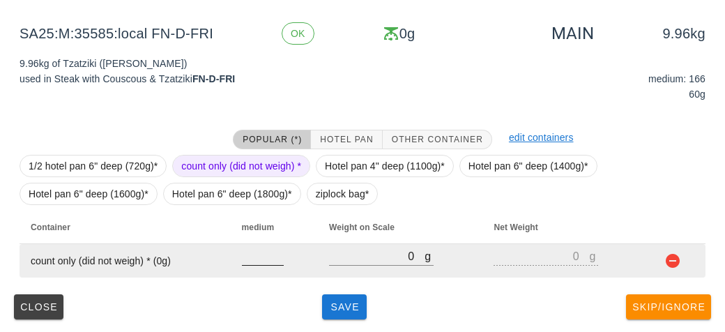
click at [257, 264] on div at bounding box center [263, 256] width 42 height 18
type input "166"
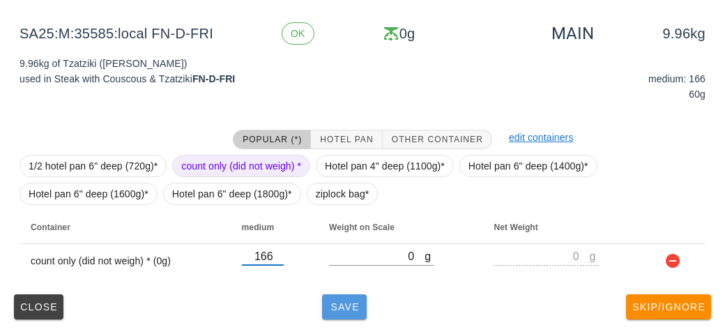
click at [342, 310] on span "Save" at bounding box center [344, 306] width 33 height 11
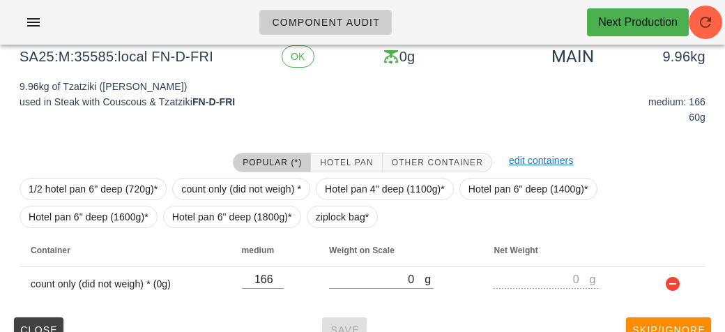
scroll to position [209, 0]
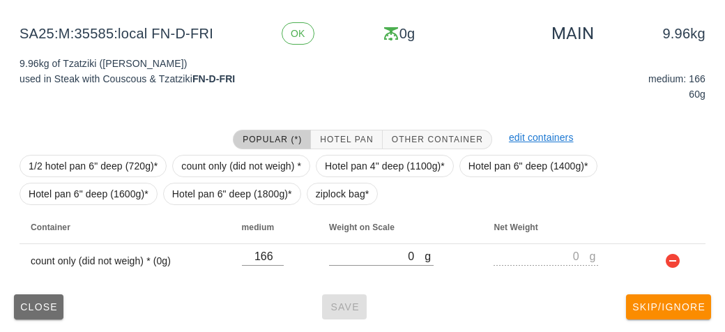
click at [38, 305] on span "Close" at bounding box center [39, 306] width 38 height 11
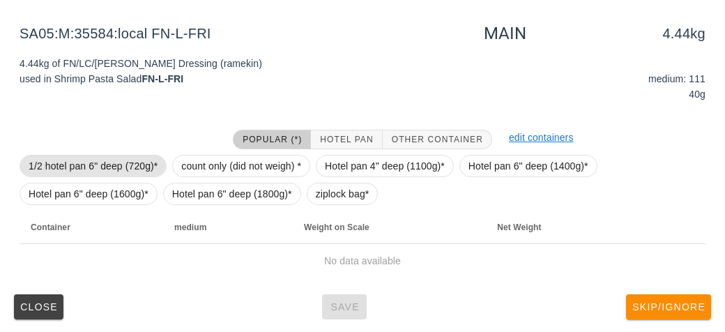
click at [160, 173] on span "1/2 hotel pan 6" deep (720g)*" at bounding box center [93, 166] width 147 height 22
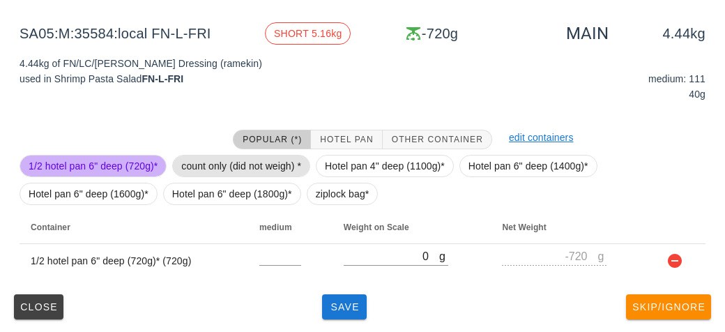
click at [188, 168] on span "count only (did not weigh) *" at bounding box center [241, 165] width 120 height 21
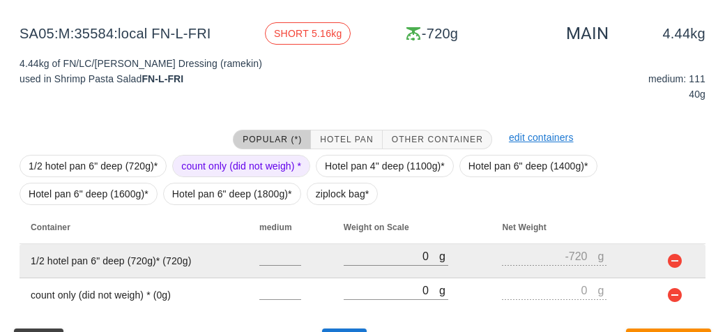
click at [656, 262] on td at bounding box center [678, 261] width 56 height 34
click at [674, 259] on button "button" at bounding box center [675, 260] width 17 height 17
type input "0"
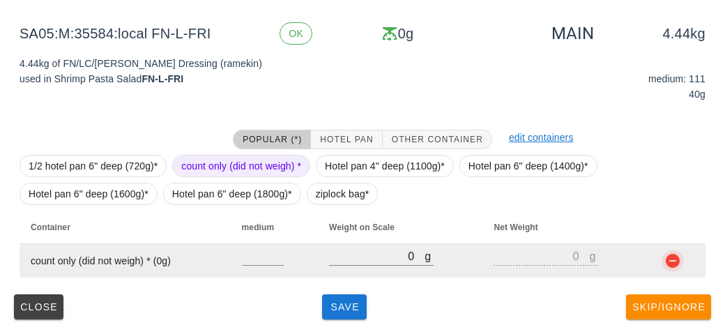
click at [674, 260] on button "button" at bounding box center [672, 260] width 17 height 17
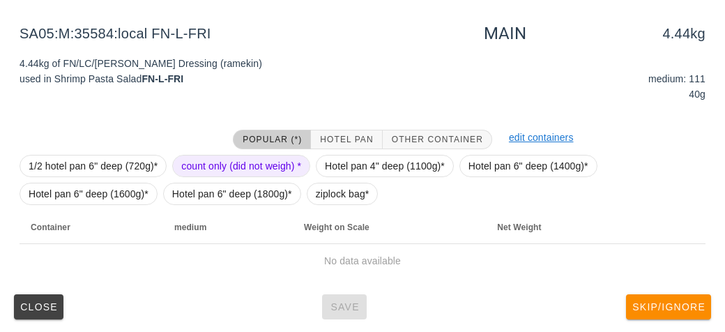
click at [222, 165] on span "count only (did not weigh) *" at bounding box center [241, 165] width 120 height 21
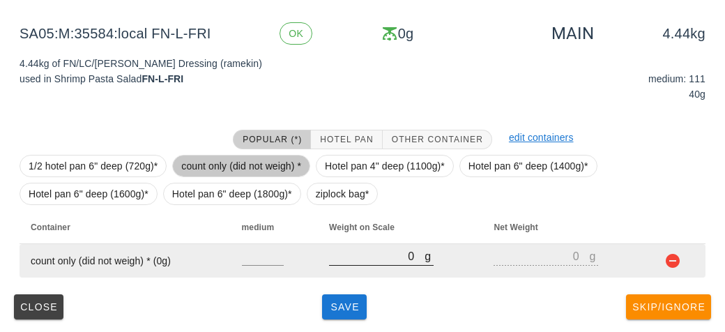
click at [359, 259] on input "0" at bounding box center [377, 256] width 96 height 18
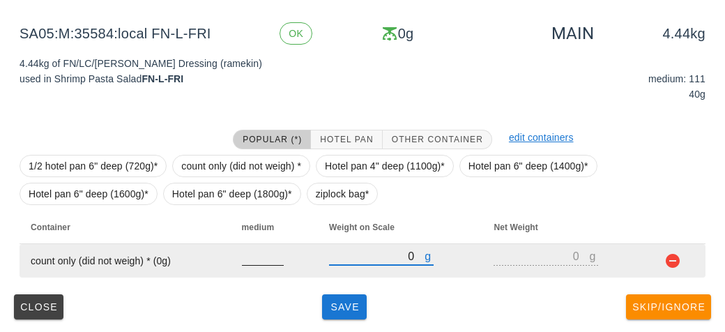
click at [261, 261] on input "number" at bounding box center [263, 256] width 42 height 18
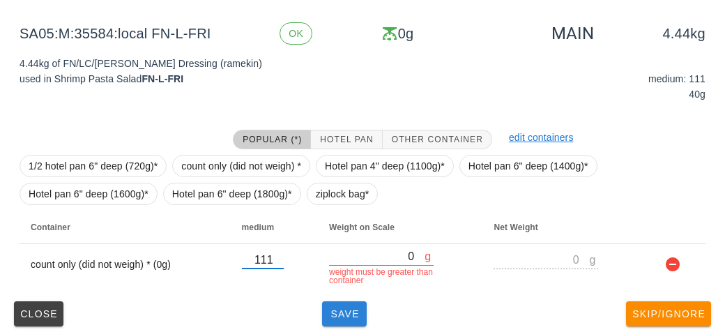
type input "111"
click at [340, 318] on span "Save" at bounding box center [344, 313] width 33 height 11
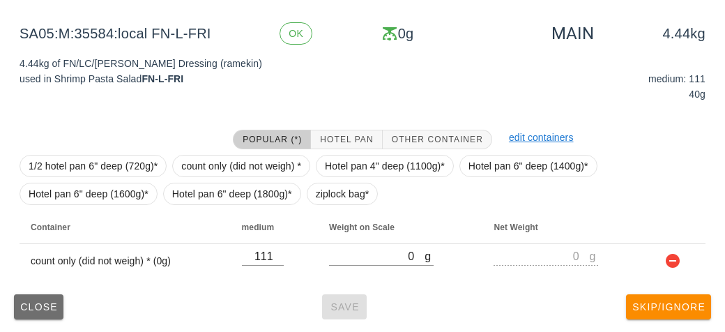
click at [42, 317] on button "Close" at bounding box center [39, 306] width 50 height 25
click at [36, 310] on span "Close" at bounding box center [39, 306] width 38 height 11
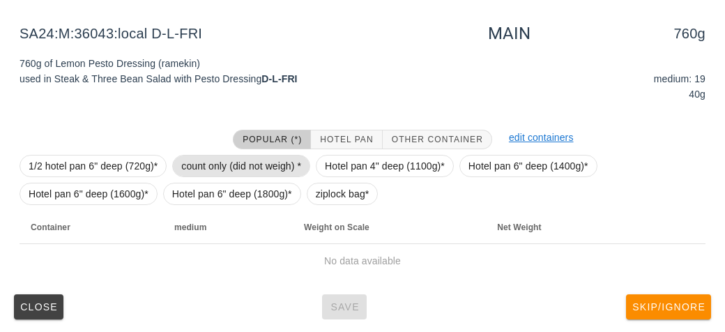
click at [206, 158] on span "count only (did not weigh) *" at bounding box center [241, 165] width 120 height 21
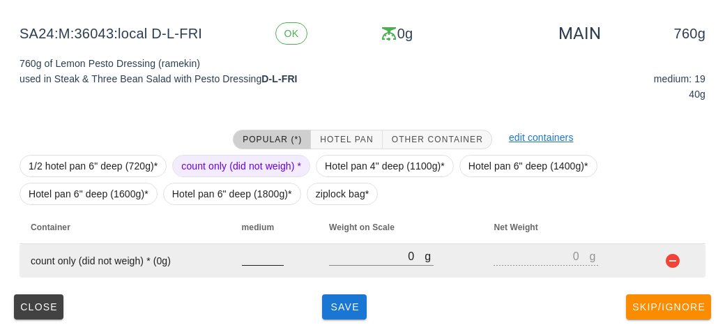
click at [257, 254] on input "number" at bounding box center [263, 256] width 42 height 18
type input "19"
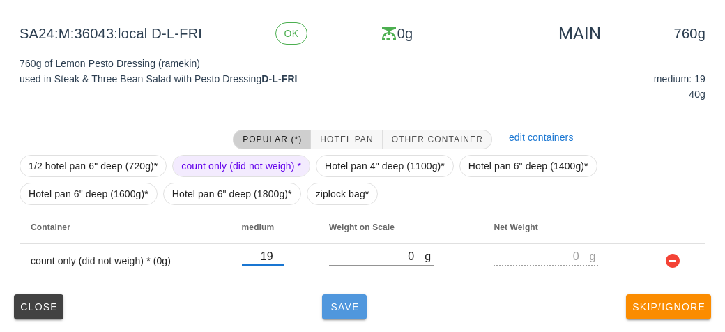
click at [339, 310] on span "Save" at bounding box center [344, 306] width 33 height 11
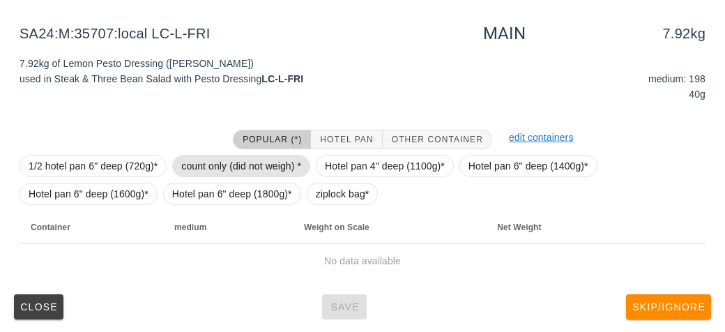
click at [204, 162] on span "count only (did not weigh) *" at bounding box center [241, 165] width 120 height 21
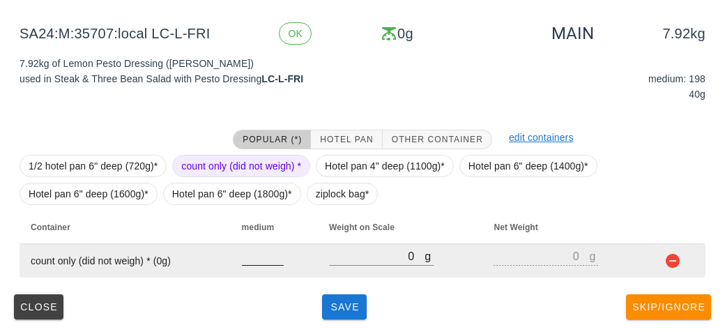
click at [259, 252] on input "number" at bounding box center [263, 256] width 42 height 18
type input "198"
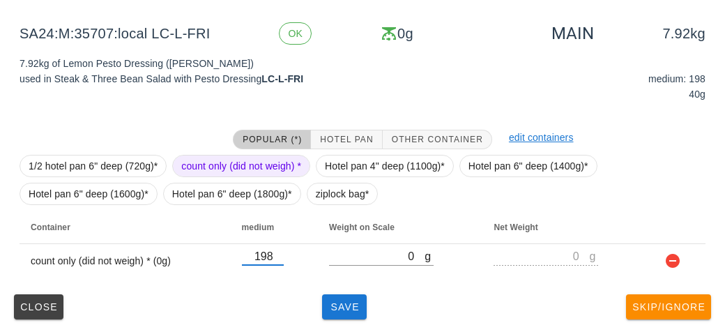
click at [352, 324] on div "(5) local: Thu-Sat (Oct 9-Oct 11) MI (20) PR (86) SA (84) ST (101) VE (110) Sca…" at bounding box center [362, 90] width 725 height 487
click at [326, 294] on button "Save" at bounding box center [344, 306] width 45 height 25
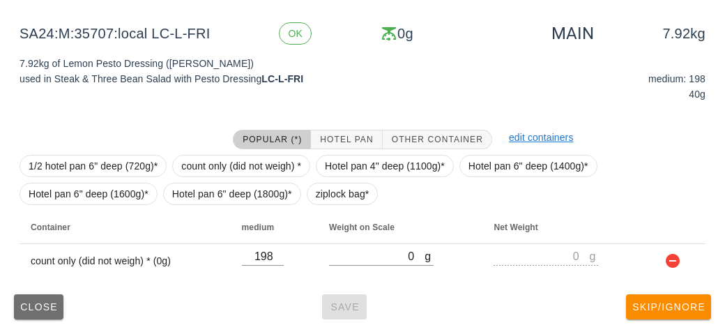
click at [37, 313] on button "Close" at bounding box center [39, 306] width 50 height 25
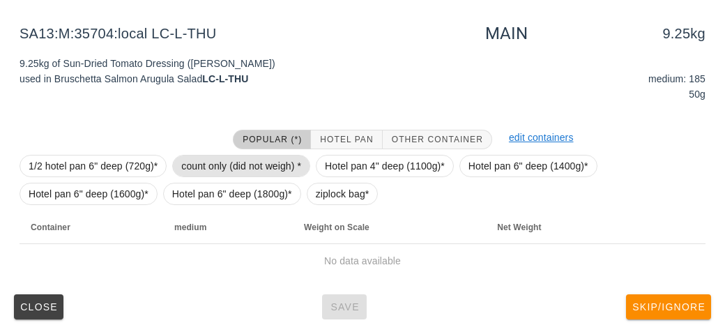
click at [202, 163] on span "count only (did not weigh) *" at bounding box center [241, 165] width 120 height 21
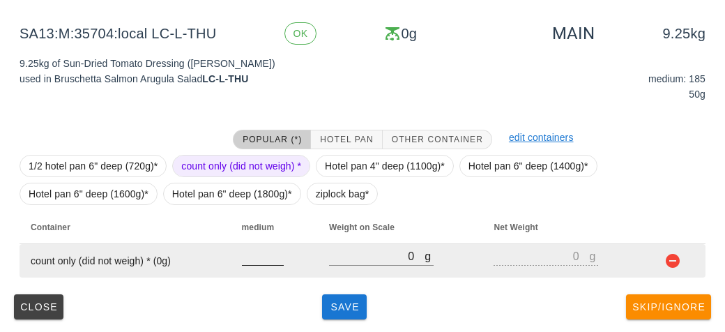
click at [264, 258] on input "number" at bounding box center [263, 256] width 42 height 18
type input "185"
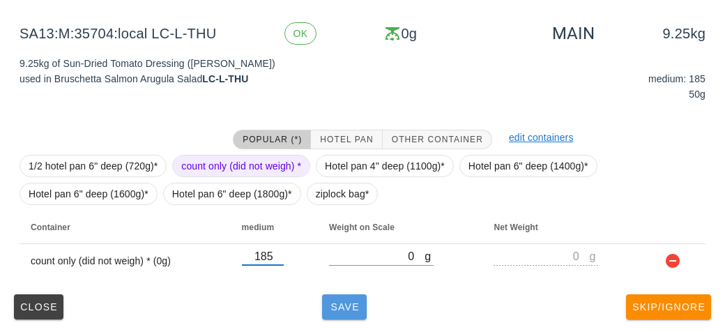
click at [342, 314] on button "Save" at bounding box center [344, 306] width 45 height 25
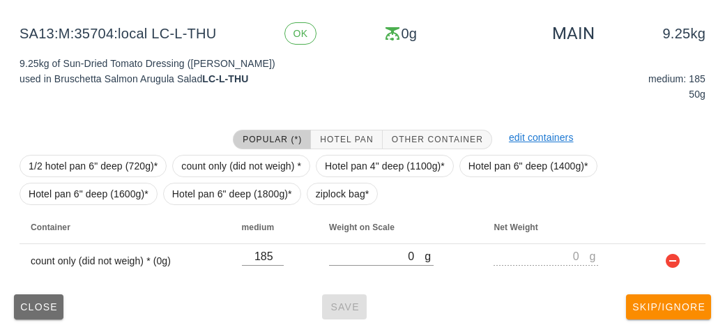
click at [47, 305] on span "Close" at bounding box center [39, 306] width 38 height 11
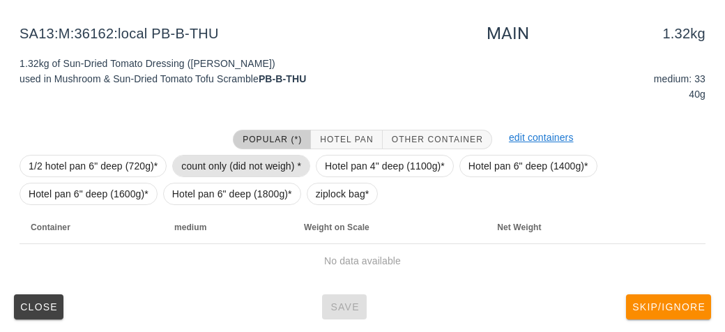
click at [204, 165] on span "count only (did not weigh) *" at bounding box center [241, 165] width 120 height 21
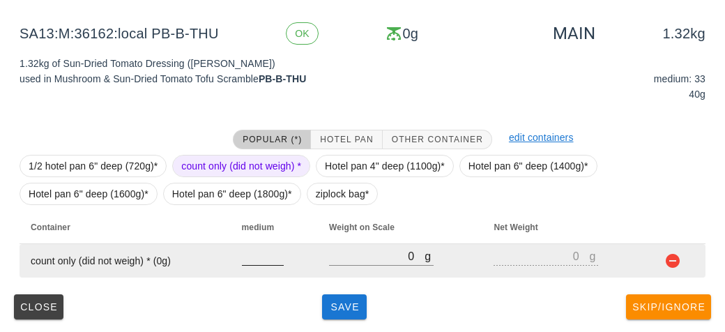
click at [259, 258] on input "number" at bounding box center [263, 256] width 42 height 18
type input "33"
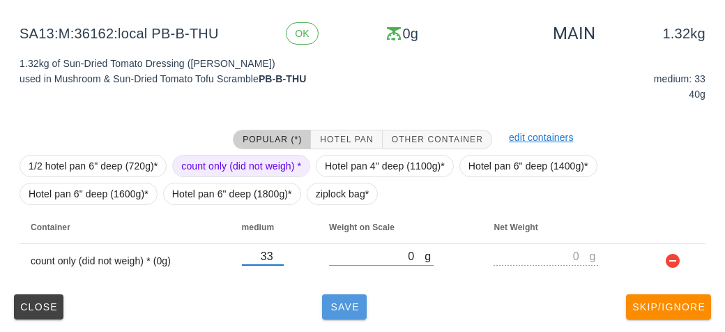
click at [356, 312] on button "Save" at bounding box center [344, 306] width 45 height 25
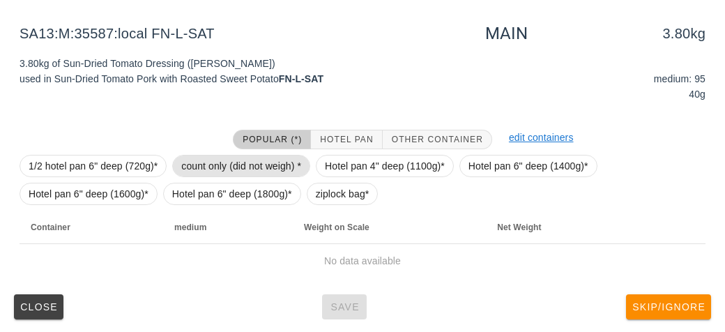
click at [199, 161] on span "count only (did not weigh) *" at bounding box center [241, 165] width 120 height 21
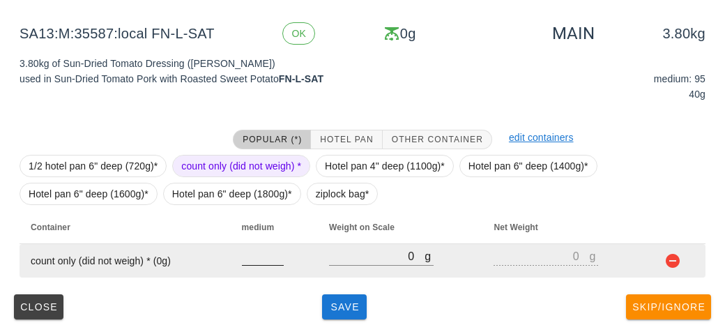
click at [259, 260] on input "number" at bounding box center [263, 256] width 42 height 18
type input "95"
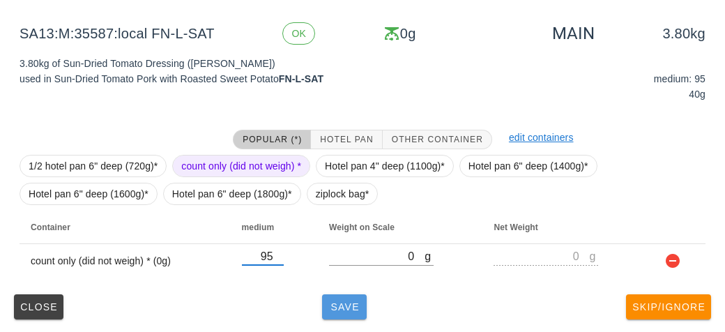
click at [345, 316] on button "Save" at bounding box center [344, 306] width 45 height 25
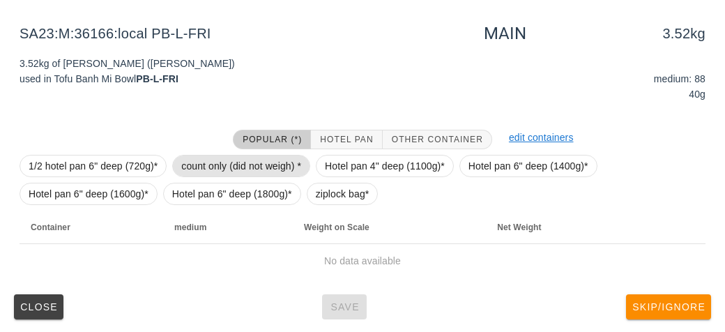
click at [213, 158] on span "count only (did not weigh) *" at bounding box center [241, 165] width 120 height 21
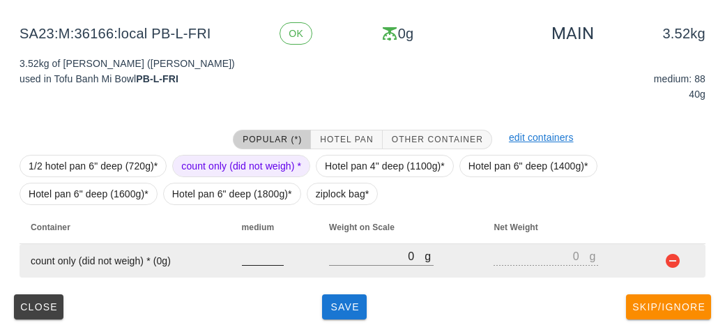
click at [255, 261] on input "number" at bounding box center [263, 256] width 42 height 18
type input "88"
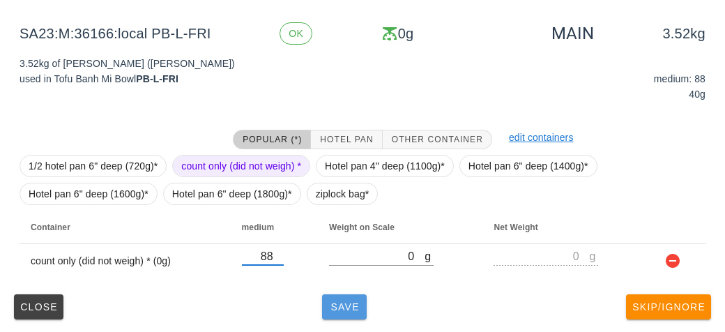
click at [328, 310] on span "Save" at bounding box center [344, 306] width 33 height 11
